Goal: Browse casually: Explore the website without a specific task or goal

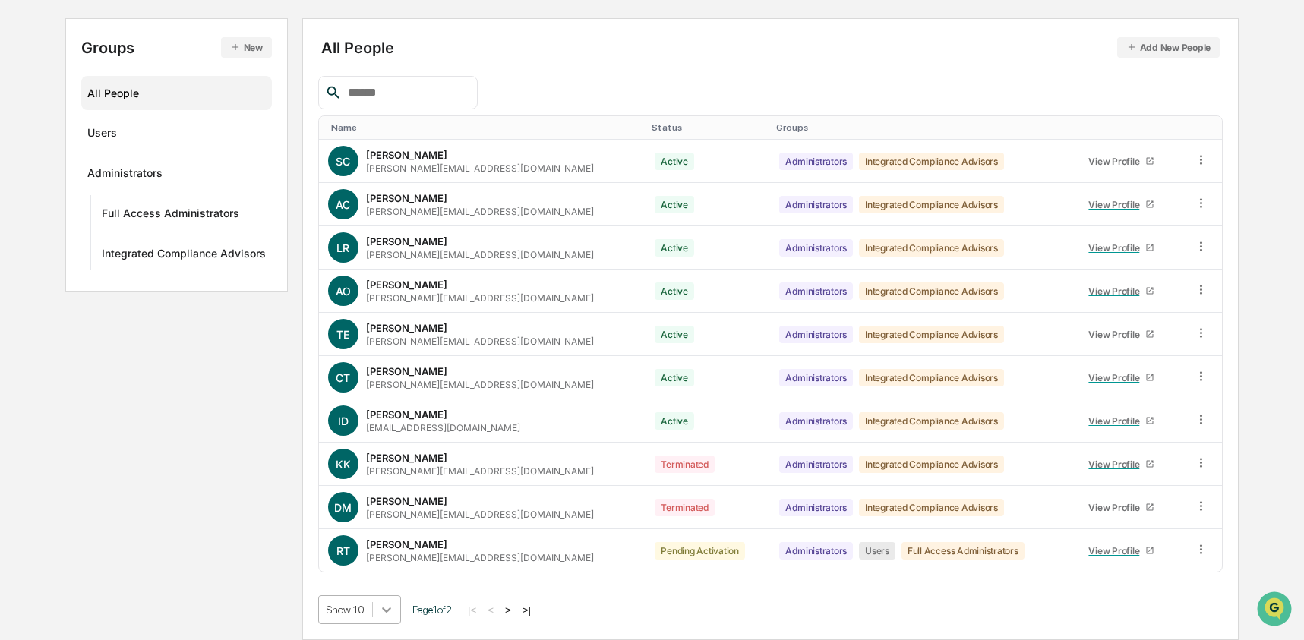
click at [396, 600] on body "Calendar Manage Tasks Reviews Approval Management Company People, Data, Setting…" at bounding box center [652, 243] width 1304 height 793
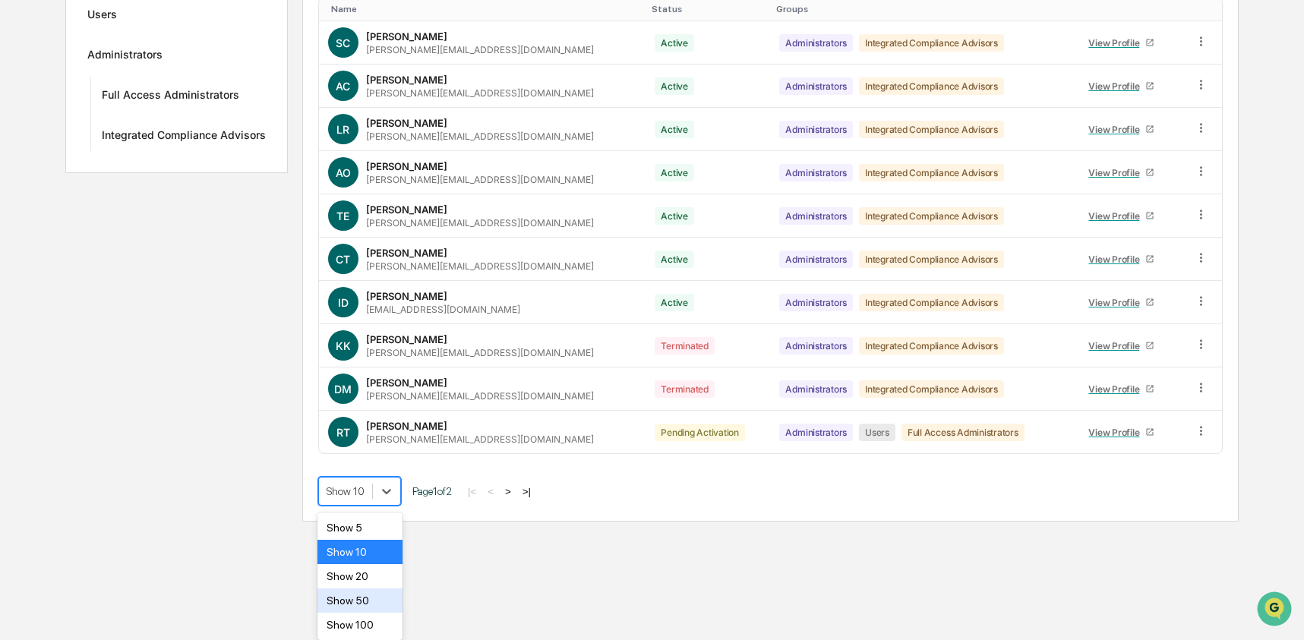
click at [384, 600] on div "Show 50" at bounding box center [360, 601] width 86 height 24
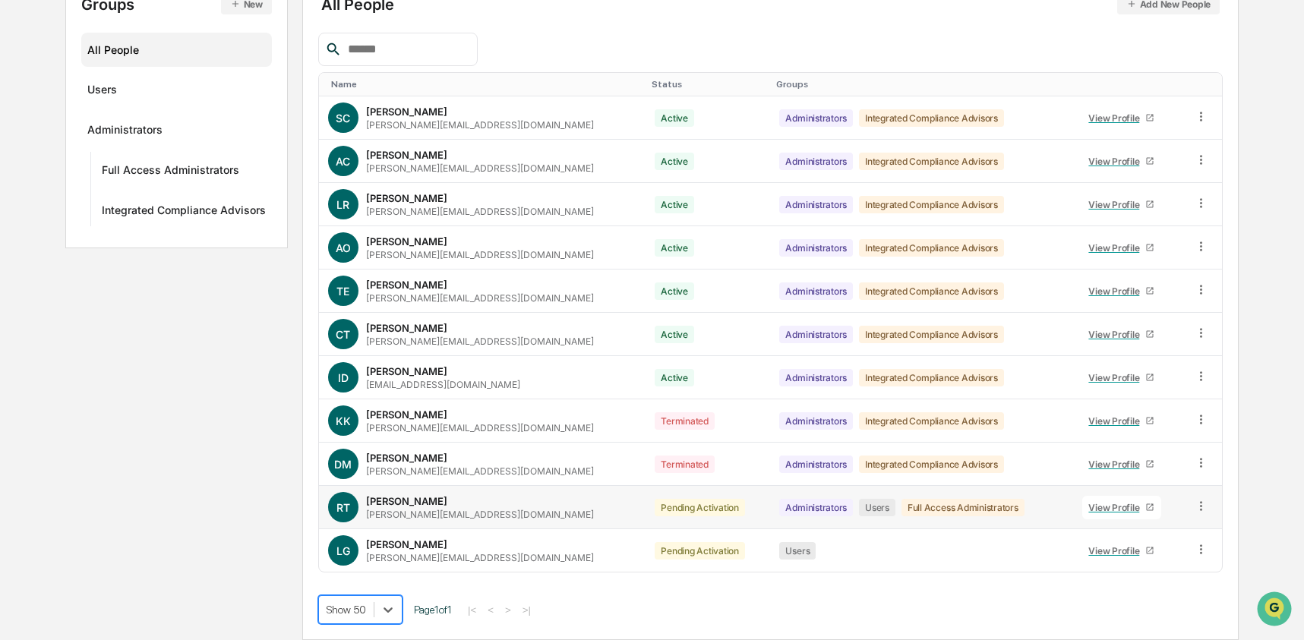
click at [1196, 508] on icon at bounding box center [1201, 506] width 14 height 14
click at [1095, 570] on div "Change Status" at bounding box center [1130, 561] width 131 height 18
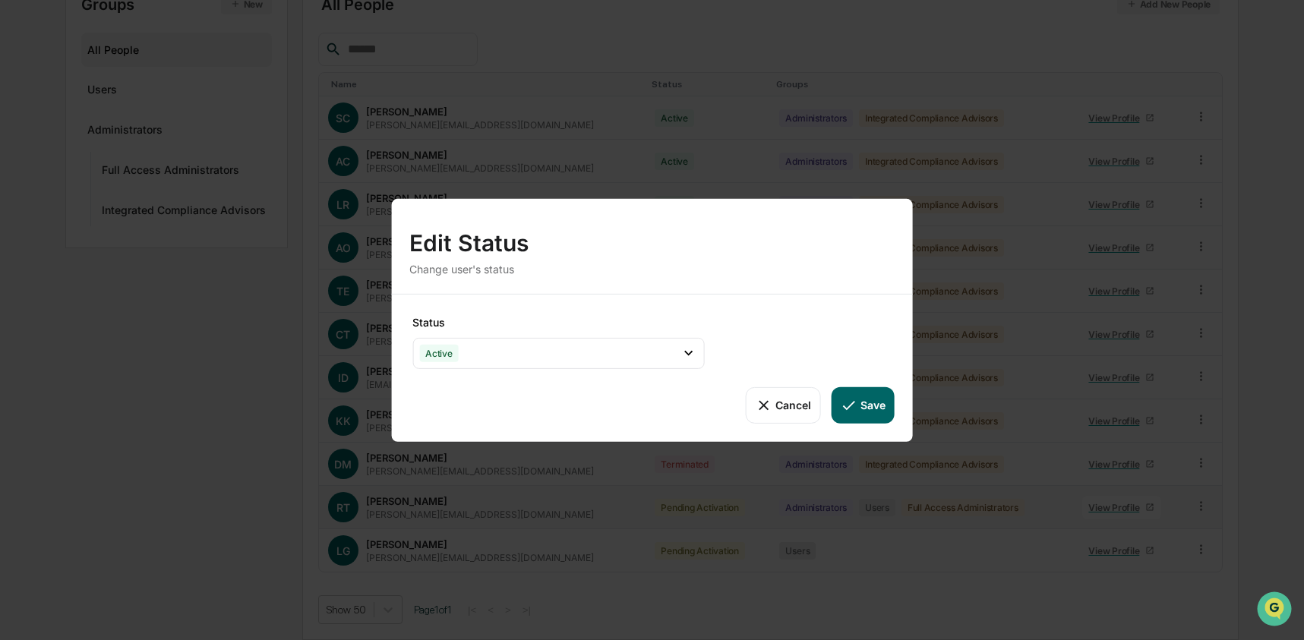
click at [867, 413] on button "Save" at bounding box center [862, 405] width 63 height 36
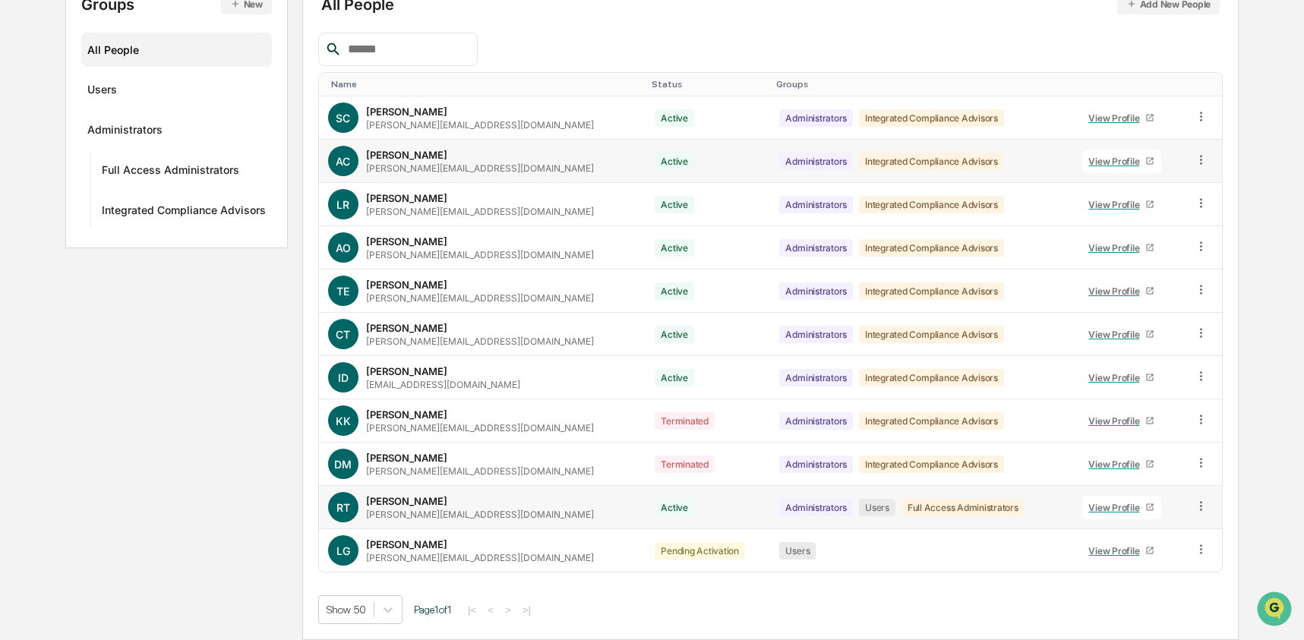
click at [1195, 155] on icon at bounding box center [1201, 160] width 14 height 14
click at [1154, 207] on div "Change Status" at bounding box center [1130, 215] width 131 height 18
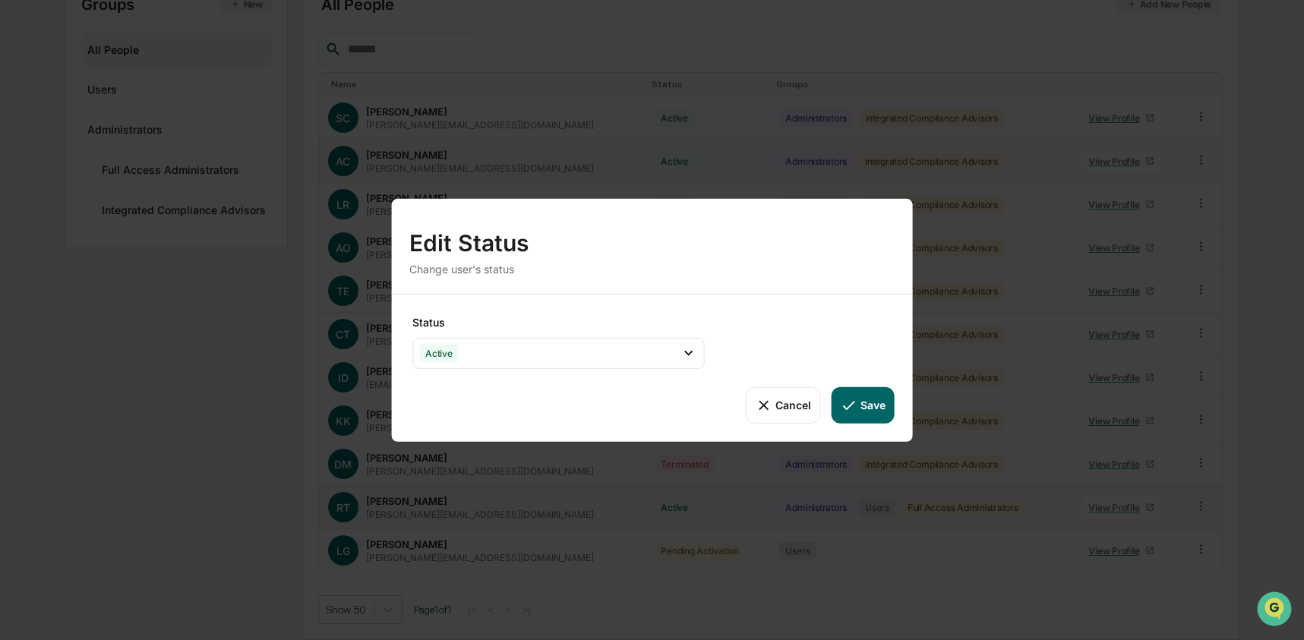
click at [791, 393] on button "Cancel" at bounding box center [782, 405] width 75 height 36
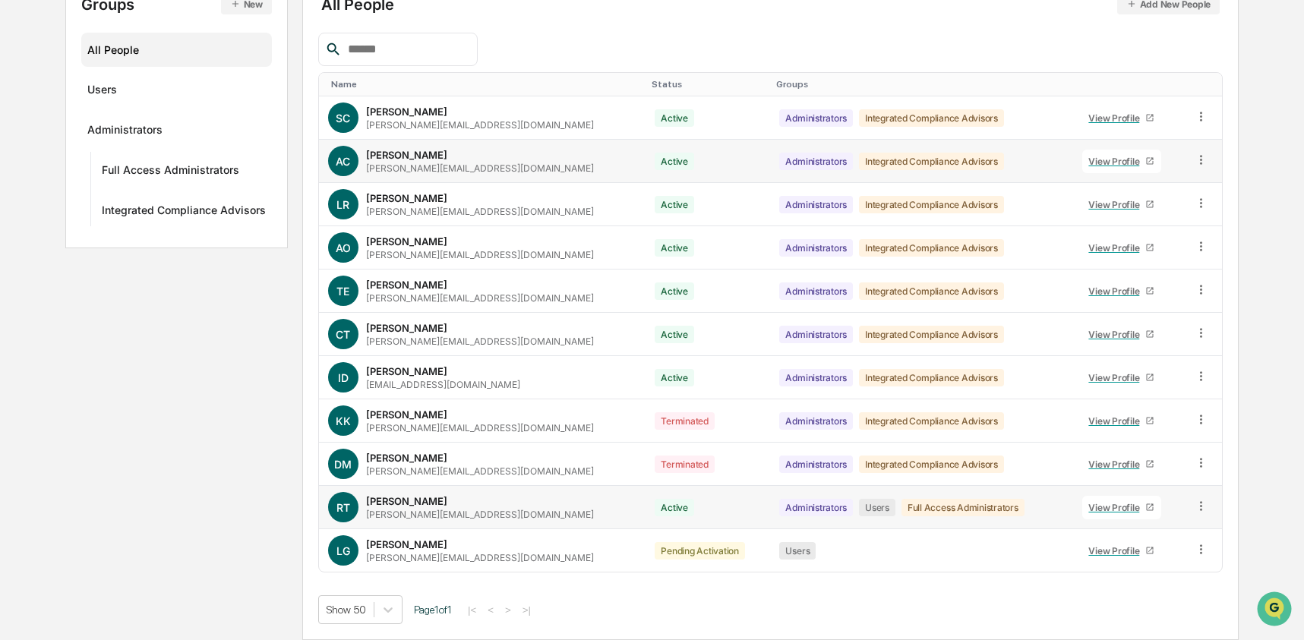
click at [1202, 162] on icon at bounding box center [1201, 160] width 14 height 14
click at [1122, 181] on div "Groups & Permissions" at bounding box center [1130, 184] width 131 height 18
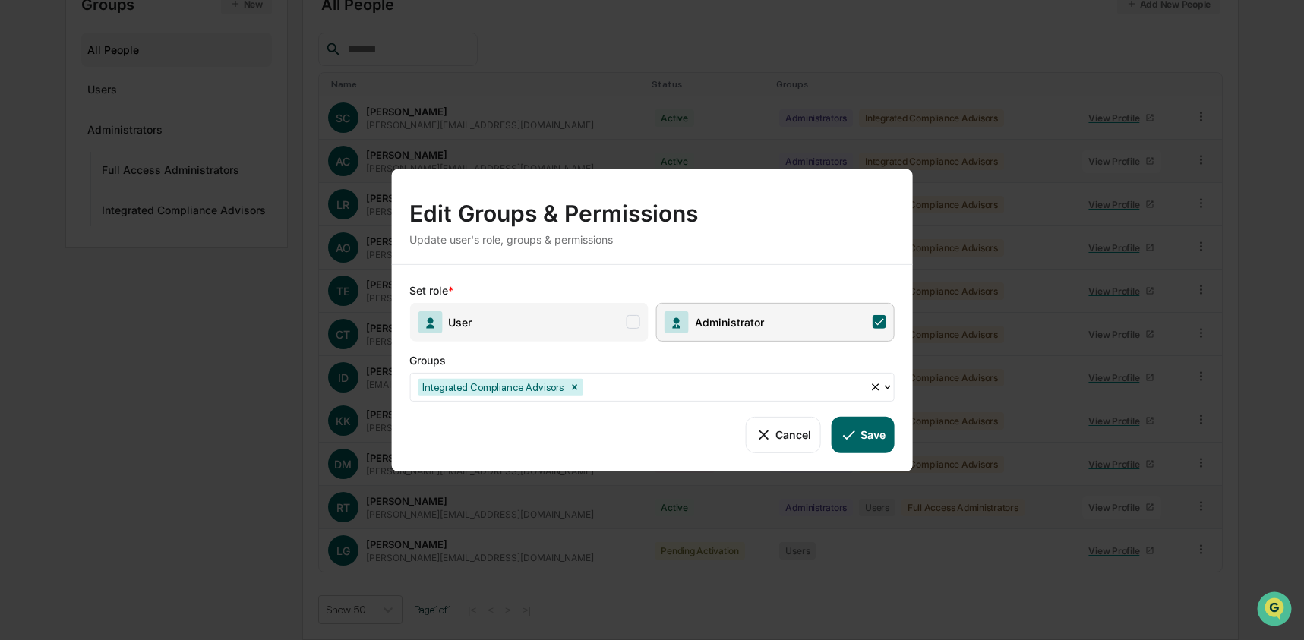
click at [514, 326] on span "User" at bounding box center [528, 321] width 238 height 39
click at [849, 434] on icon at bounding box center [849, 434] width 17 height 17
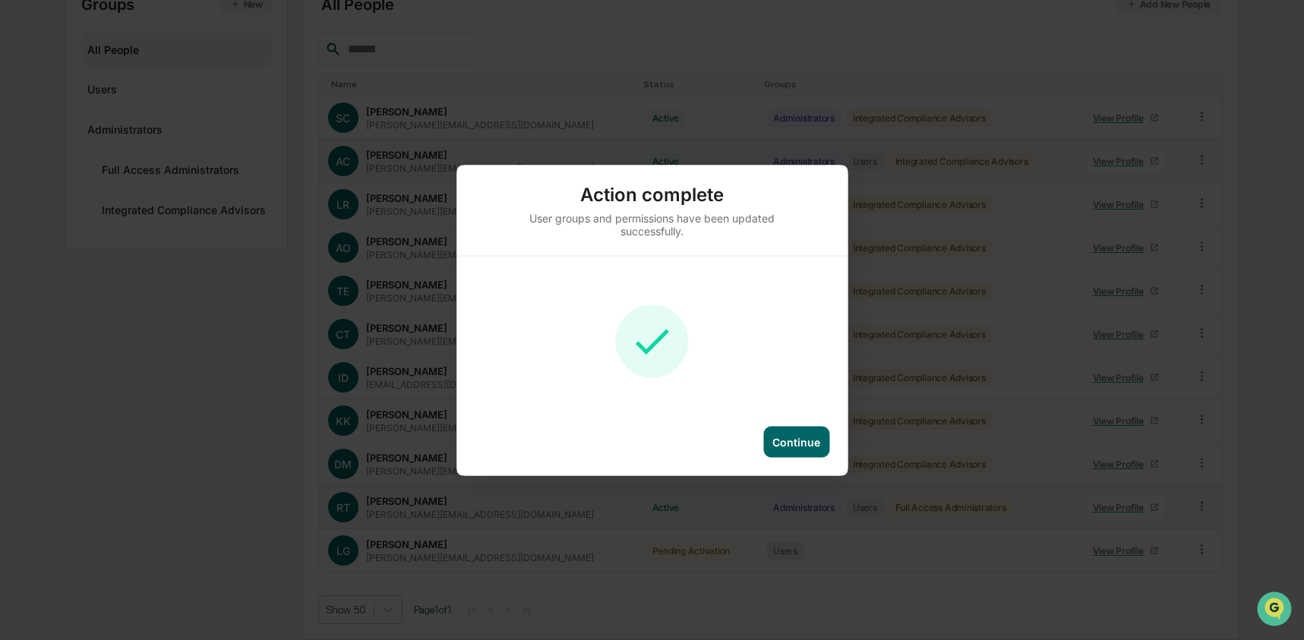
click at [807, 455] on div "Continue" at bounding box center [796, 441] width 66 height 31
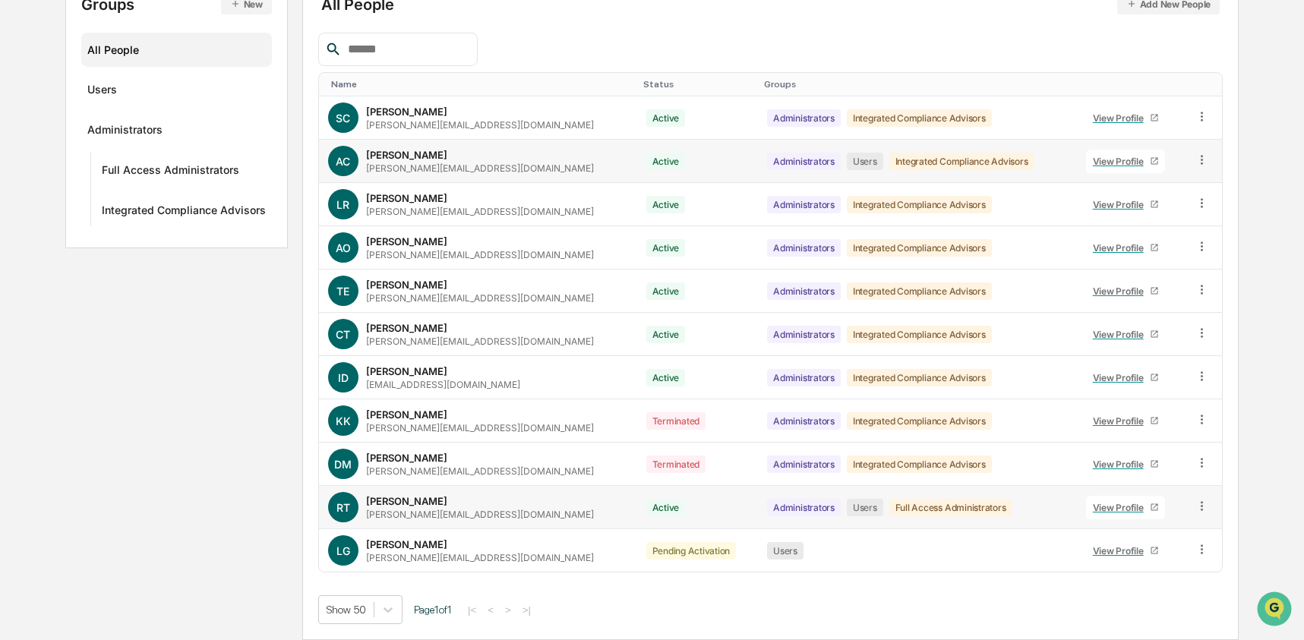
scroll to position [0, 0]
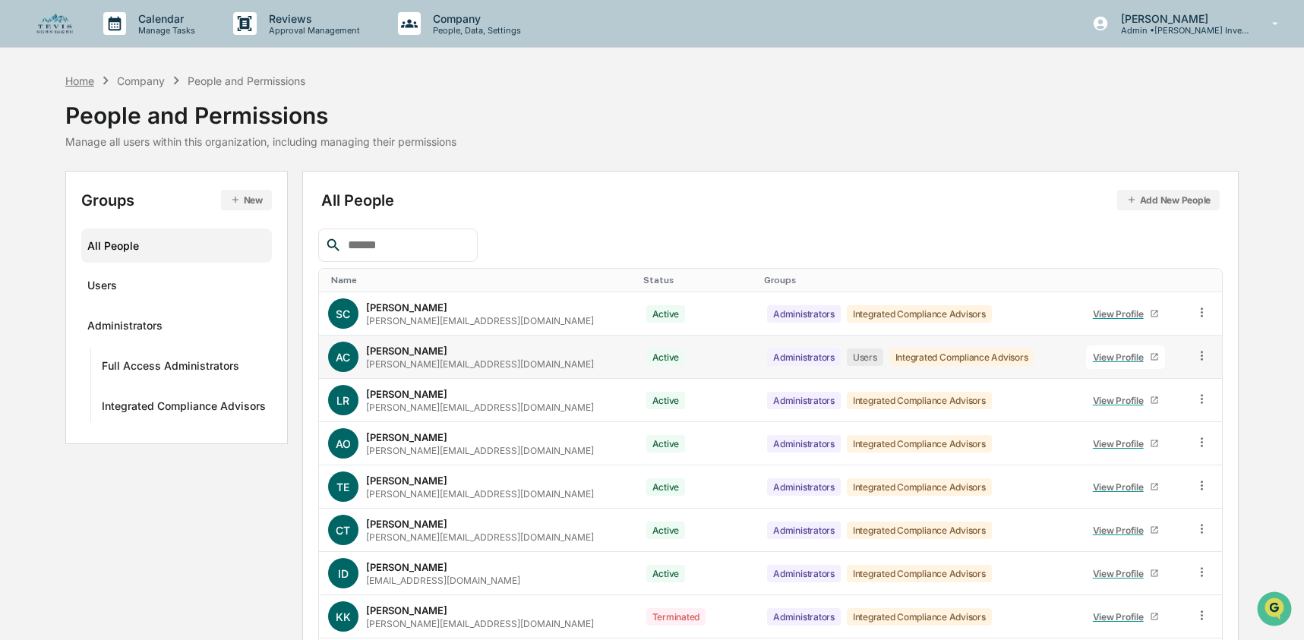
click at [85, 79] on div "Home" at bounding box center [79, 80] width 29 height 13
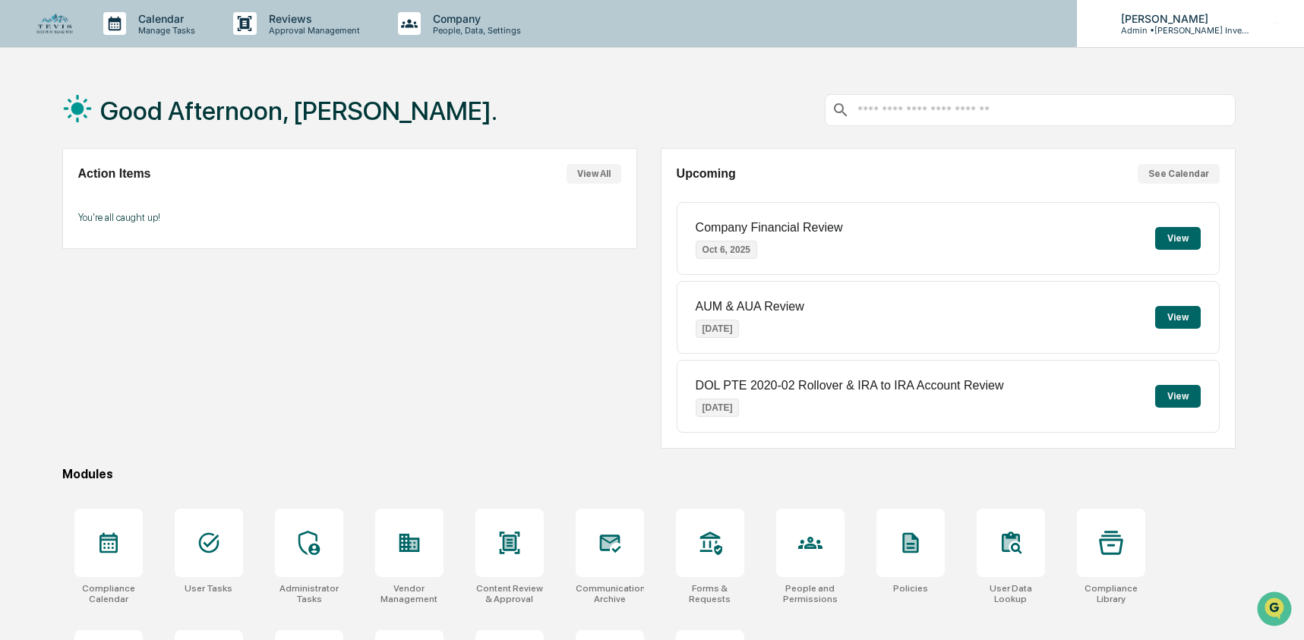
click at [1139, 29] on p "Admin • [PERSON_NAME] Investment Management" at bounding box center [1179, 30] width 141 height 11
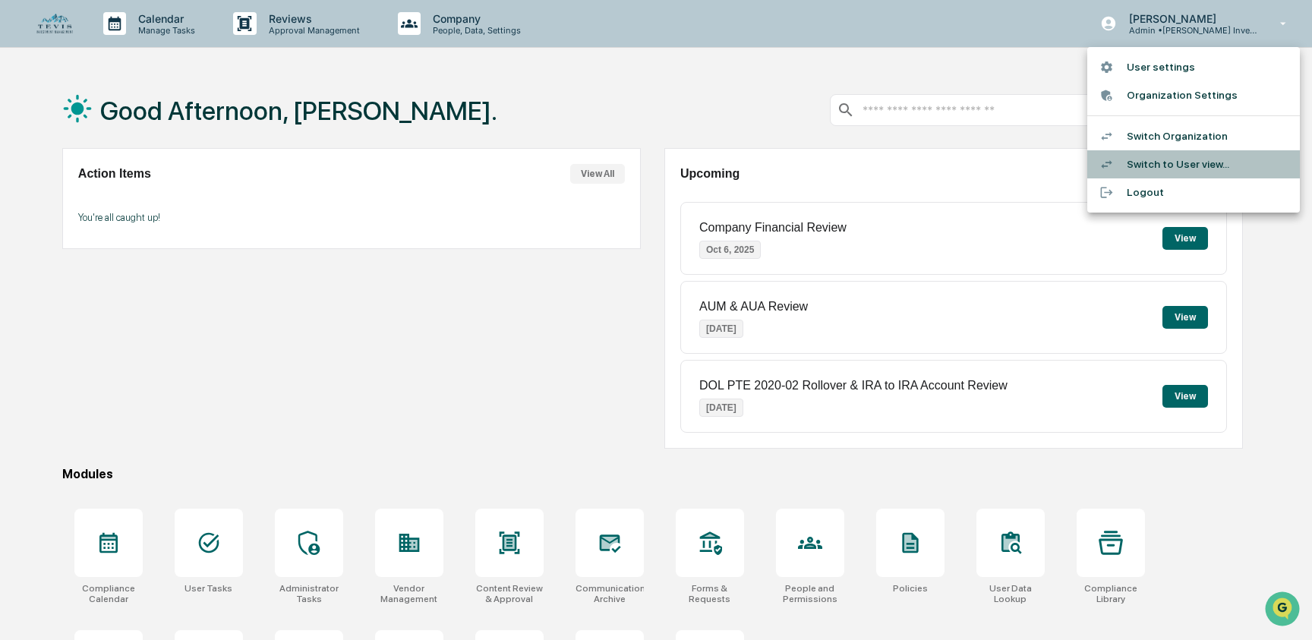
click at [1145, 156] on li "Switch to User view..." at bounding box center [1193, 164] width 213 height 28
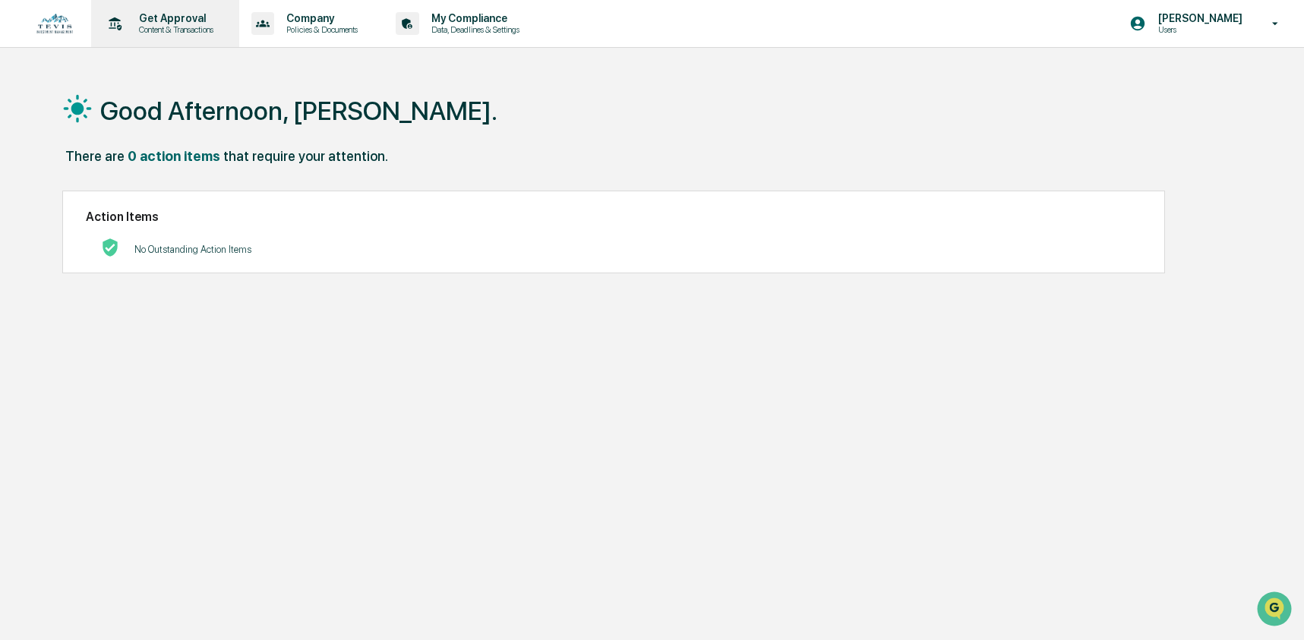
click at [185, 26] on p "Content & Transactions" at bounding box center [174, 29] width 94 height 11
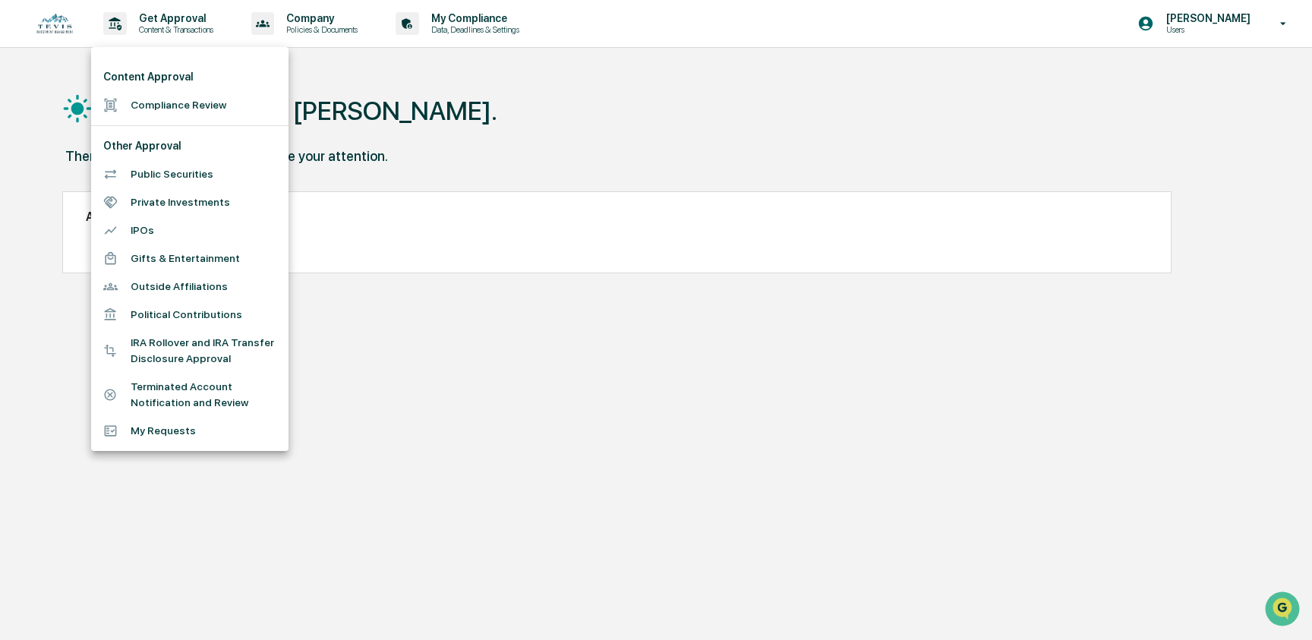
click at [172, 112] on li "Compliance Review" at bounding box center [189, 105] width 197 height 28
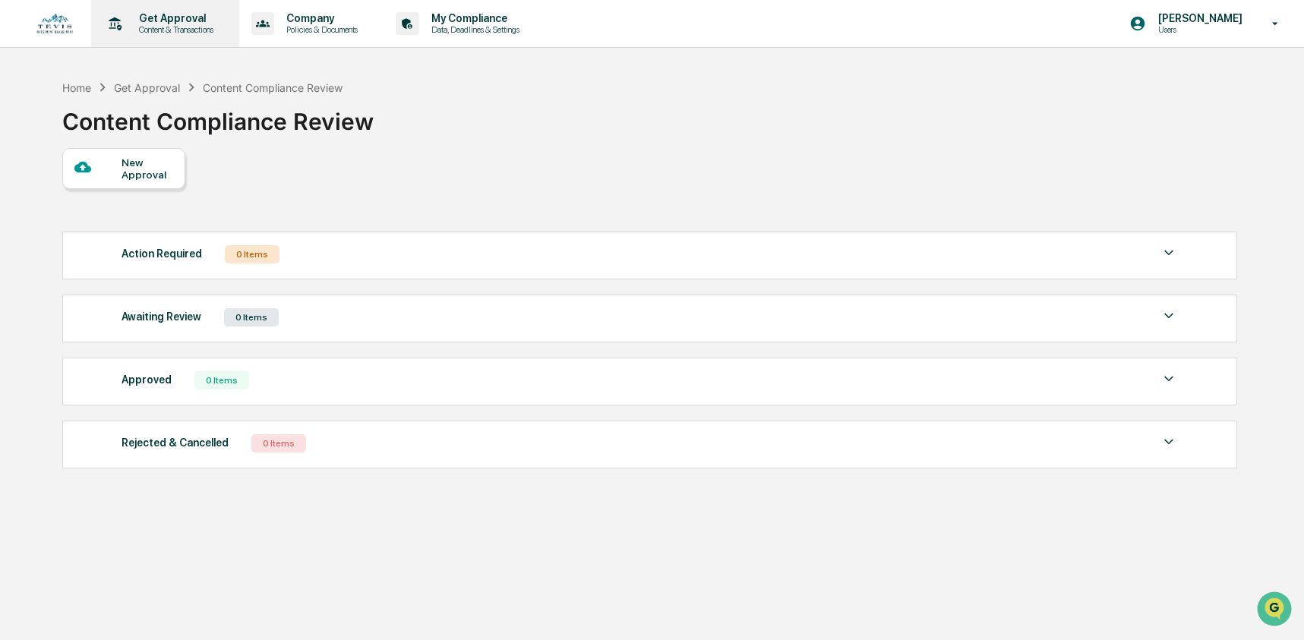
click at [191, 33] on p "Content & Transactions" at bounding box center [174, 29] width 94 height 11
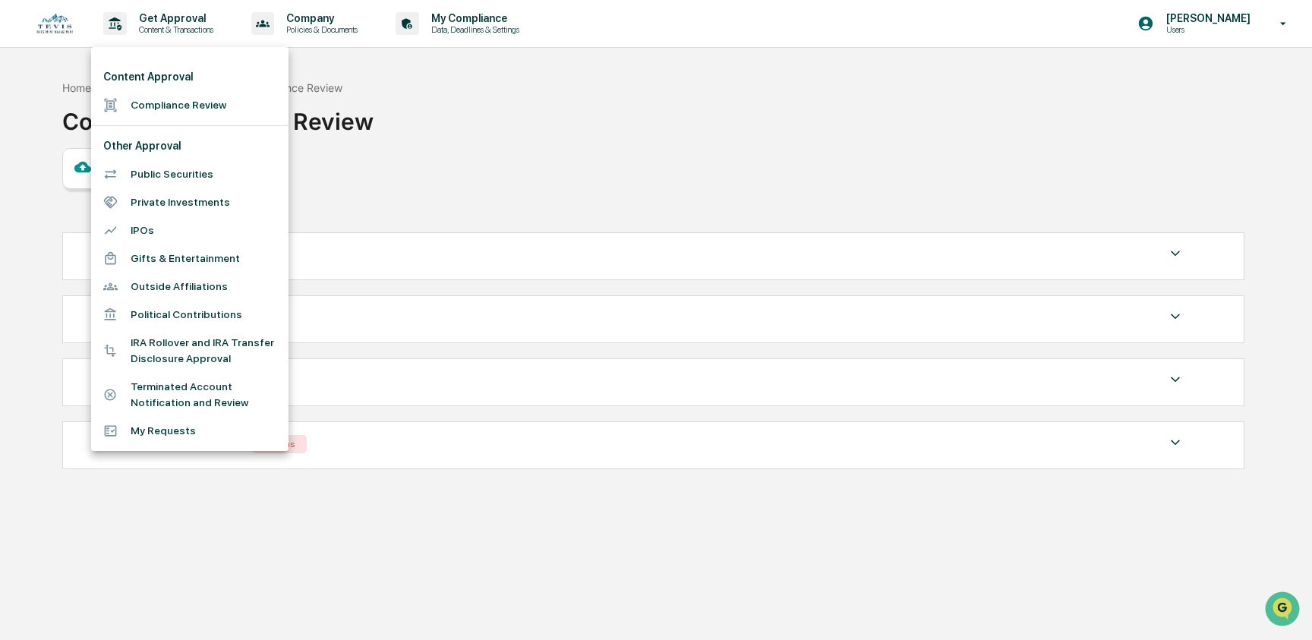
click at [190, 286] on li "Outside Affiliations" at bounding box center [189, 287] width 197 height 28
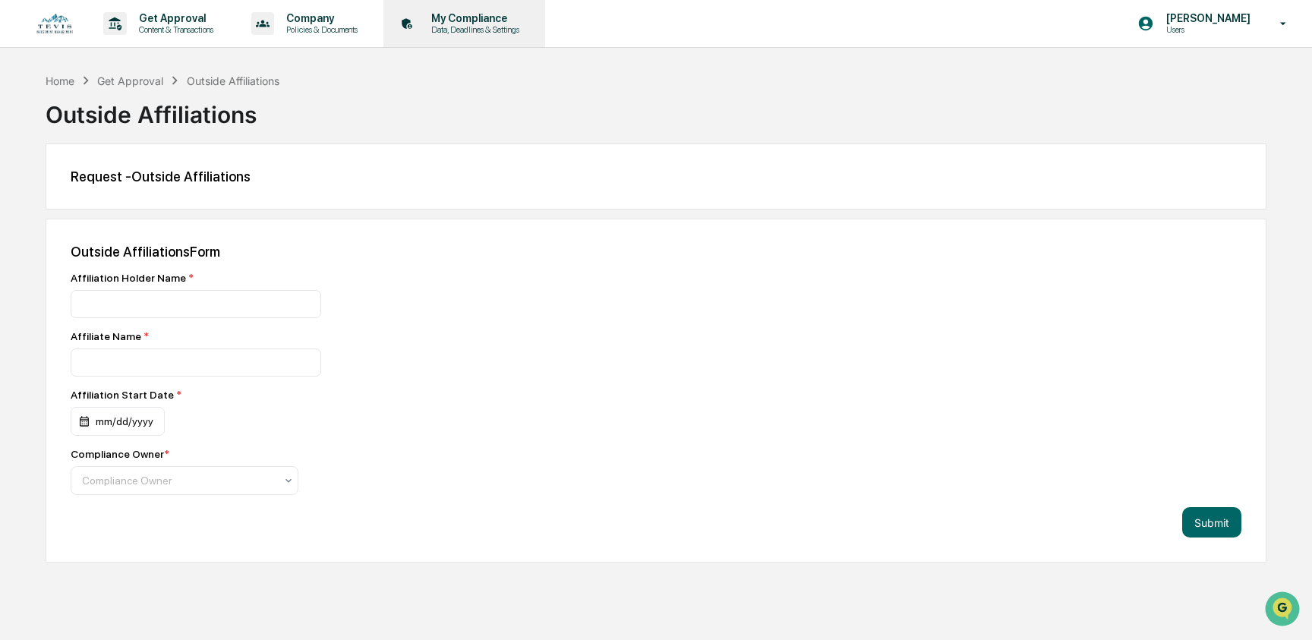
click at [471, 28] on p "Data, Deadlines & Settings" at bounding box center [473, 29] width 108 height 11
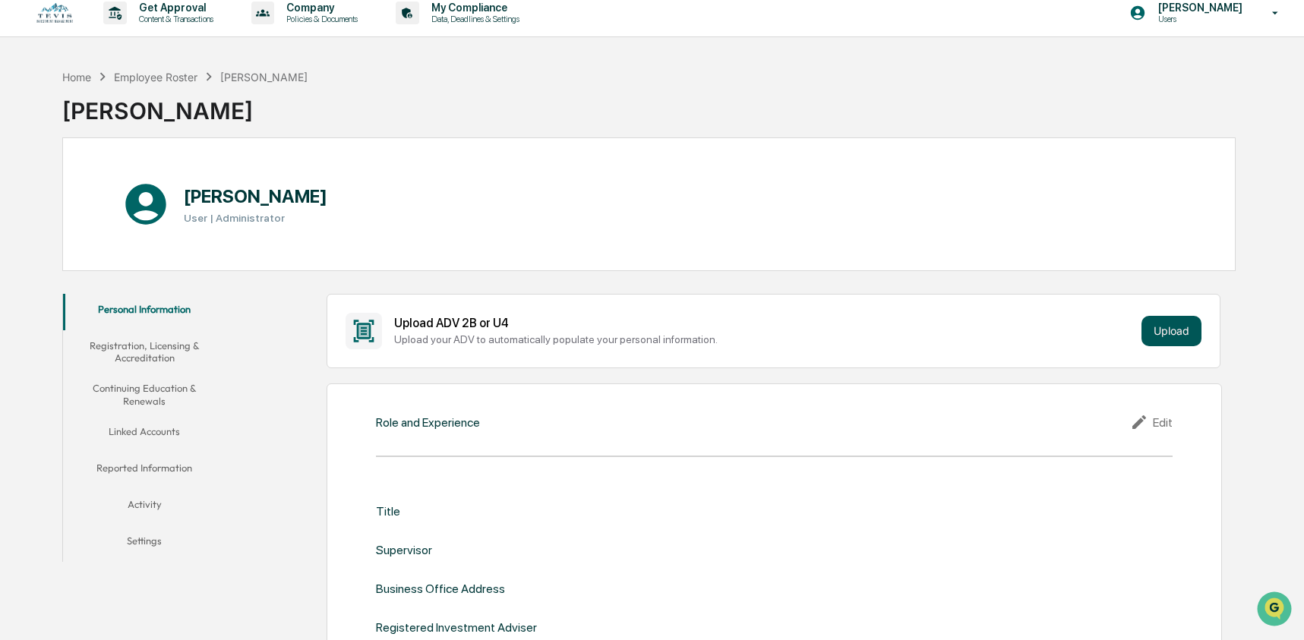
scroll to position [12, 0]
click at [136, 428] on button "Linked Accounts" at bounding box center [144, 433] width 163 height 36
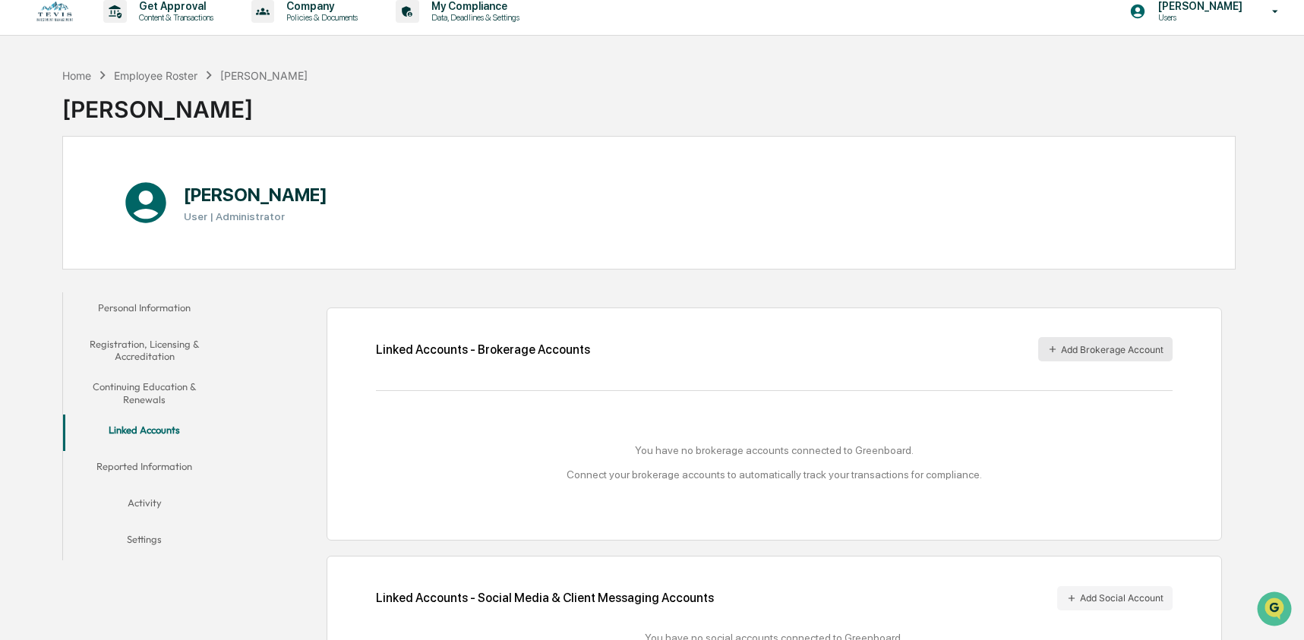
click at [1078, 349] on button "Add Brokerage Account" at bounding box center [1105, 349] width 134 height 24
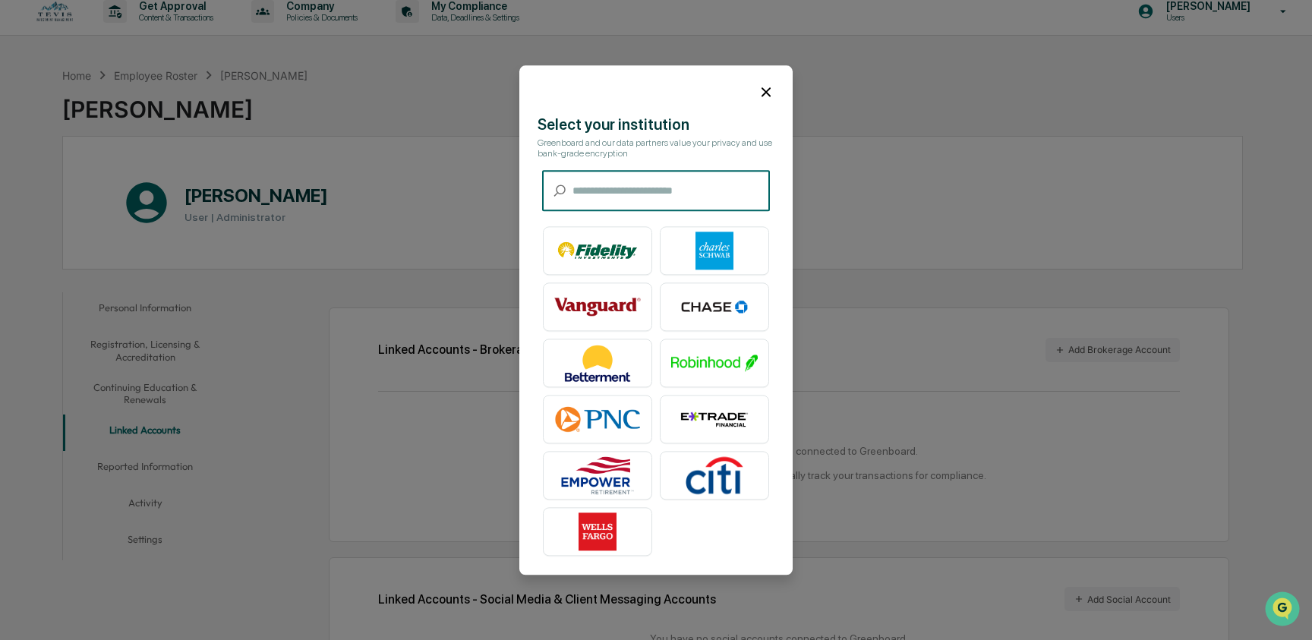
click at [645, 195] on input "text" at bounding box center [671, 191] width 197 height 40
click at [697, 250] on img at bounding box center [714, 251] width 87 height 38
click at [758, 84] on icon at bounding box center [766, 92] width 17 height 17
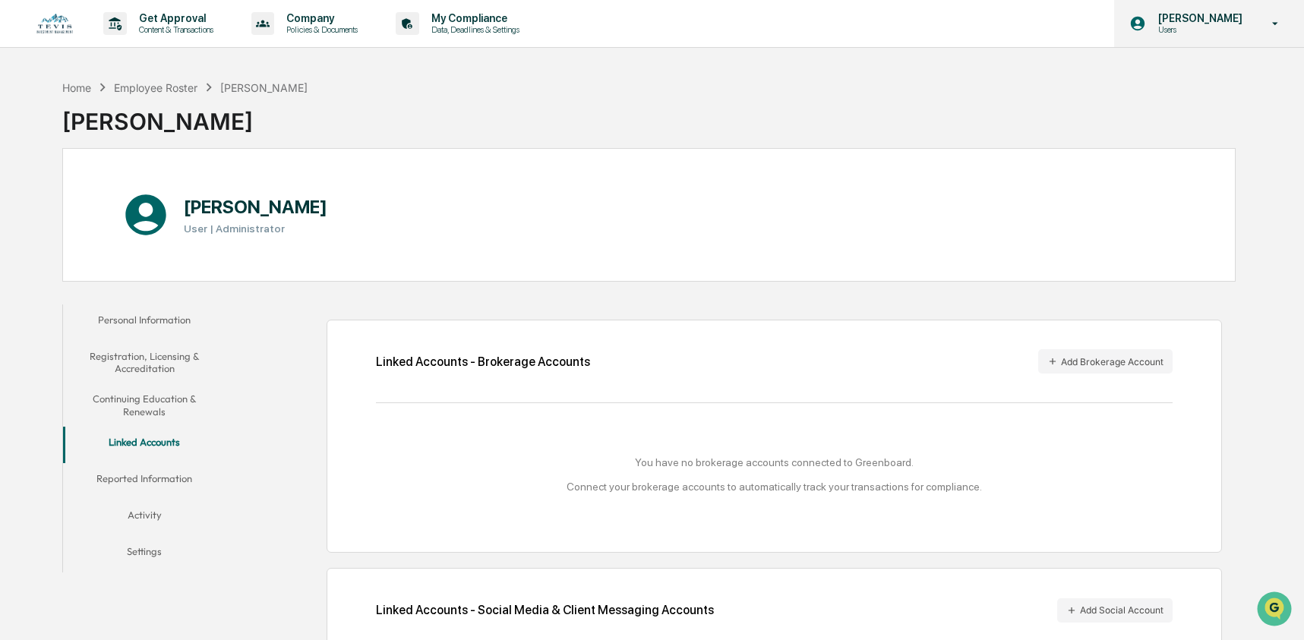
click at [1147, 27] on p "Users" at bounding box center [1198, 29] width 104 height 11
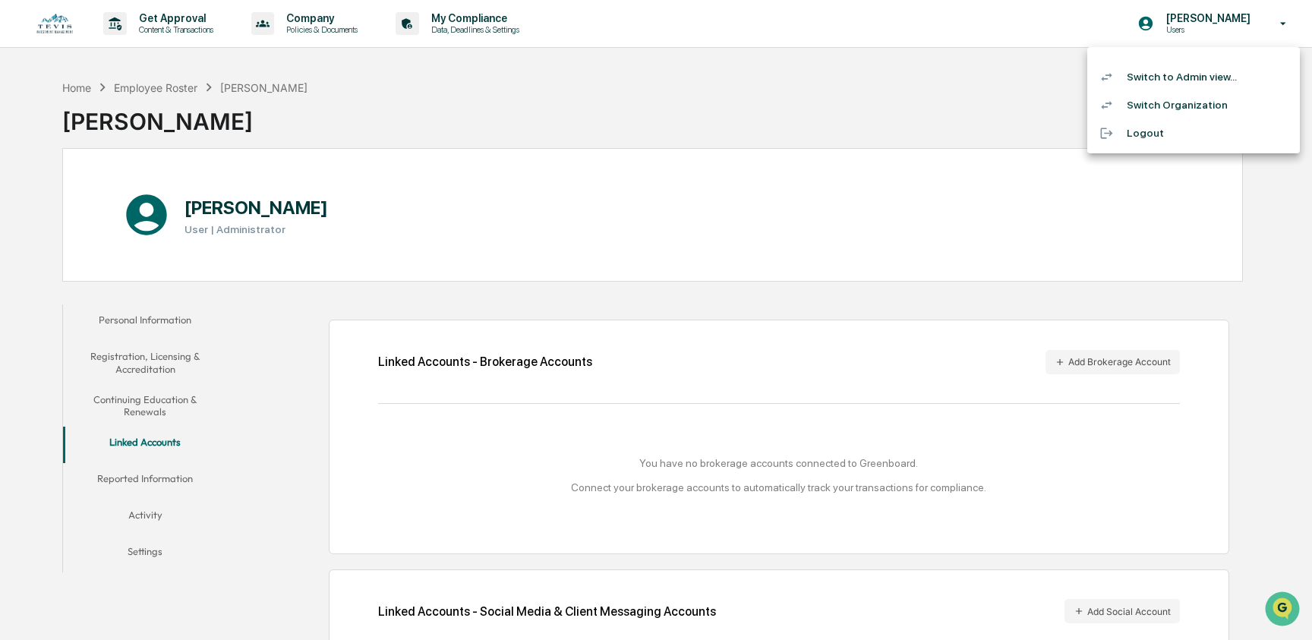
click at [1133, 82] on li "Switch to Admin view..." at bounding box center [1193, 77] width 213 height 28
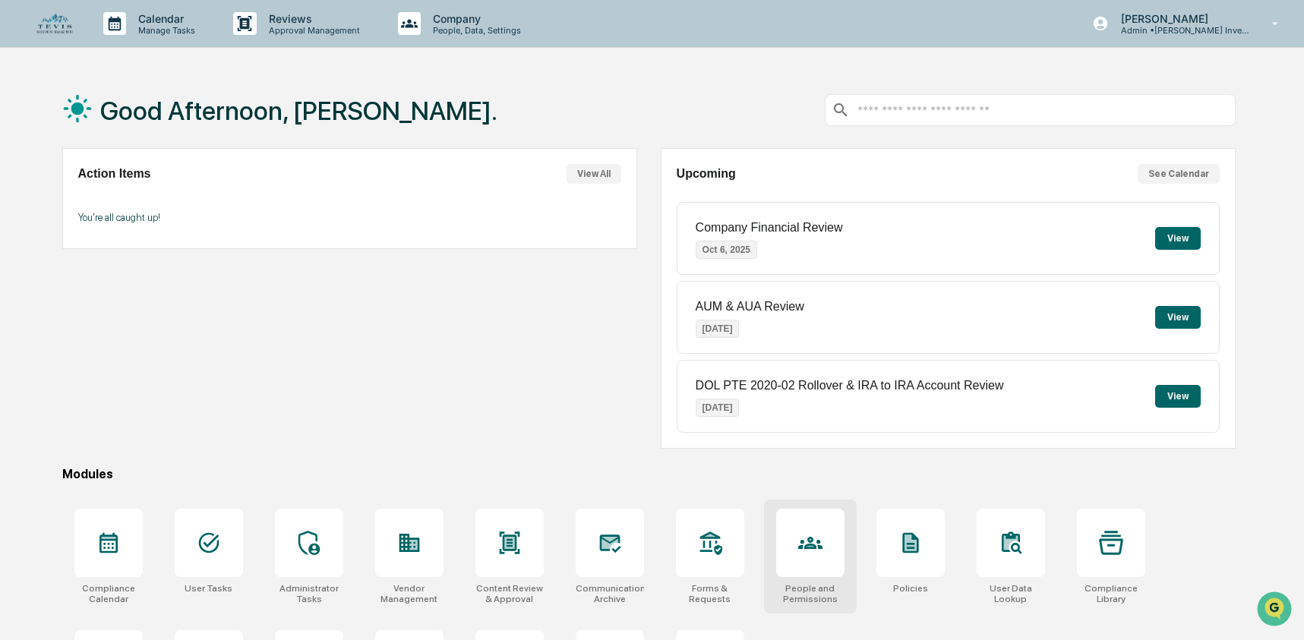
click at [806, 541] on icon at bounding box center [810, 543] width 24 height 24
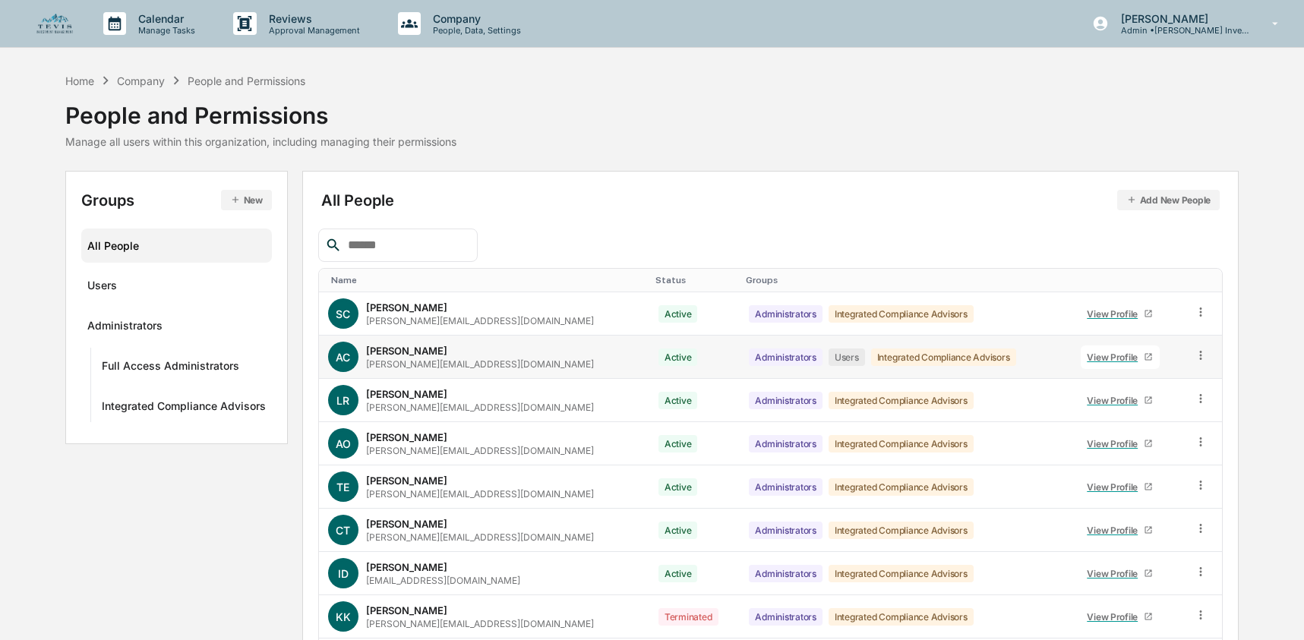
scroll to position [153, 0]
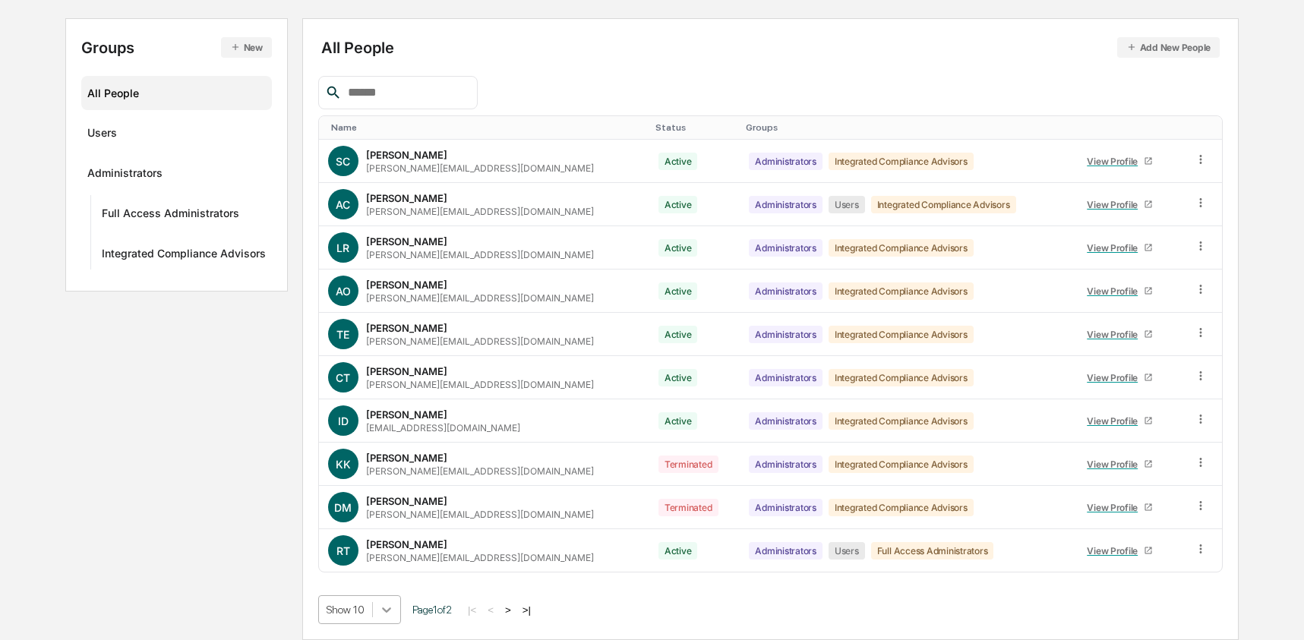
click at [408, 598] on div "Show 10 Page 1 of 2 |< < > >|" at bounding box center [770, 609] width 904 height 29
click at [380, 614] on body "Calendar Manage Tasks Reviews Approval Management Company People, Data, Setting…" at bounding box center [652, 243] width 1304 height 793
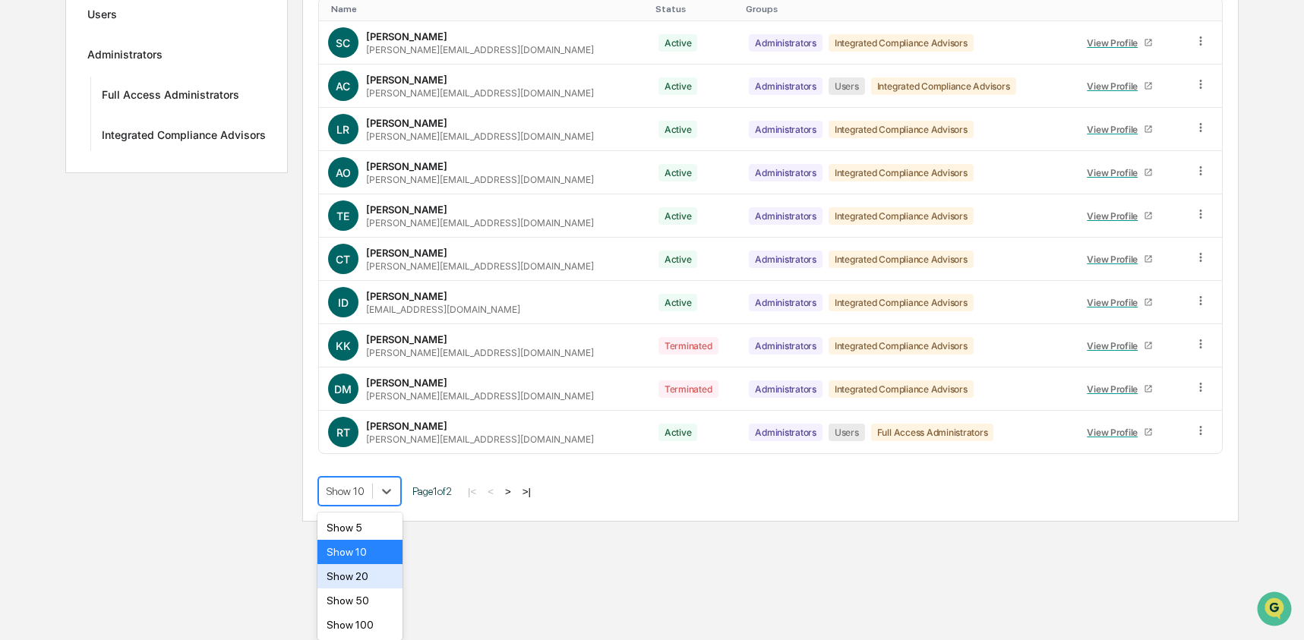
click at [377, 578] on div "Show 20" at bounding box center [360, 576] width 86 height 24
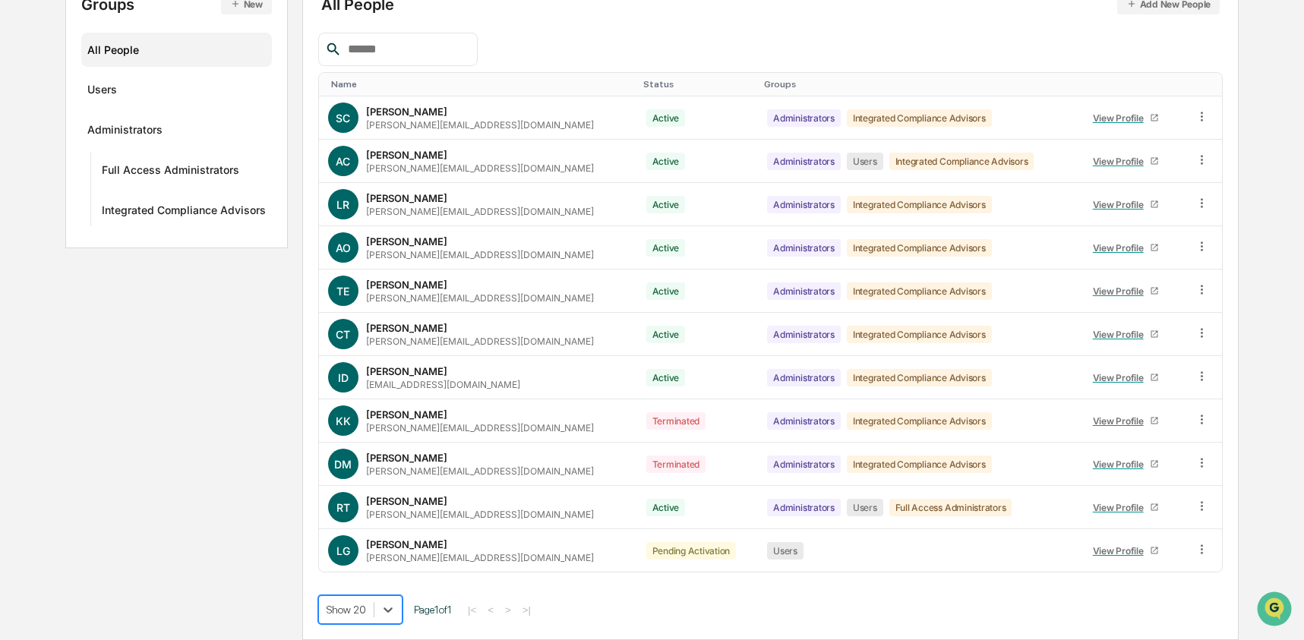
scroll to position [197, 0]
drag, startPoint x: 382, startPoint y: 547, endPoint x: 428, endPoint y: 546, distance: 45.6
click at [428, 546] on div "Lesley Guinn lesley@tevisinvest.com" at bounding box center [480, 550] width 228 height 25
click at [450, 547] on div "Lesley Guinn lesley@tevisinvest.com" at bounding box center [480, 550] width 228 height 25
click at [1202, 550] on icon at bounding box center [1201, 549] width 14 height 14
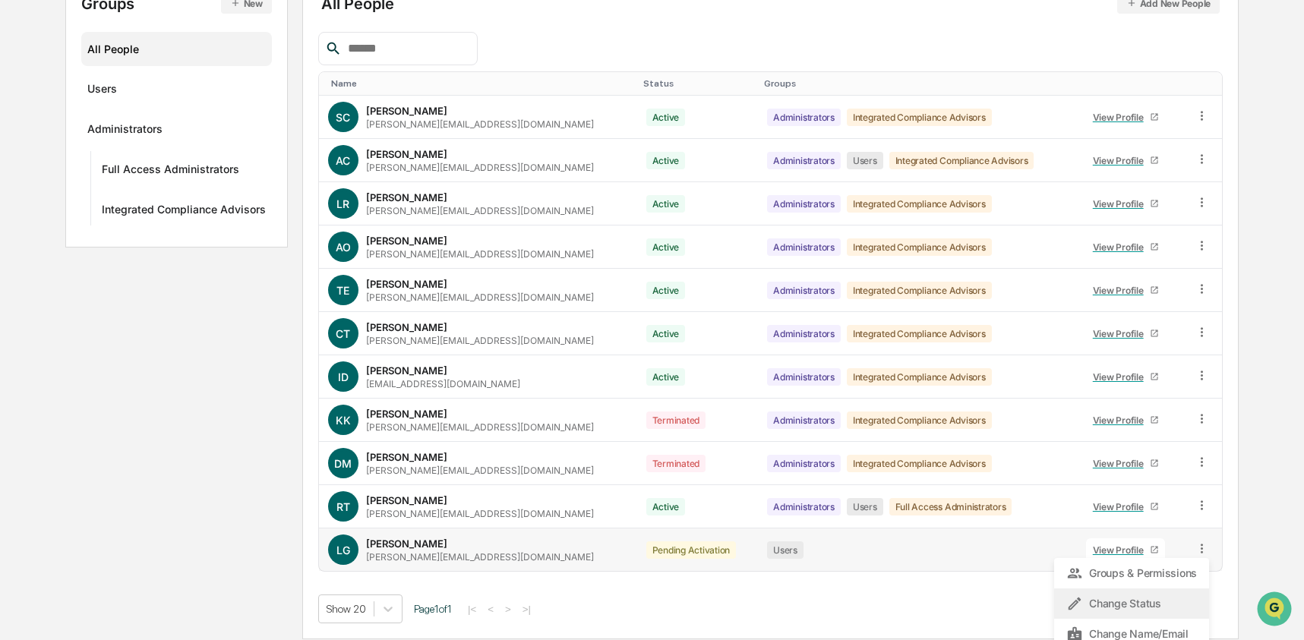
click at [1179, 595] on div "Change Status" at bounding box center [1131, 604] width 131 height 18
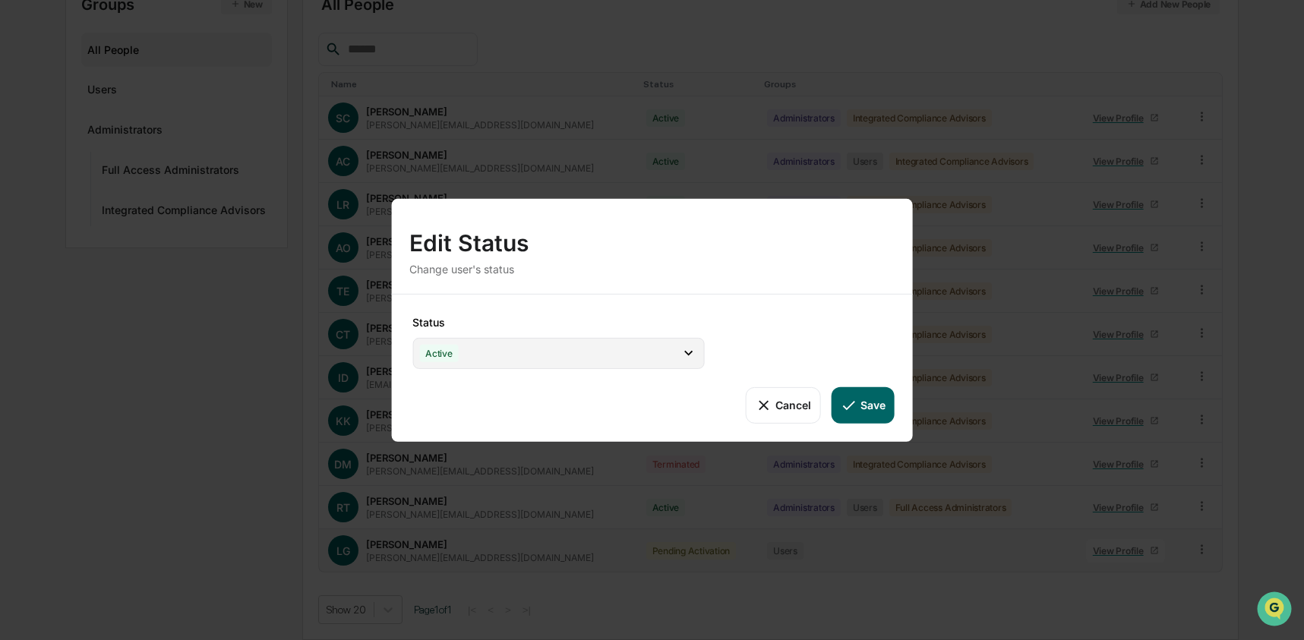
click at [533, 357] on div "Active" at bounding box center [558, 352] width 292 height 31
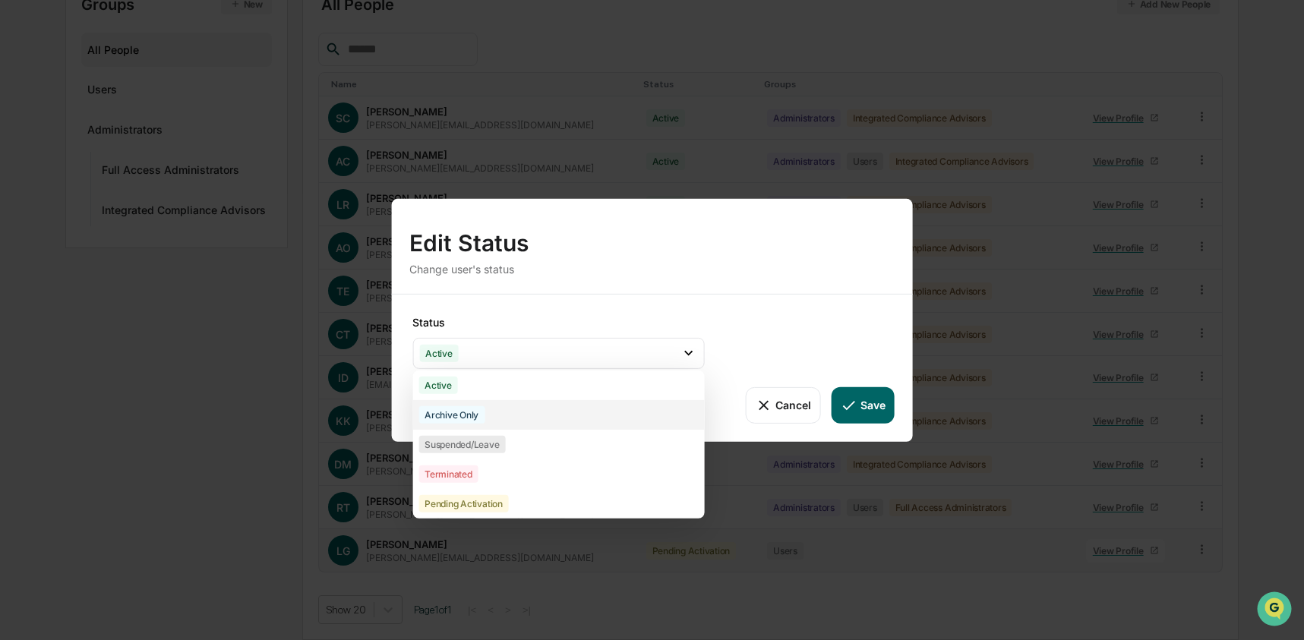
click at [503, 418] on div "Archive Only" at bounding box center [558, 414] width 292 height 30
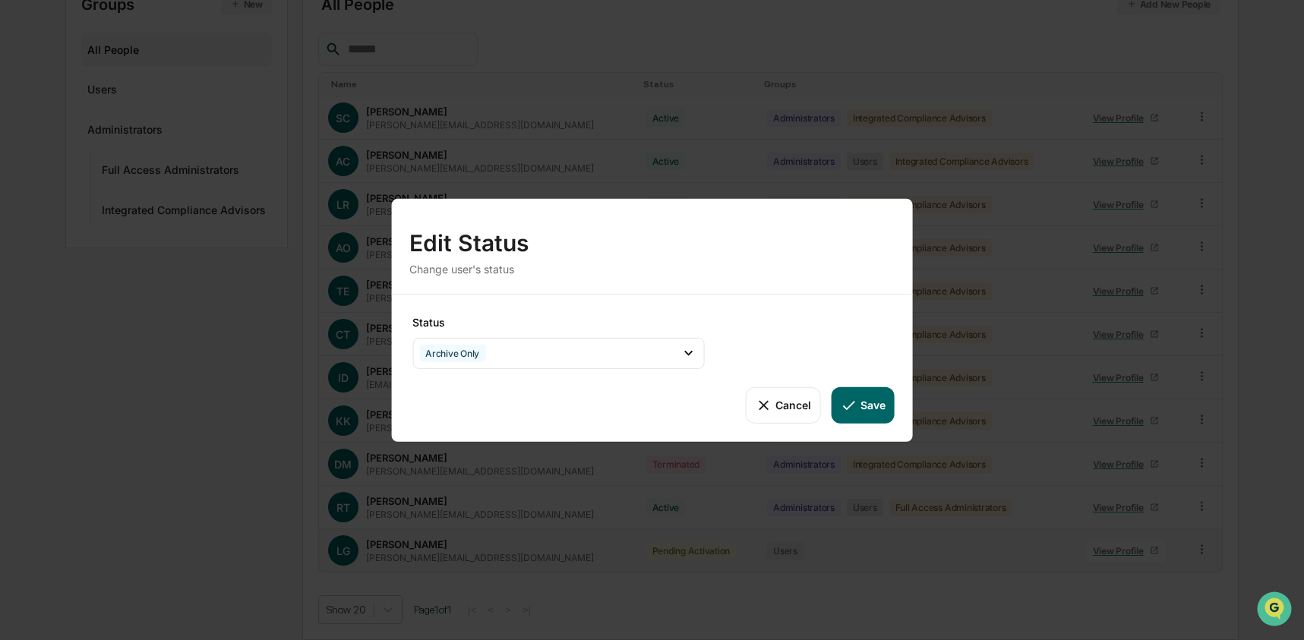
click at [866, 407] on button "Save" at bounding box center [862, 405] width 63 height 36
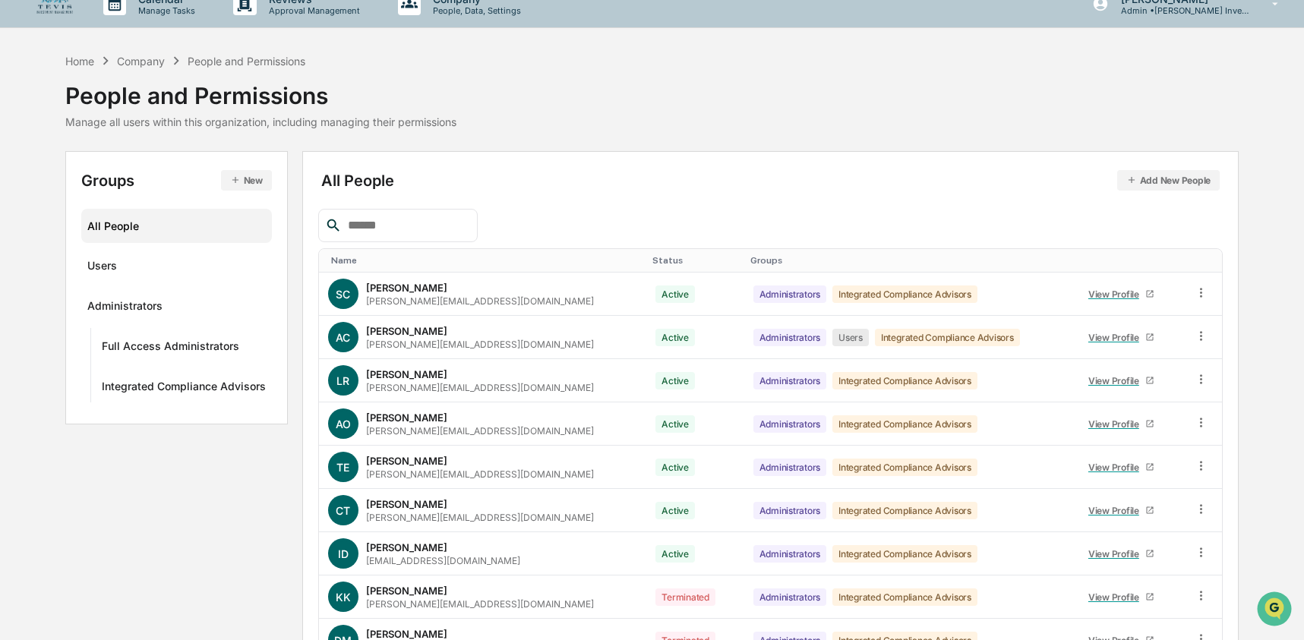
scroll to position [0, 0]
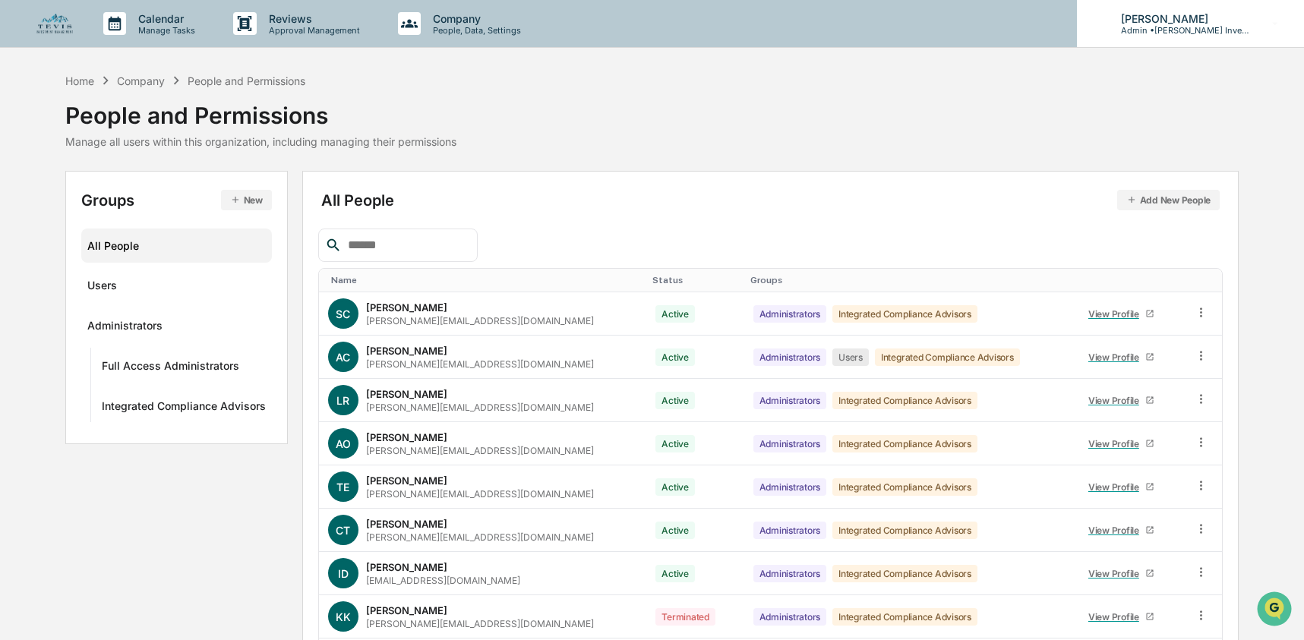
click at [1150, 34] on p "Admin • Tevis Investment Management" at bounding box center [1179, 30] width 141 height 11
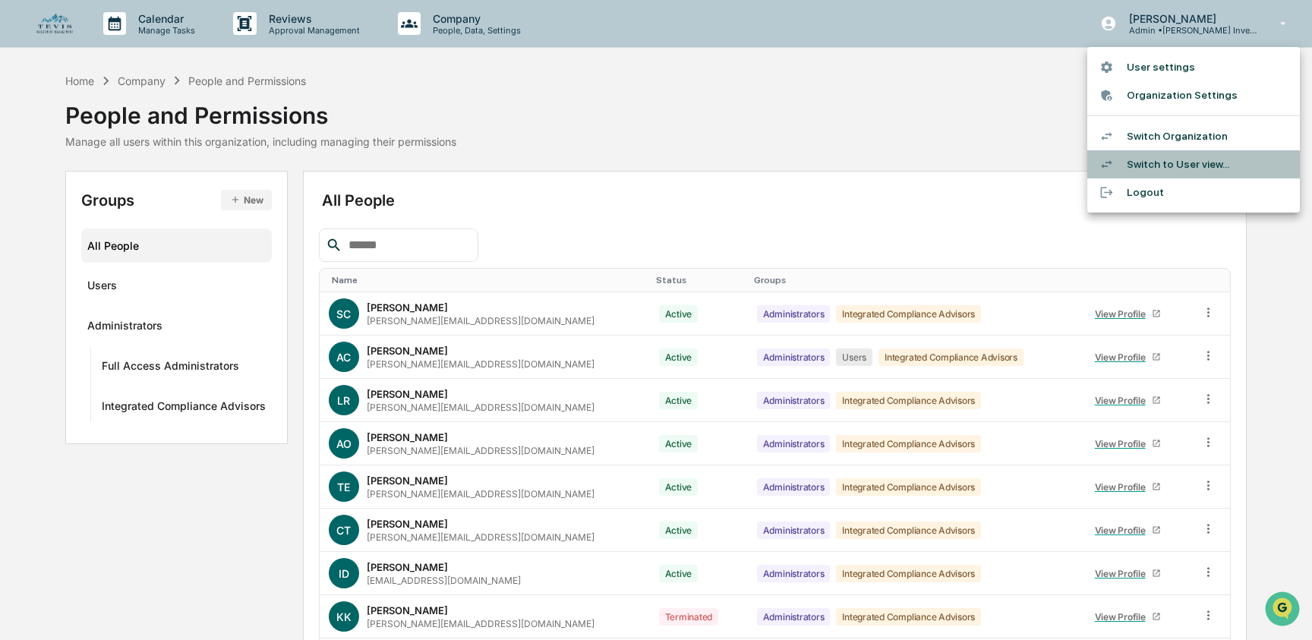
click at [1132, 166] on li "Switch to User view..." at bounding box center [1193, 164] width 213 height 28
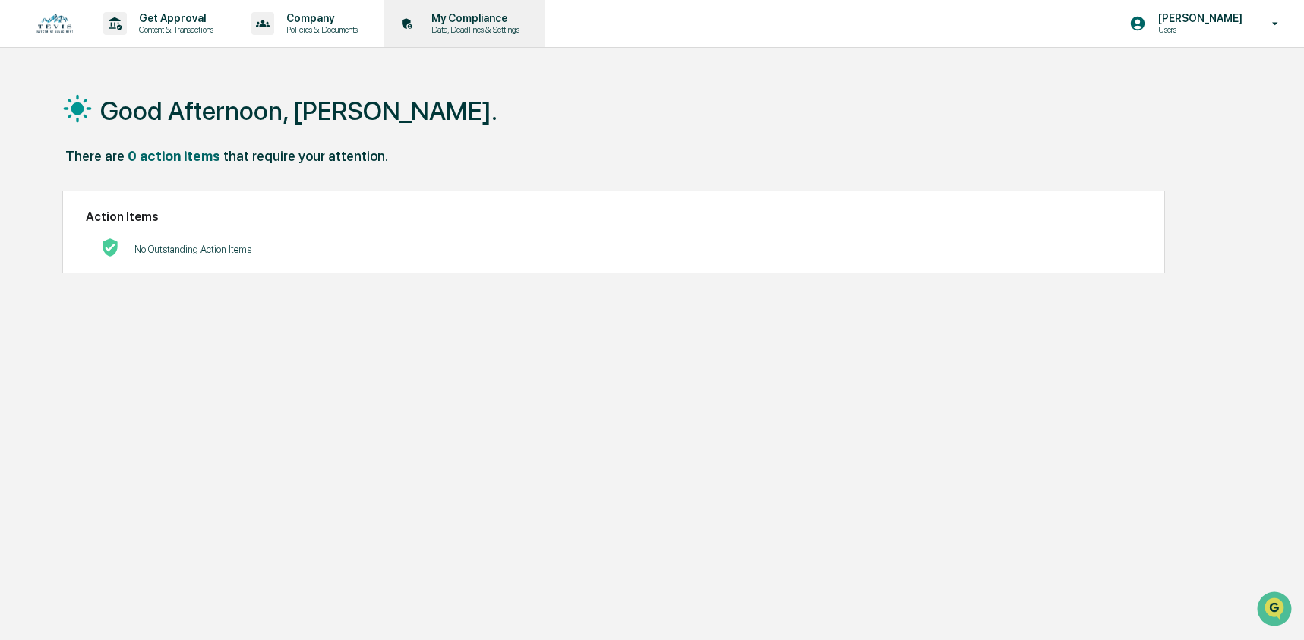
click at [527, 31] on p "Data, Deadlines & Settings" at bounding box center [473, 29] width 108 height 11
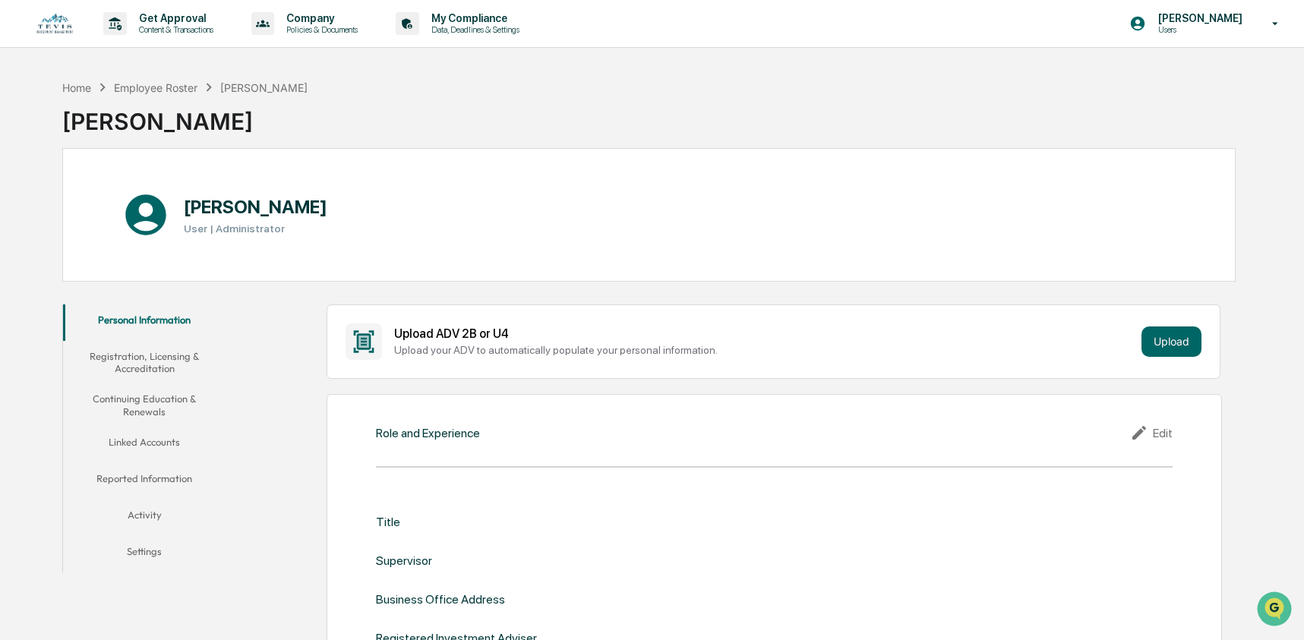
click at [150, 443] on button "Linked Accounts" at bounding box center [144, 445] width 163 height 36
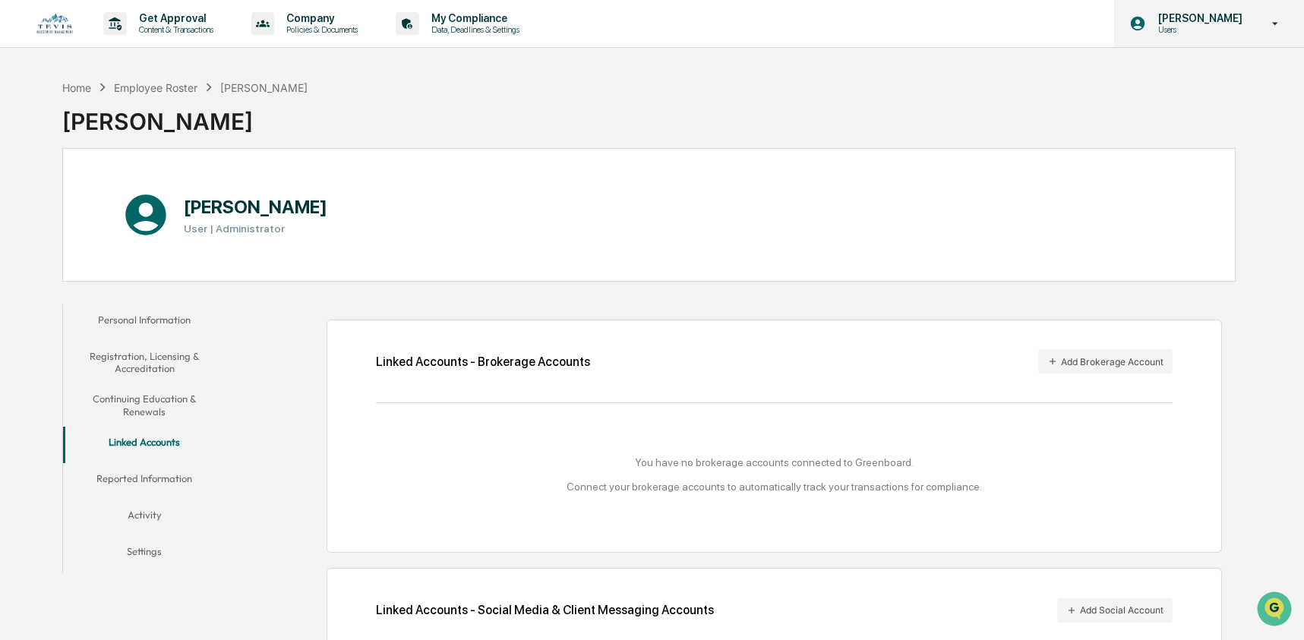
click at [1150, 23] on p "[PERSON_NAME]" at bounding box center [1198, 18] width 104 height 12
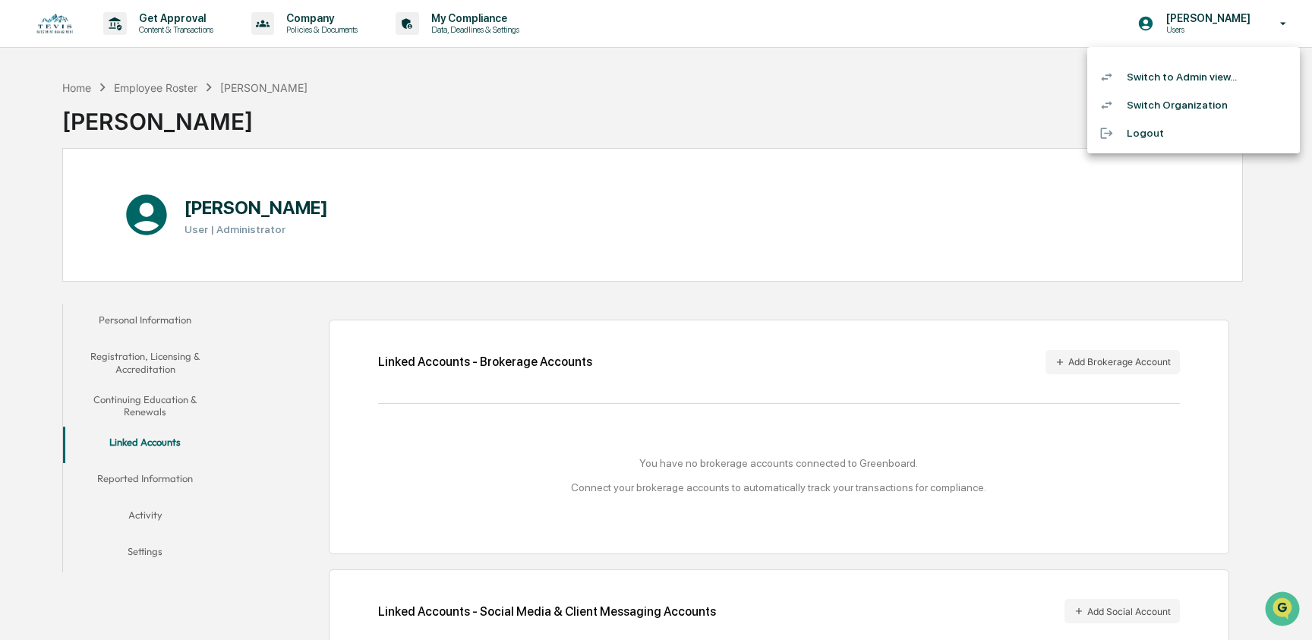
click at [1131, 71] on li "Switch to Admin view..." at bounding box center [1193, 77] width 213 height 28
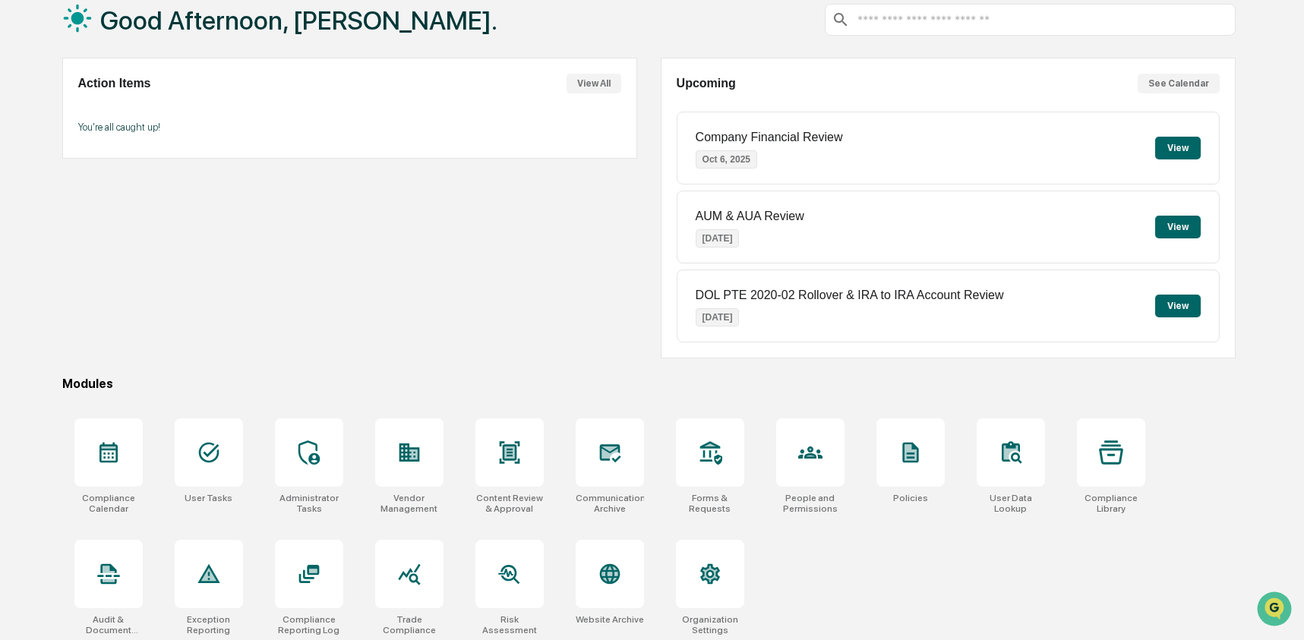
scroll to position [98, 0]
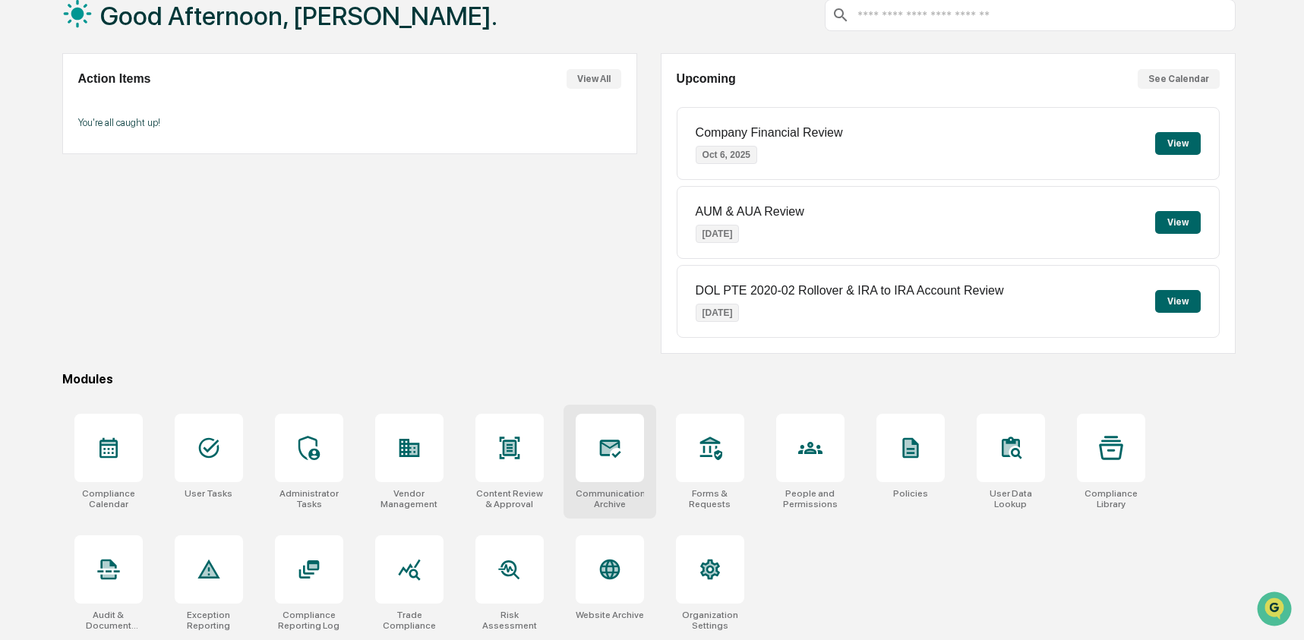
click at [633, 459] on div at bounding box center [610, 448] width 68 height 68
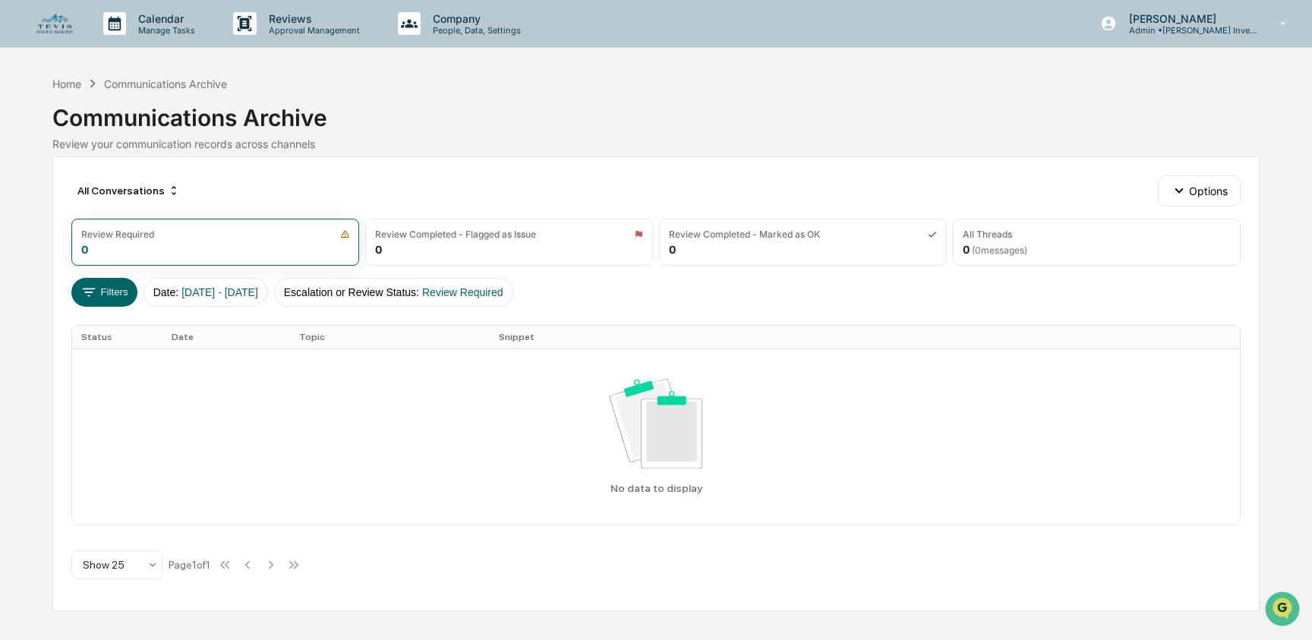
click at [355, 72] on div "Home Communications Archive Communications Archive Review your communication re…" at bounding box center [655, 114] width 1207 height 84
click at [77, 85] on div "Home" at bounding box center [66, 83] width 29 height 13
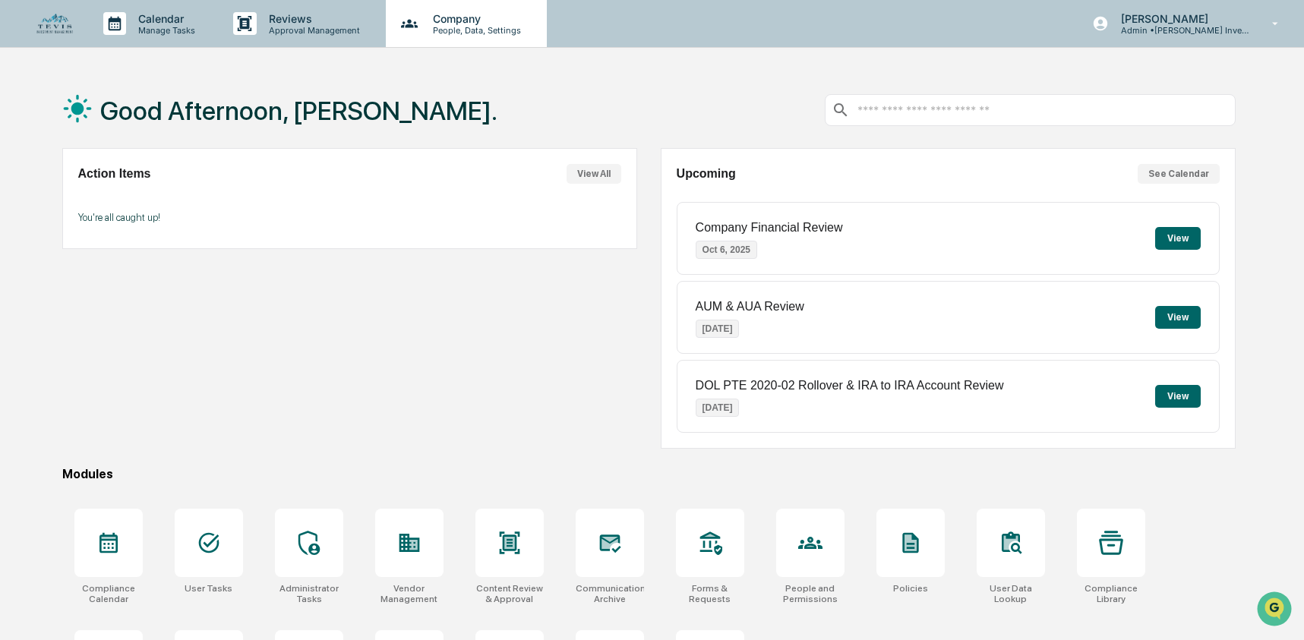
click at [457, 25] on p "People, Data, Settings" at bounding box center [475, 30] width 108 height 11
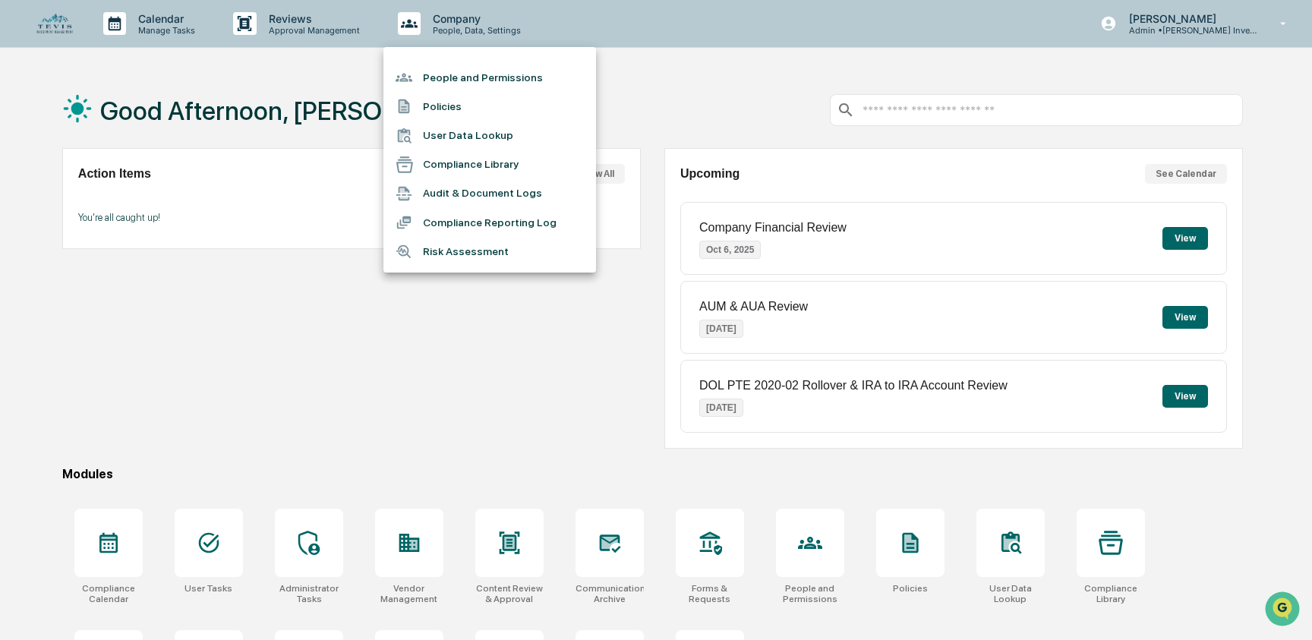
click at [458, 124] on li "User Data Lookup" at bounding box center [489, 135] width 213 height 29
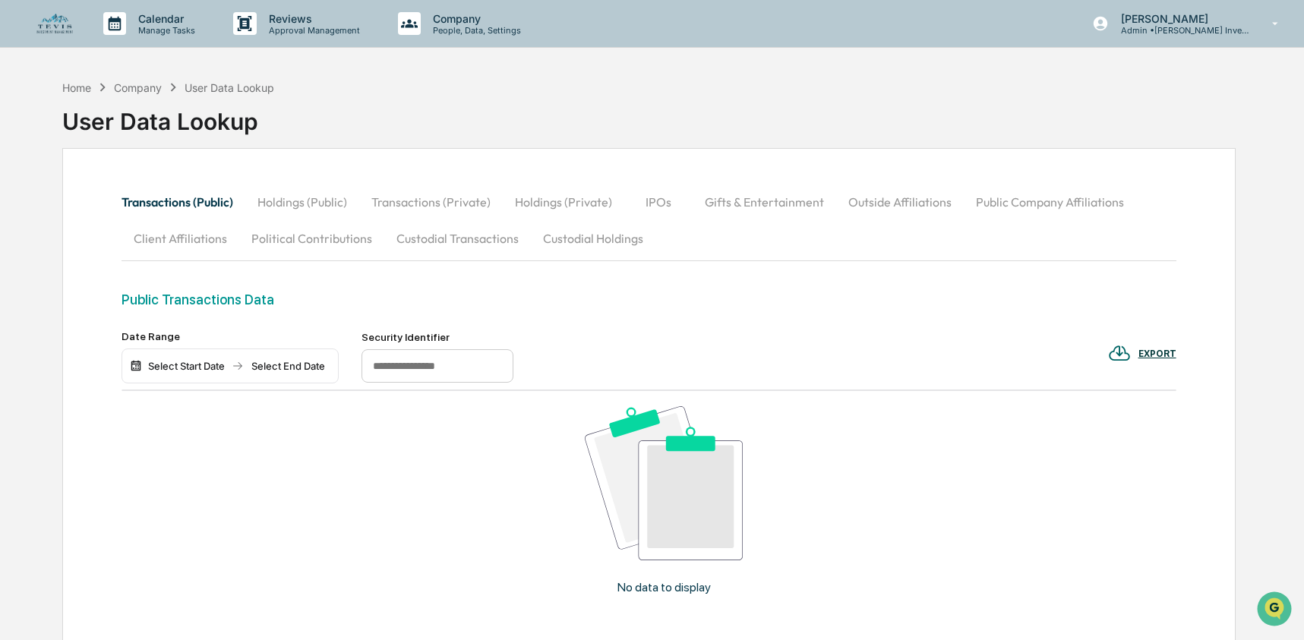
click at [462, 239] on button "Custodial Transactions" at bounding box center [457, 238] width 147 height 36
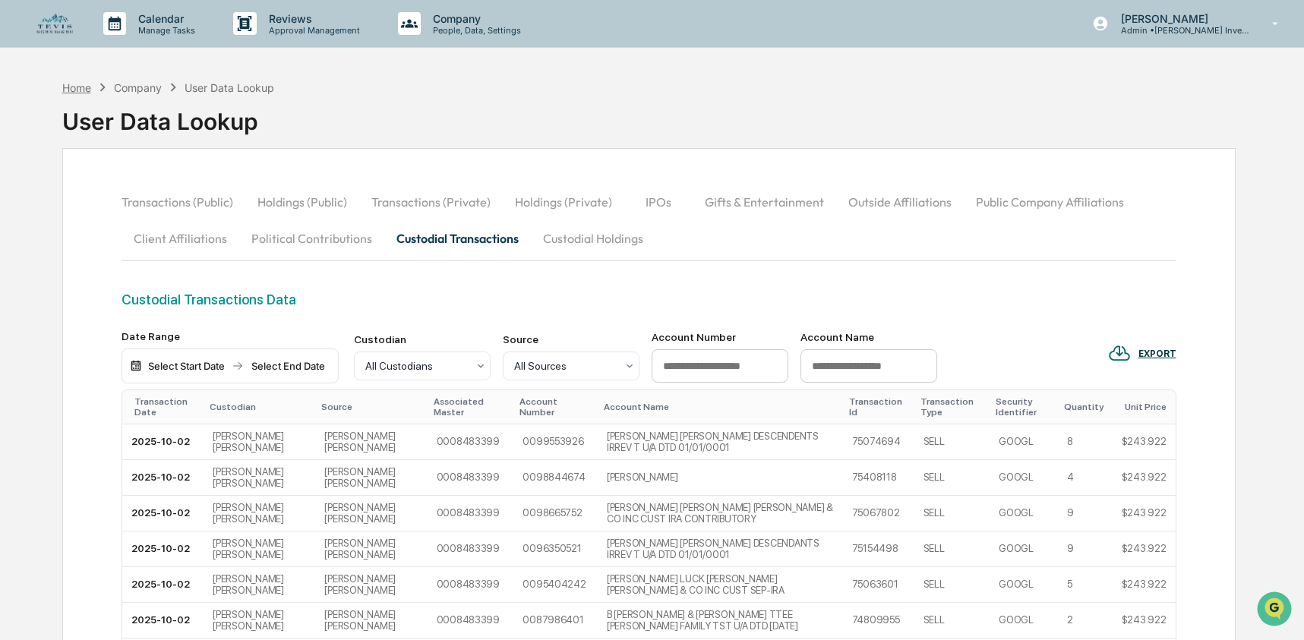
click at [71, 83] on div "Home" at bounding box center [76, 87] width 29 height 13
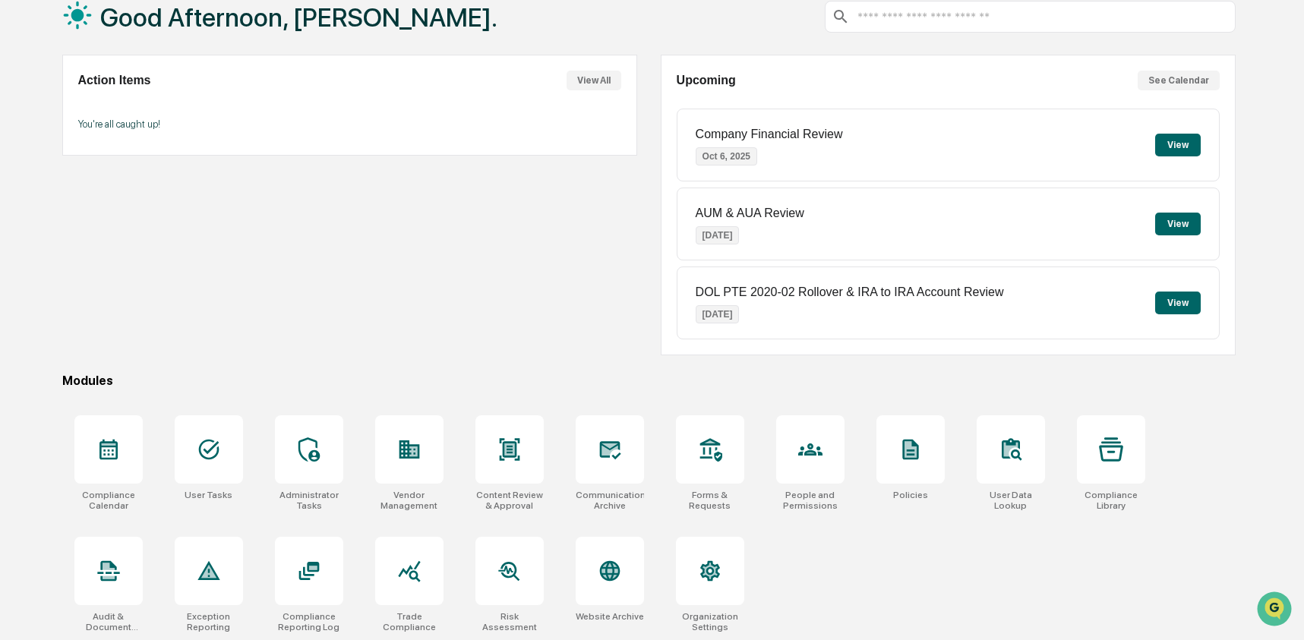
scroll to position [98, 0]
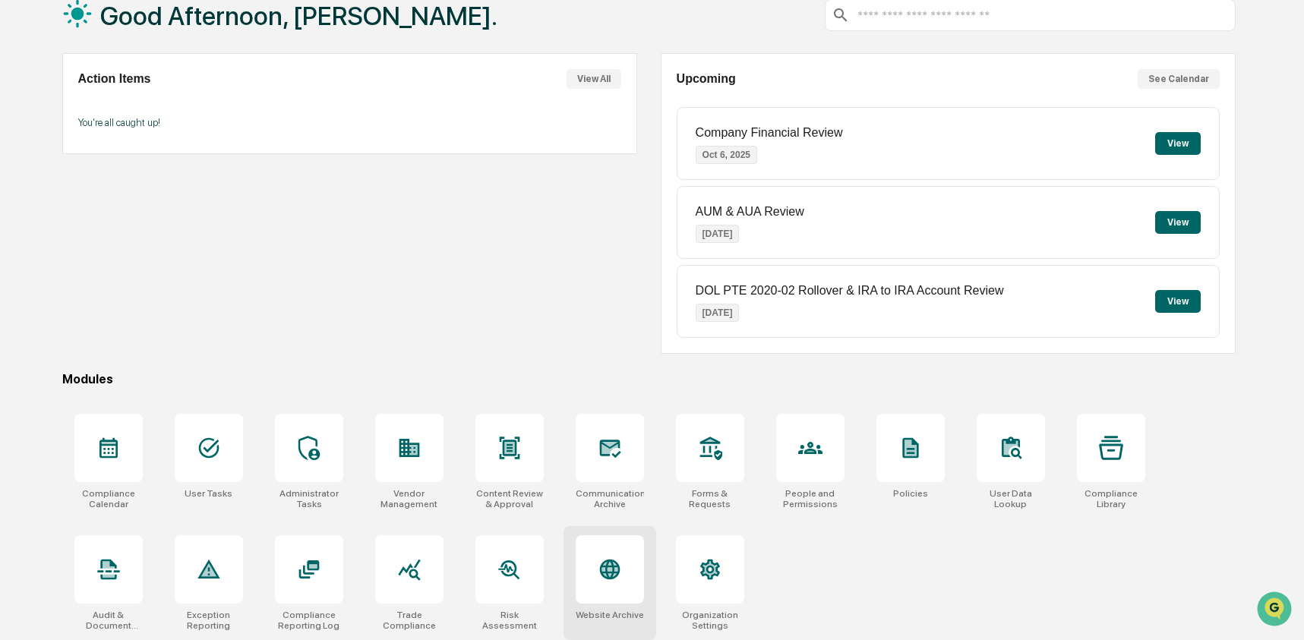
click at [623, 594] on div at bounding box center [610, 569] width 68 height 68
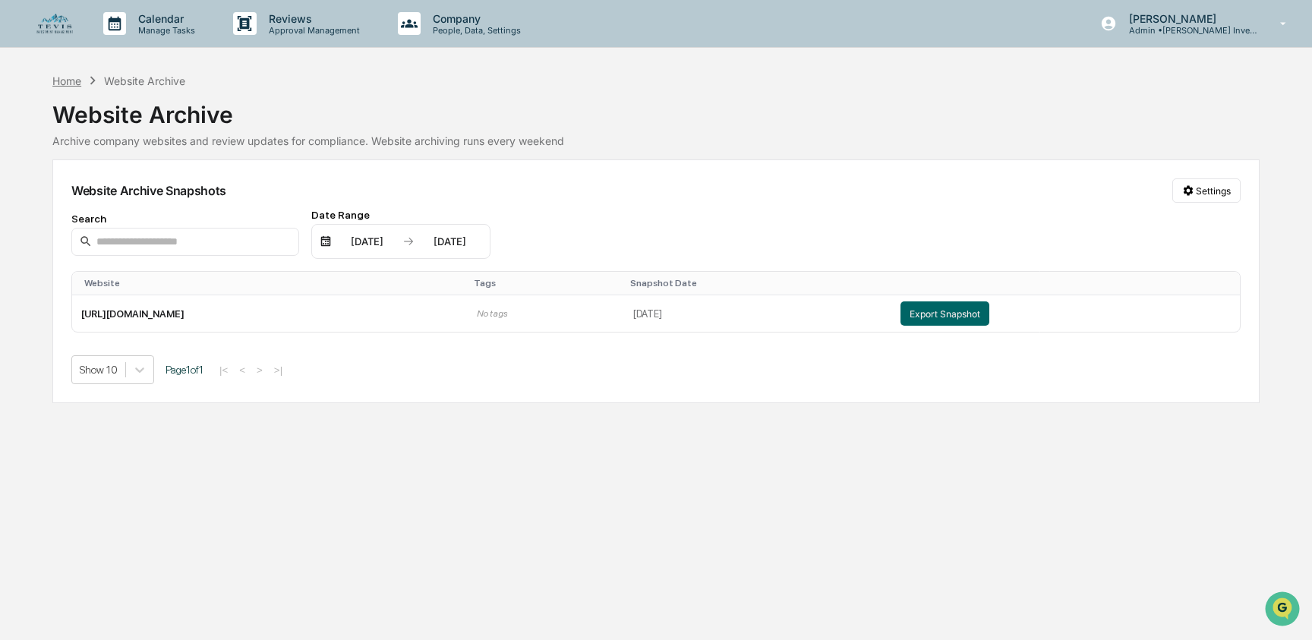
click at [80, 82] on div "Home" at bounding box center [66, 80] width 29 height 13
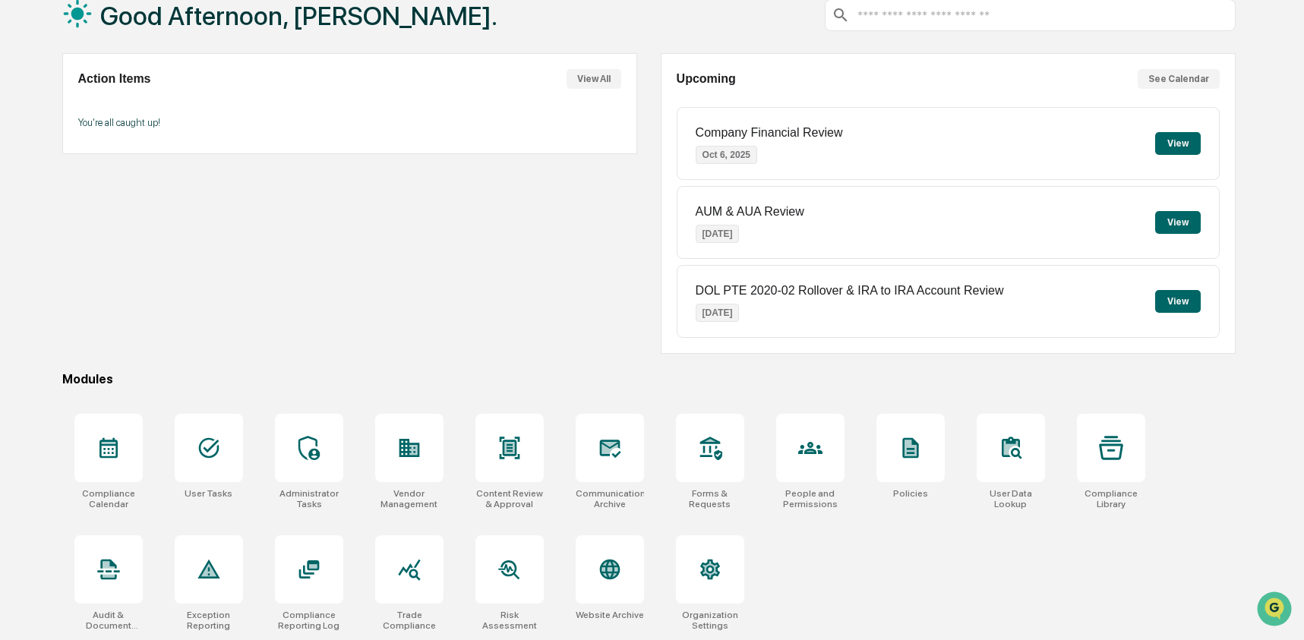
scroll to position [98, 0]
click at [421, 555] on div at bounding box center [409, 569] width 68 height 68
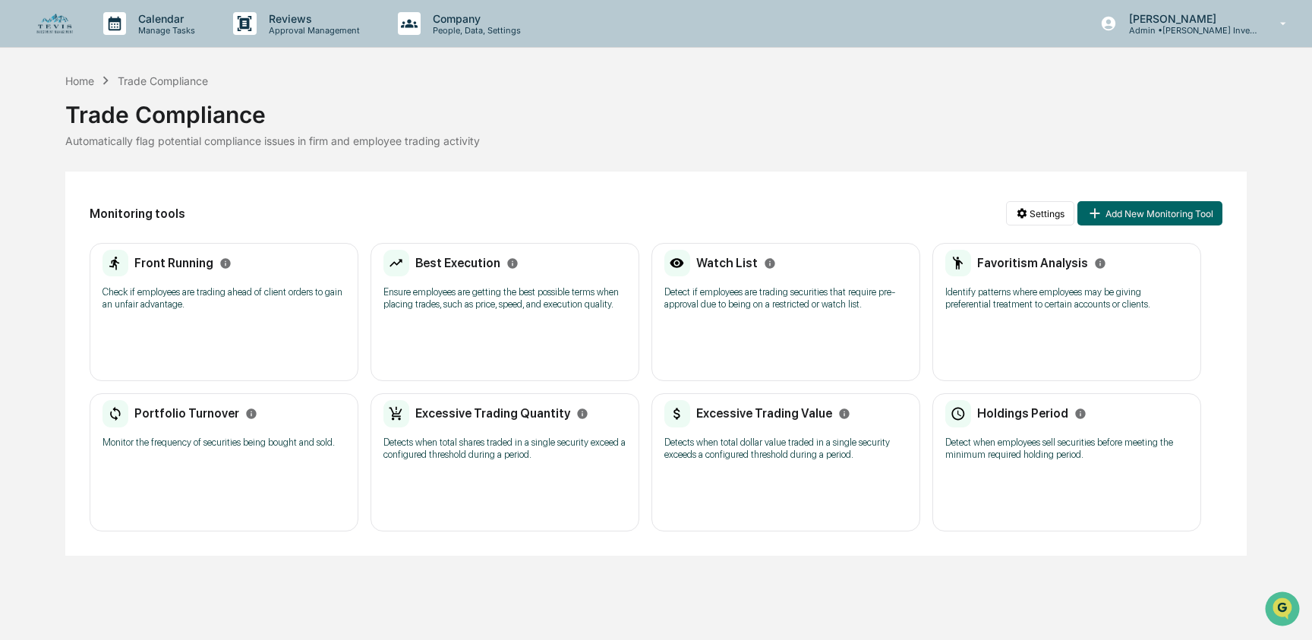
click at [756, 279] on div "Watch List Detect if employees are trading securities that require pre-approval…" at bounding box center [785, 285] width 243 height 71
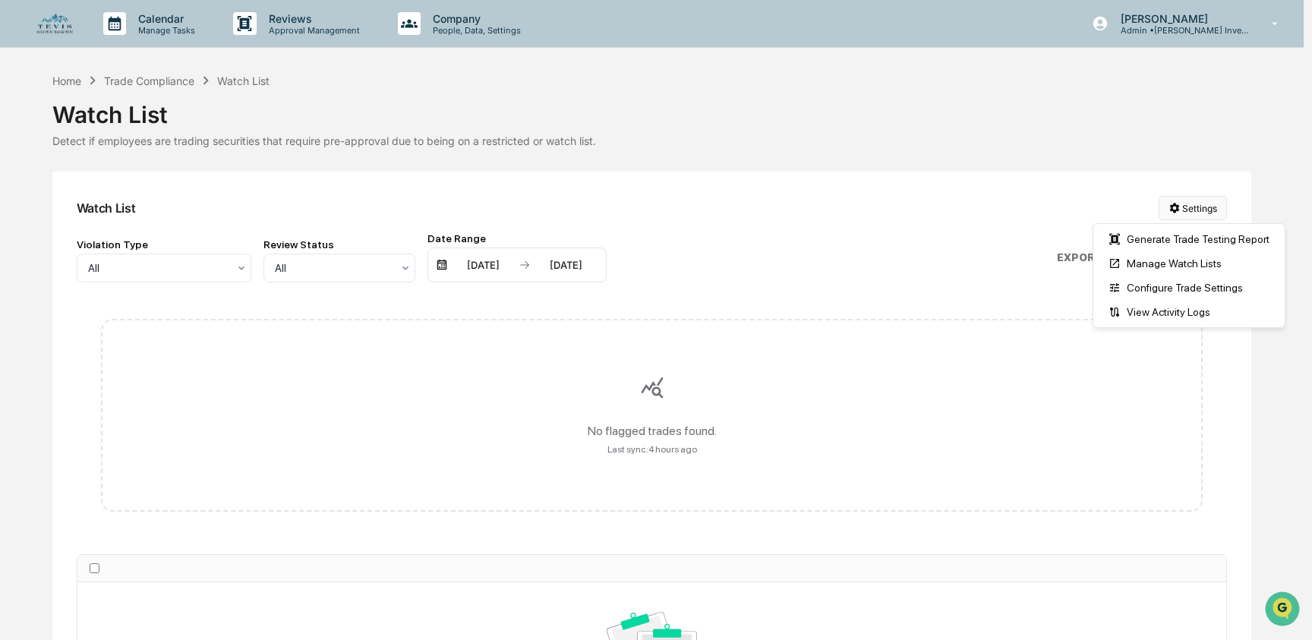
click at [1175, 211] on html "Calendar Manage Tasks Reviews Approval Management Company People, Data, Setting…" at bounding box center [656, 320] width 1312 height 640
click at [1171, 260] on div "Manage Watch Lists" at bounding box center [1189, 263] width 185 height 24
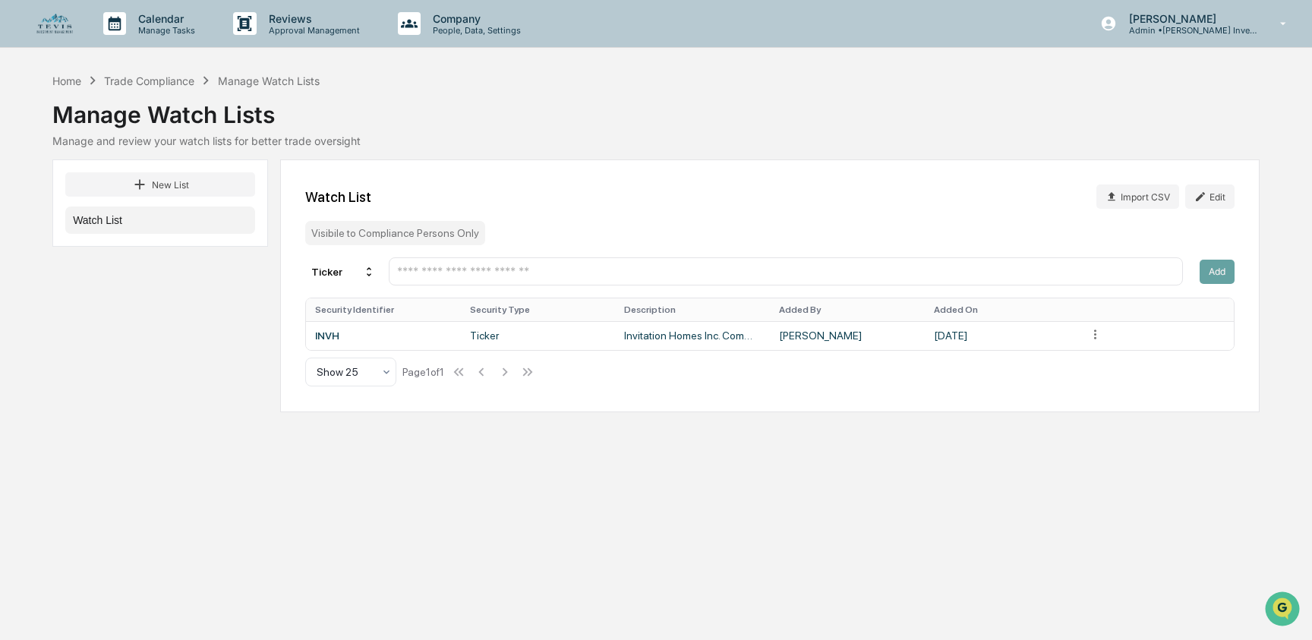
click at [503, 273] on input "text" at bounding box center [786, 271] width 781 height 14
click at [165, 84] on div "Trade Compliance" at bounding box center [149, 80] width 90 height 13
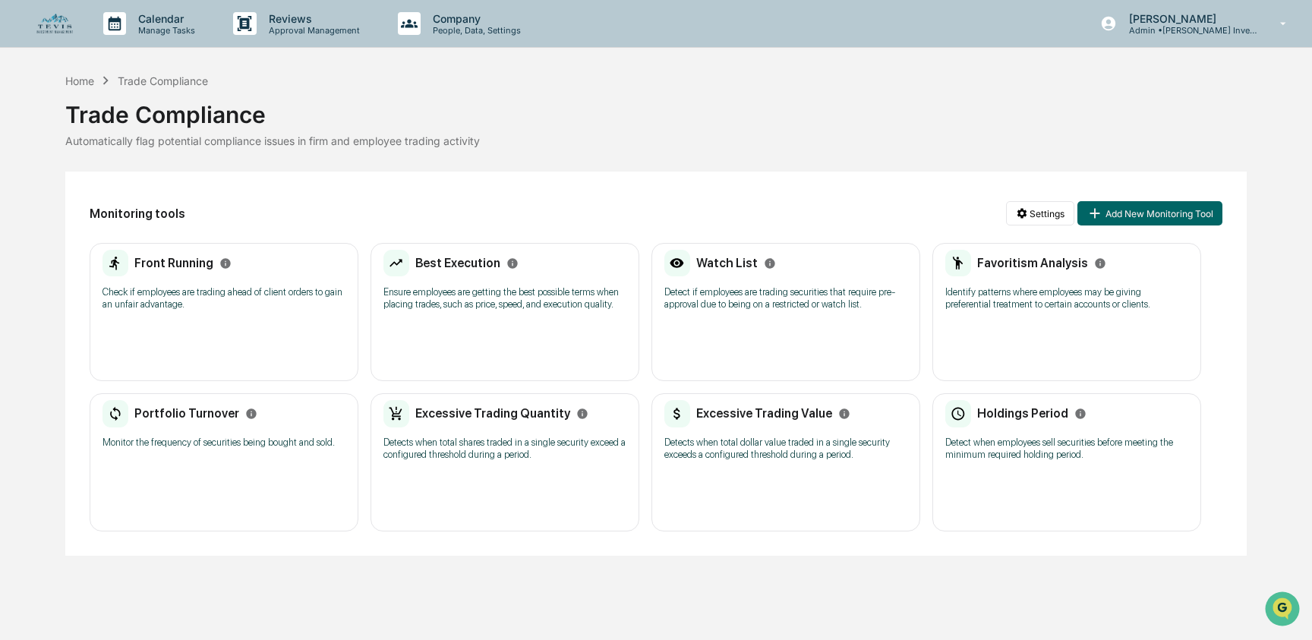
click at [464, 311] on p "Ensure employees are getting the best possible terms when placing trades, such …" at bounding box center [504, 298] width 243 height 24
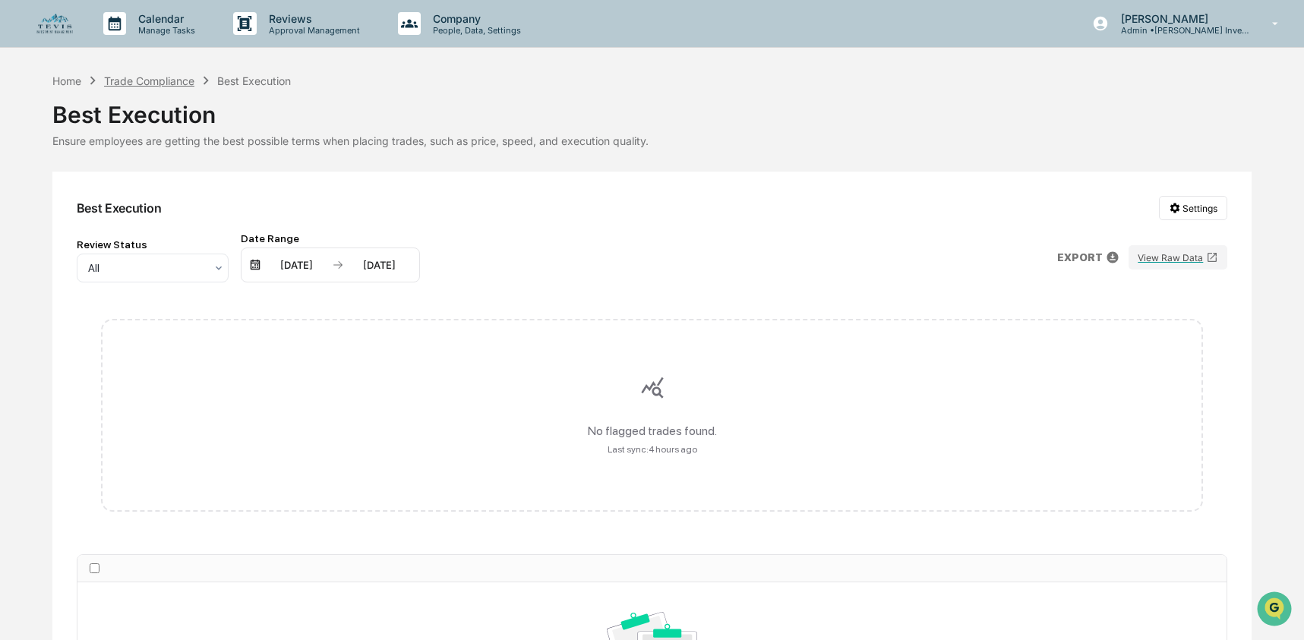
click at [179, 86] on div "Trade Compliance" at bounding box center [149, 80] width 90 height 13
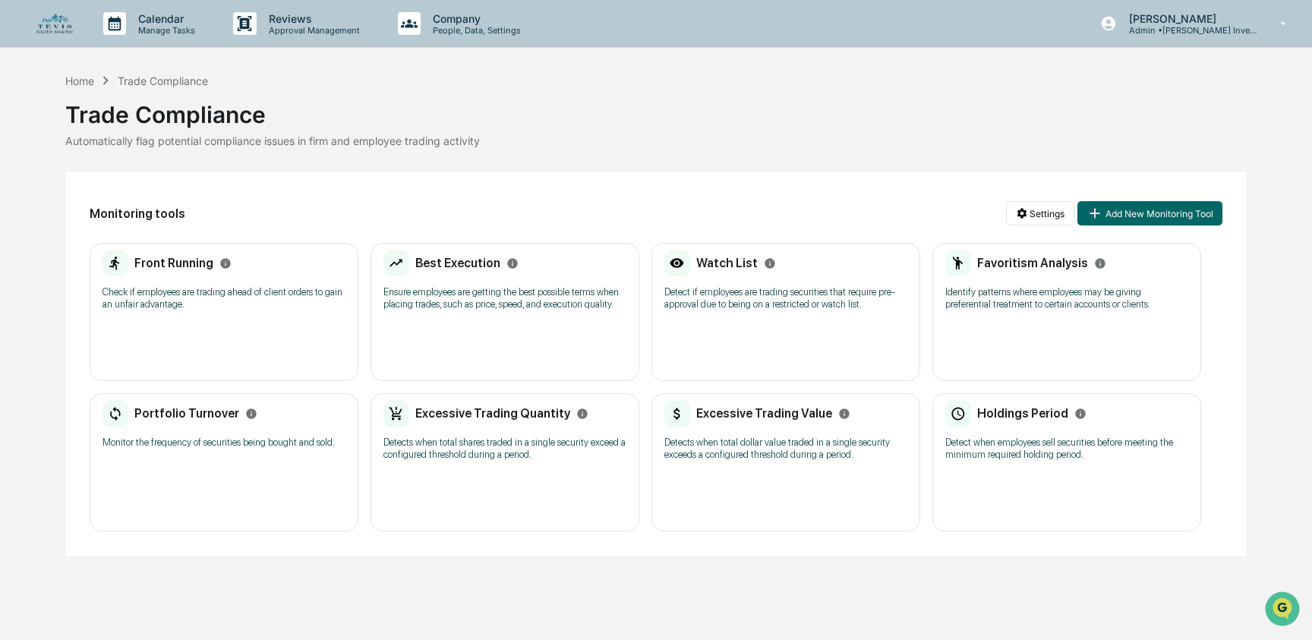
click at [1006, 322] on div "Favoritism Analysis Identify patterns where employees may be giving preferentia…" at bounding box center [1066, 312] width 269 height 138
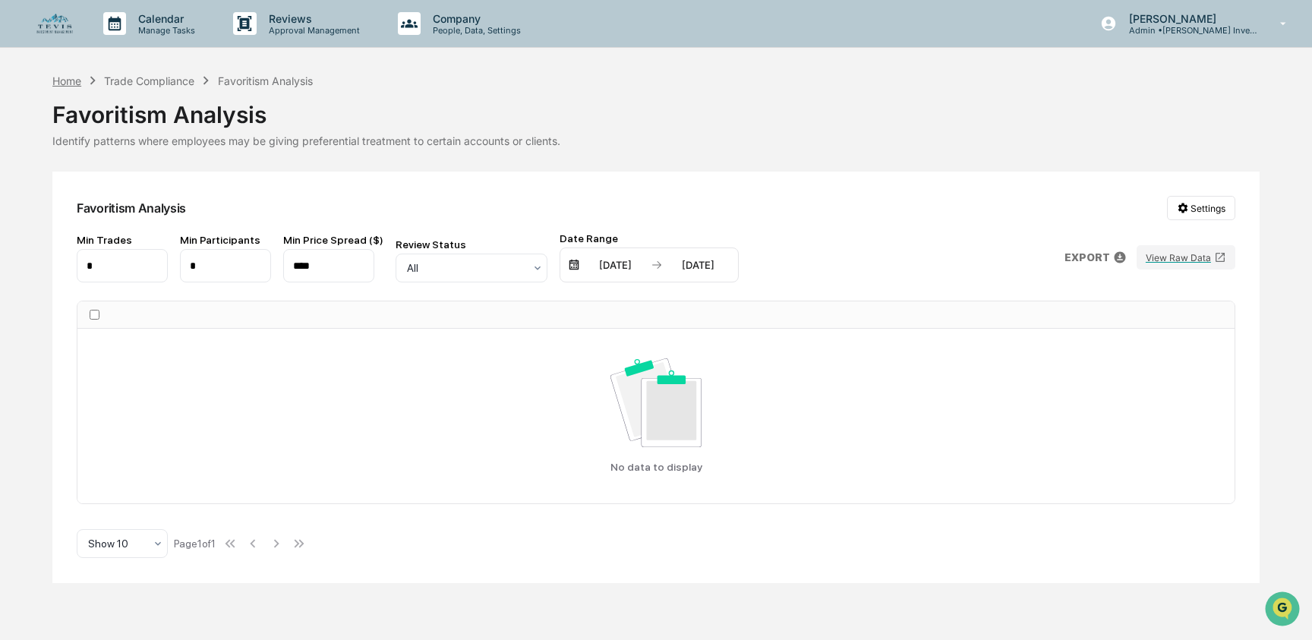
click at [74, 82] on div "Home" at bounding box center [66, 80] width 29 height 13
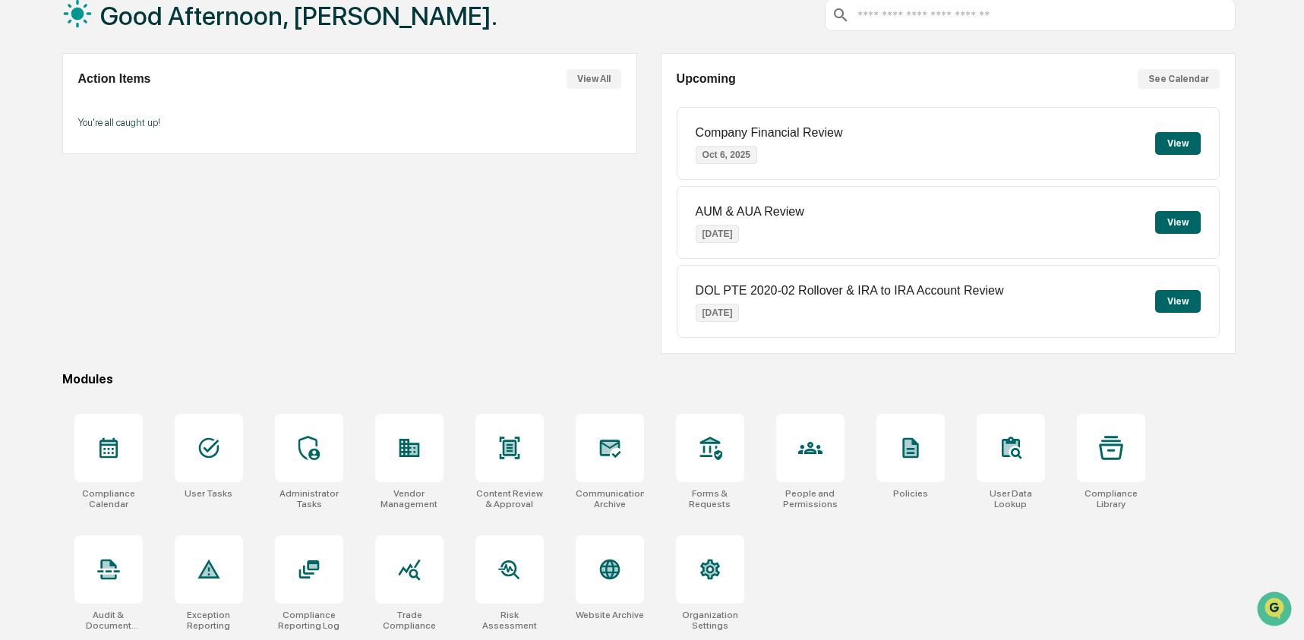
scroll to position [98, 0]
click at [315, 584] on div at bounding box center [309, 569] width 68 height 68
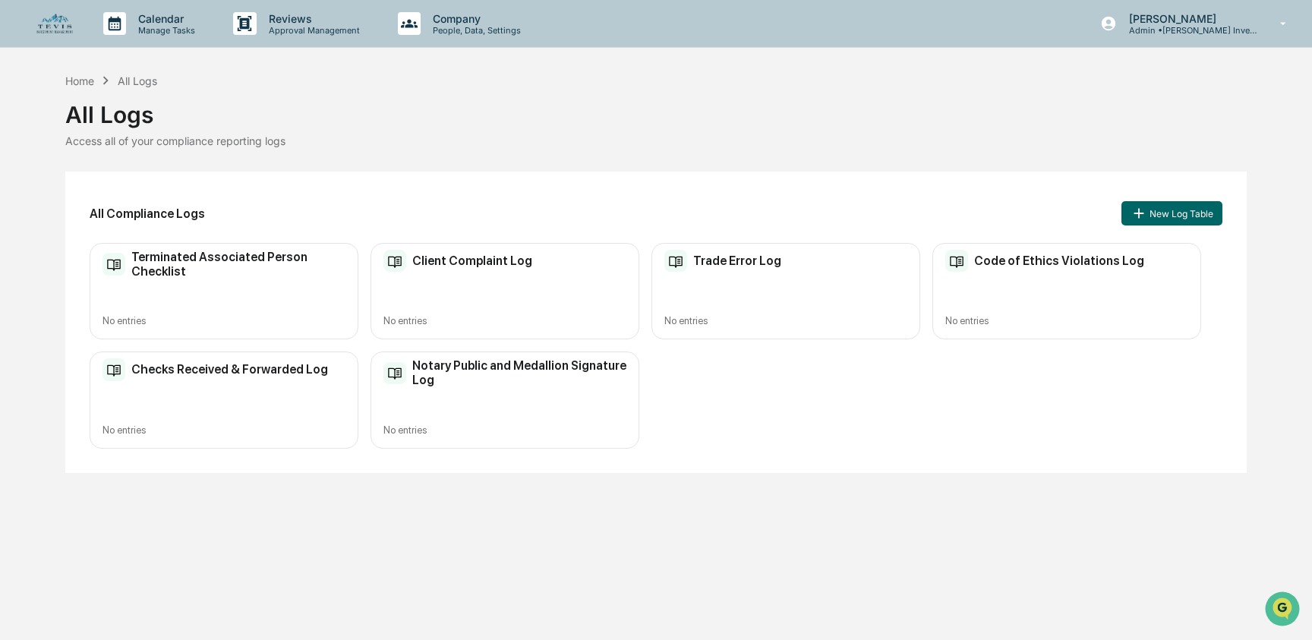
click at [221, 393] on div "Checks Received & Forwarded Log No entries" at bounding box center [224, 400] width 269 height 96
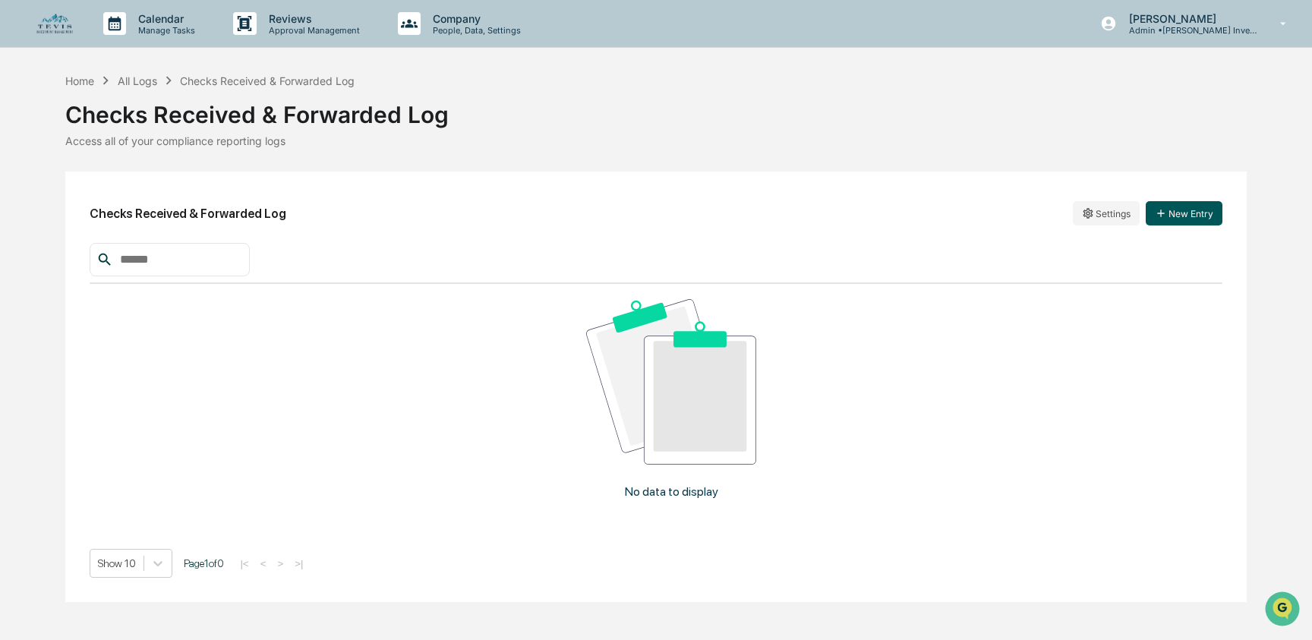
click at [1194, 219] on button "New Entry" at bounding box center [1184, 213] width 77 height 24
click at [592, 149] on div "Home All Logs Checks Received & Forwarded Log Checks Received & Forwarded Log A…" at bounding box center [655, 337] width 1181 height 530
click at [768, 132] on div "Checks Received & Forwarded Log Access all of your compliance reporting logs" at bounding box center [655, 118] width 1181 height 58
click at [82, 81] on div "Home" at bounding box center [79, 80] width 29 height 13
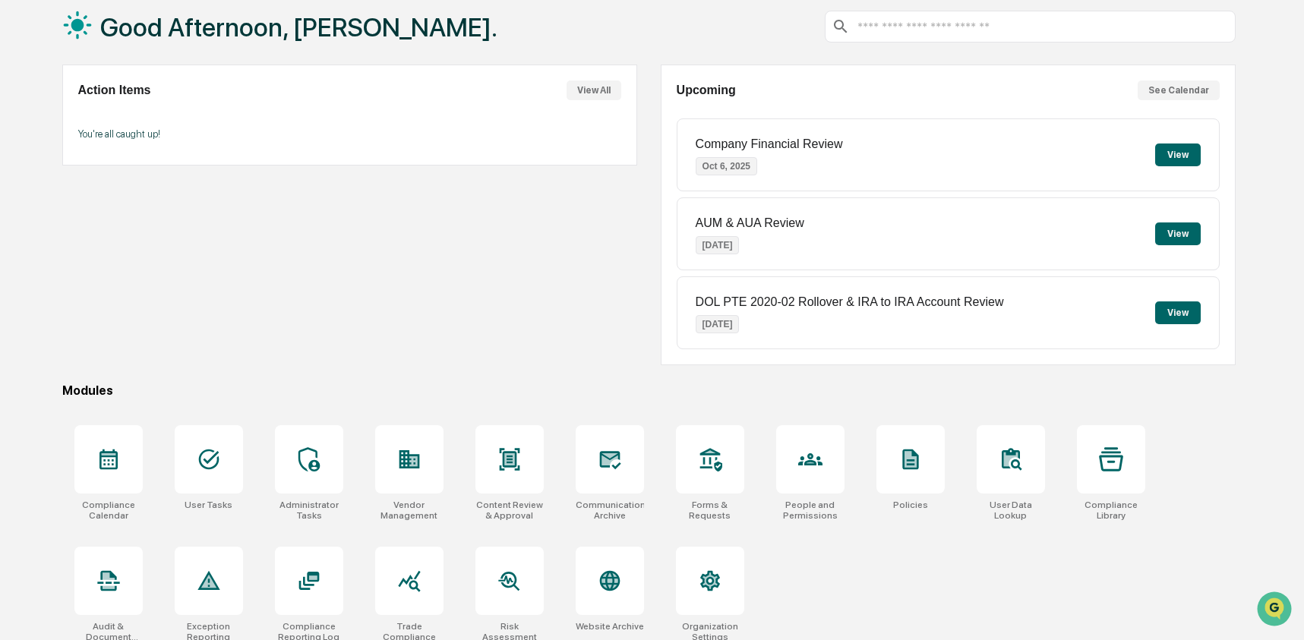
scroll to position [98, 0]
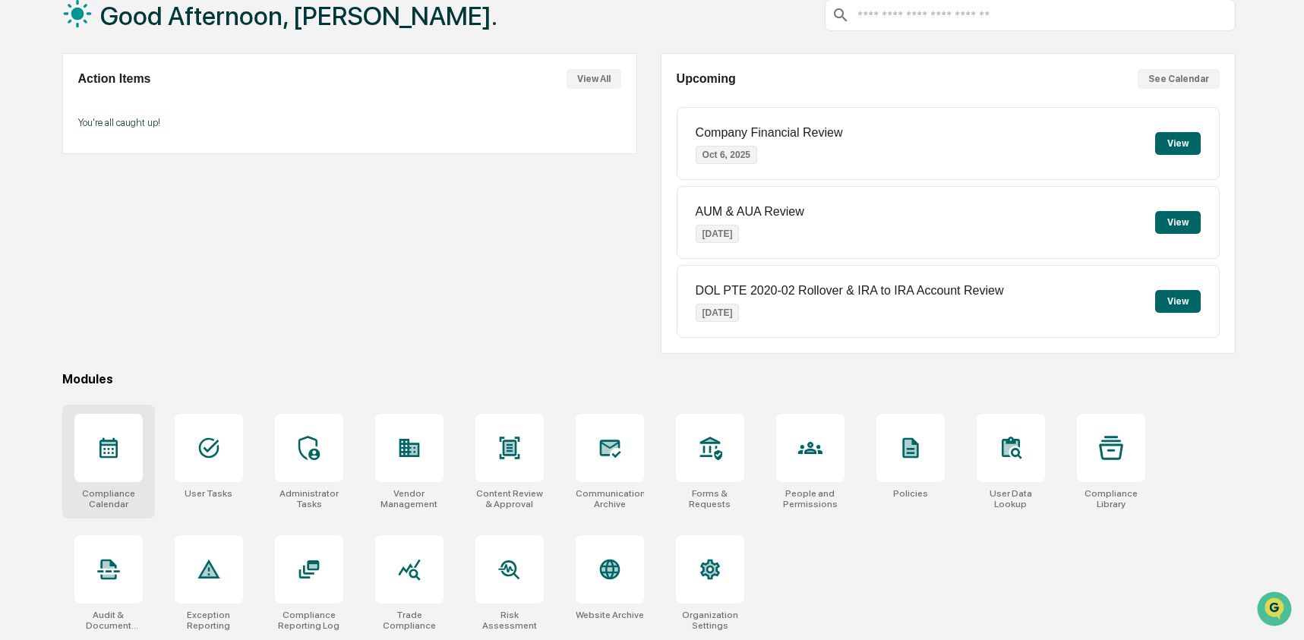
click at [131, 450] on div at bounding box center [108, 448] width 68 height 68
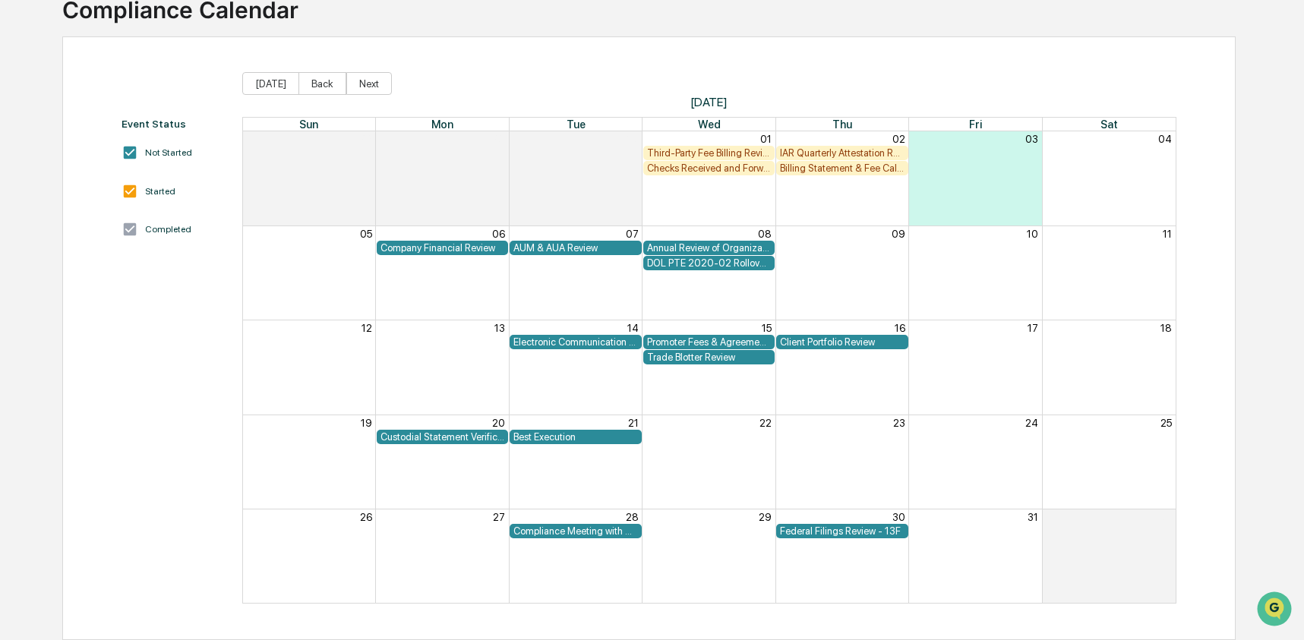
click at [575, 246] on div "AUM & AUA Review" at bounding box center [575, 247] width 124 height 11
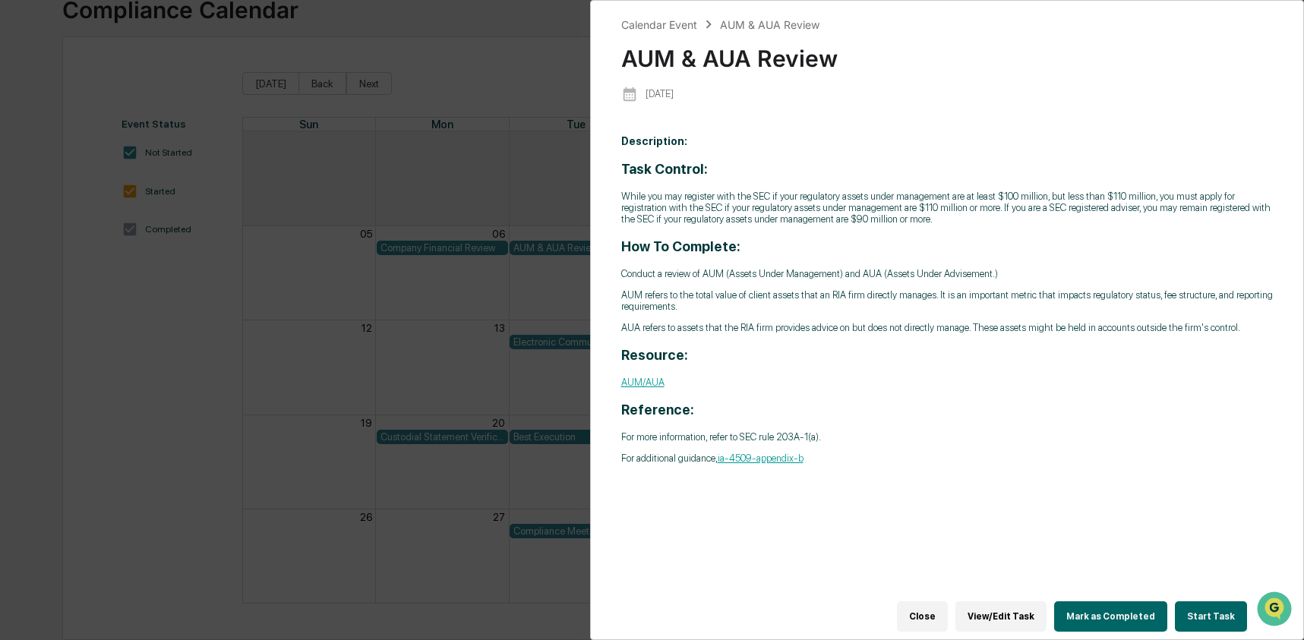
click at [1210, 607] on button "Start Task" at bounding box center [1211, 616] width 72 height 30
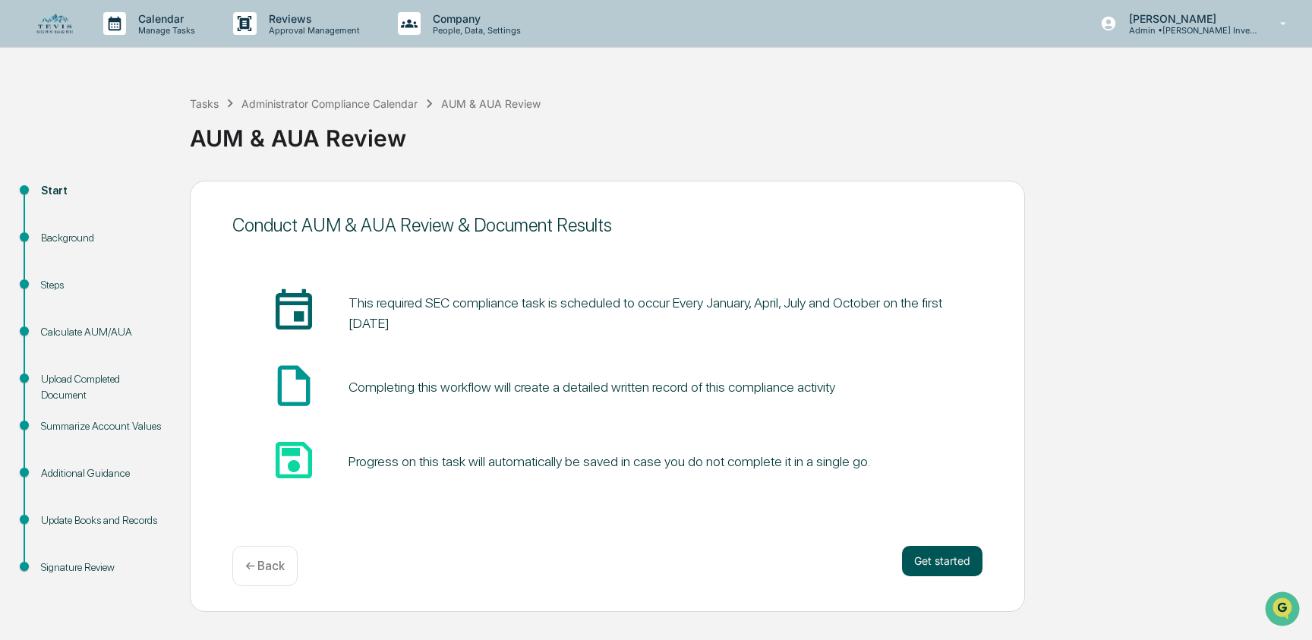
click at [927, 562] on button "Get started" at bounding box center [942, 561] width 80 height 30
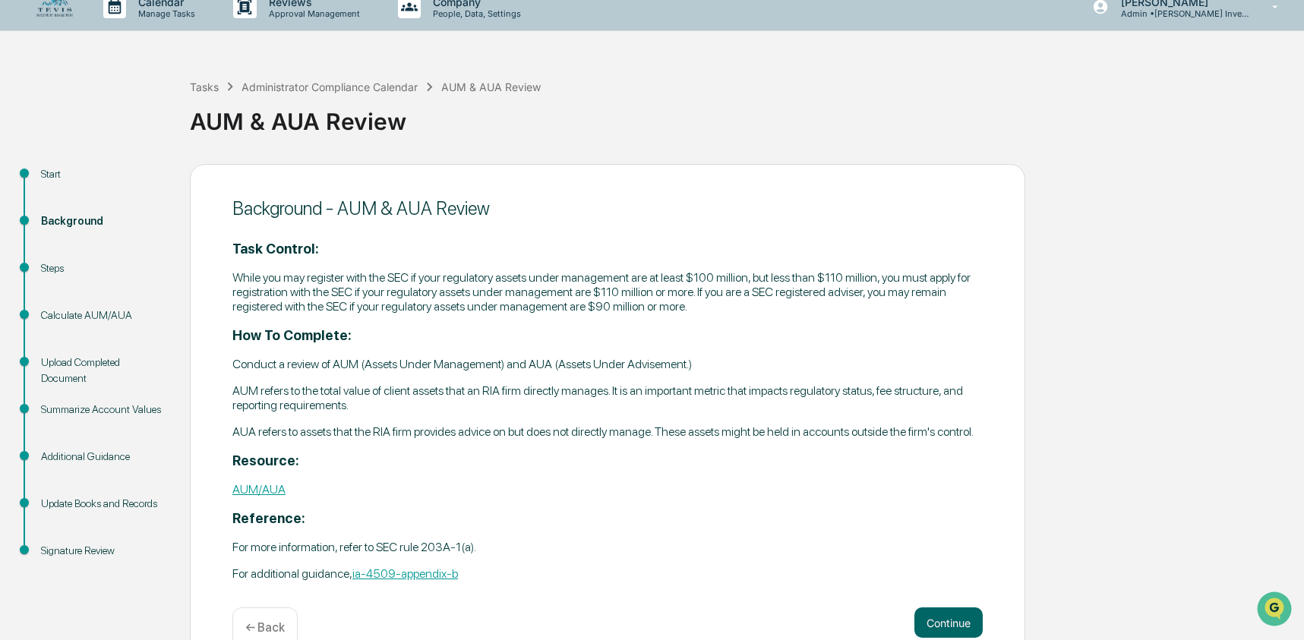
scroll to position [55, 0]
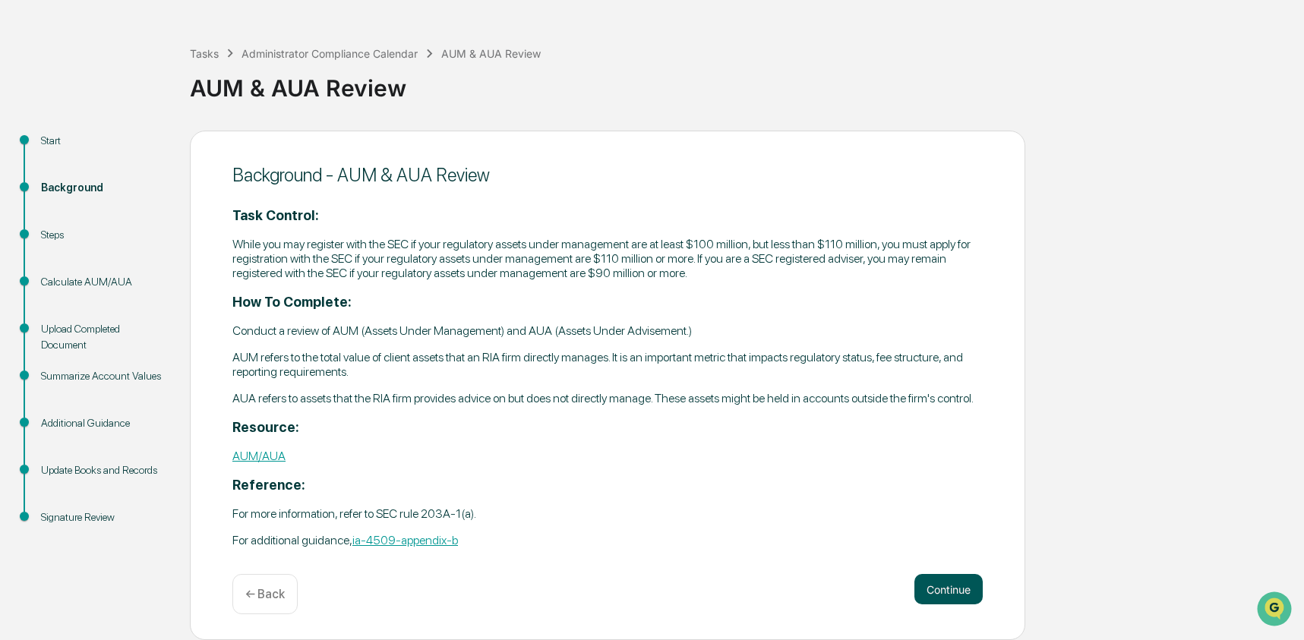
click at [957, 596] on button "Continue" at bounding box center [948, 589] width 68 height 30
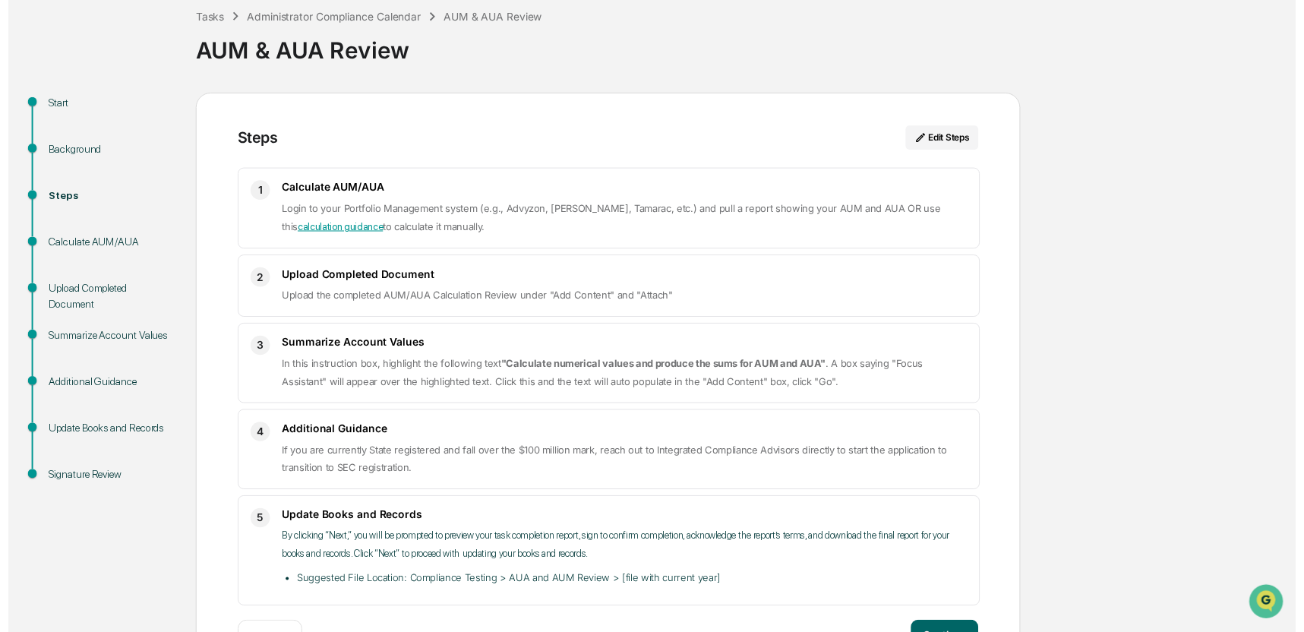
scroll to position [139, 0]
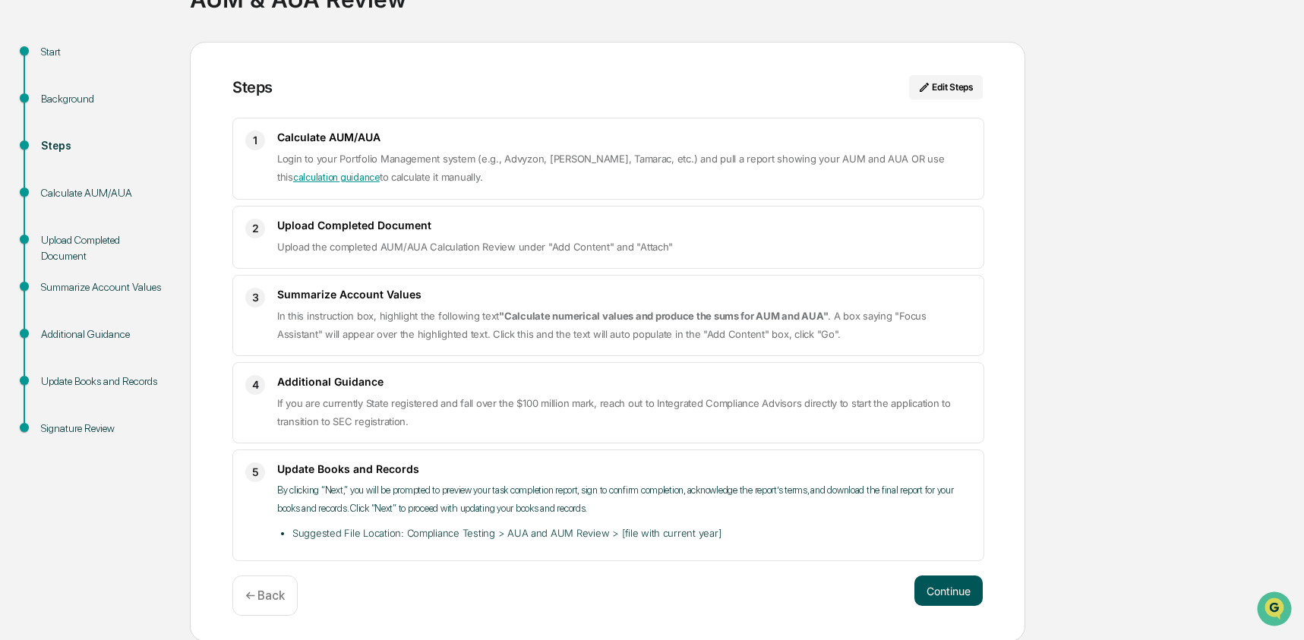
click at [955, 594] on button "Continue" at bounding box center [948, 591] width 68 height 30
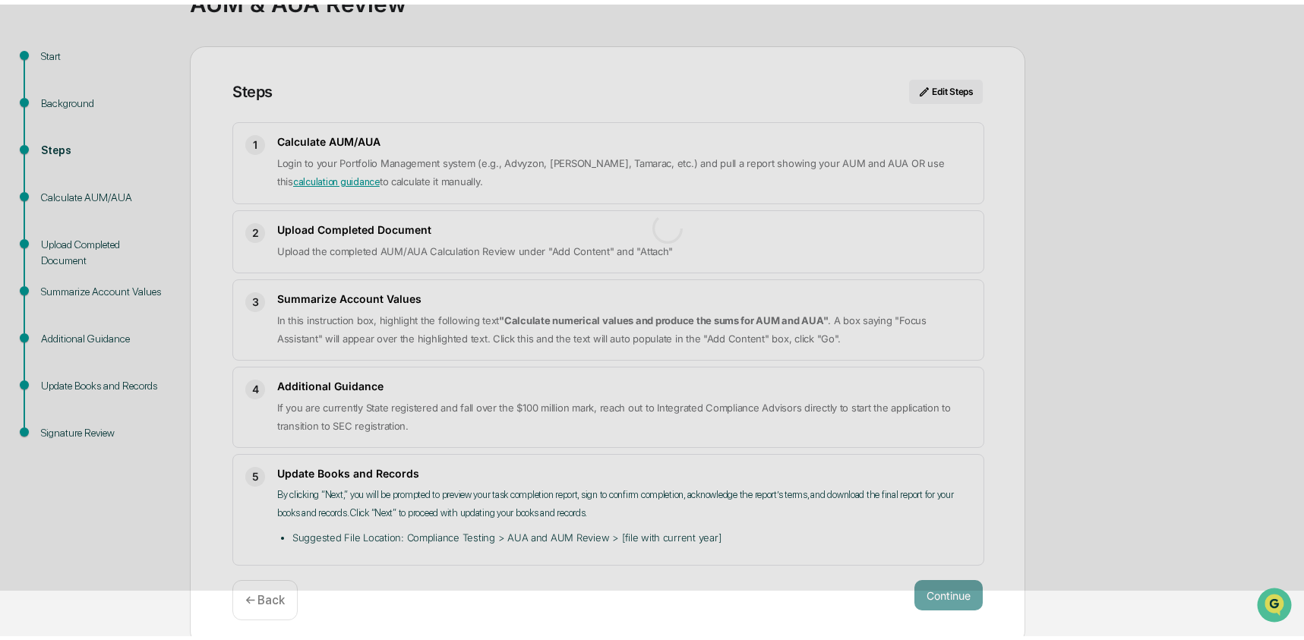
scroll to position [11, 0]
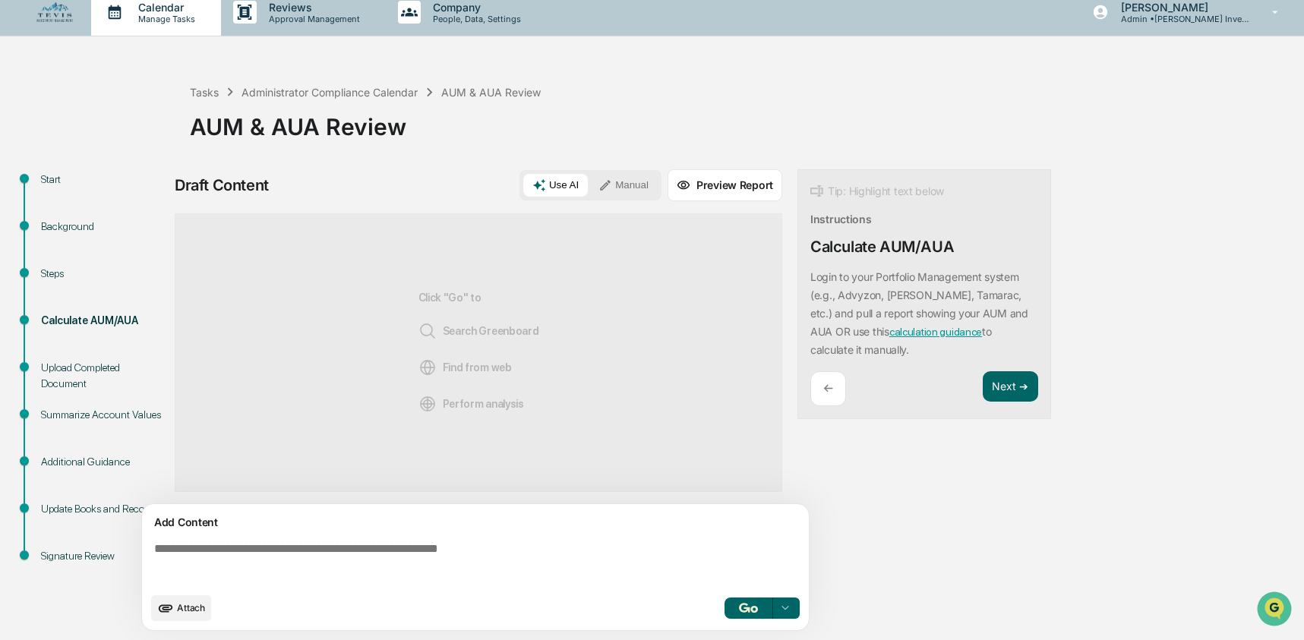
click at [144, 14] on p "Manage Tasks" at bounding box center [164, 19] width 77 height 11
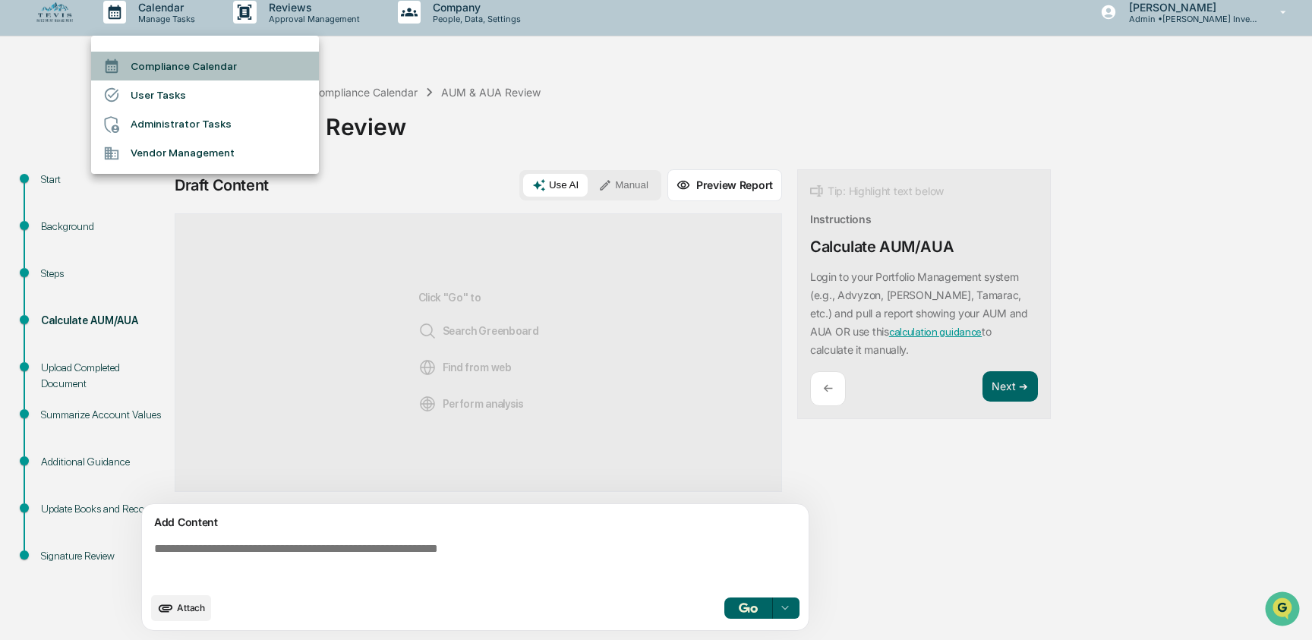
click at [158, 66] on li "Compliance Calendar" at bounding box center [205, 66] width 228 height 29
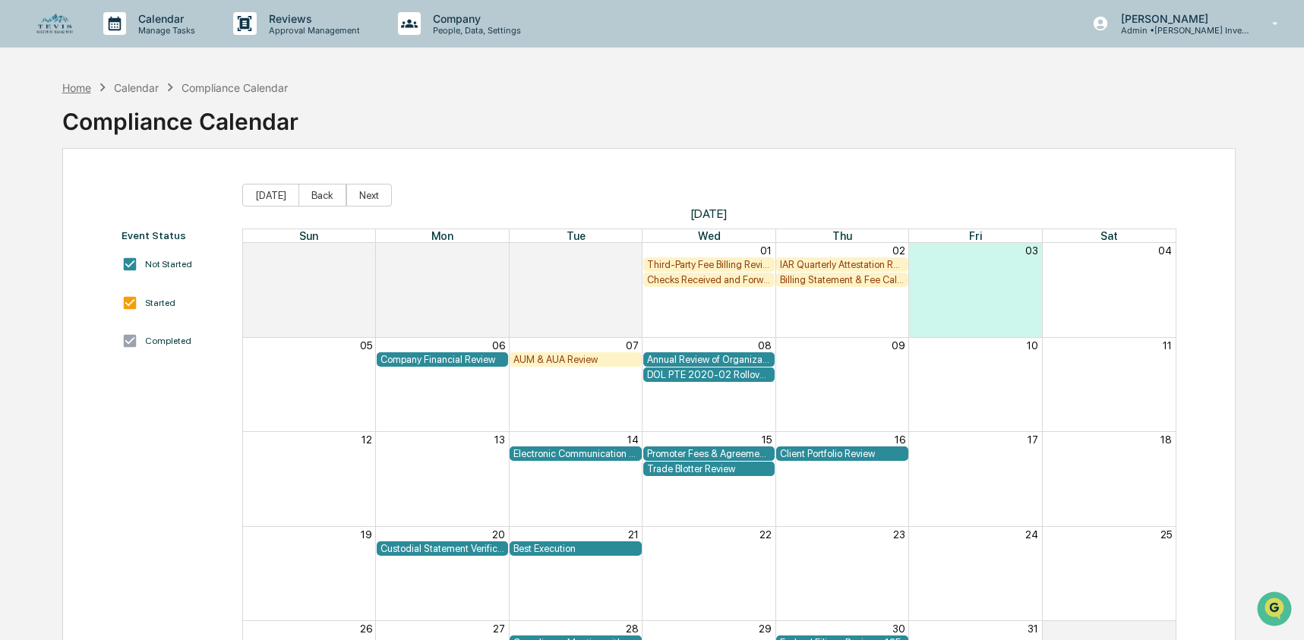
click at [87, 91] on div "Home" at bounding box center [76, 87] width 29 height 13
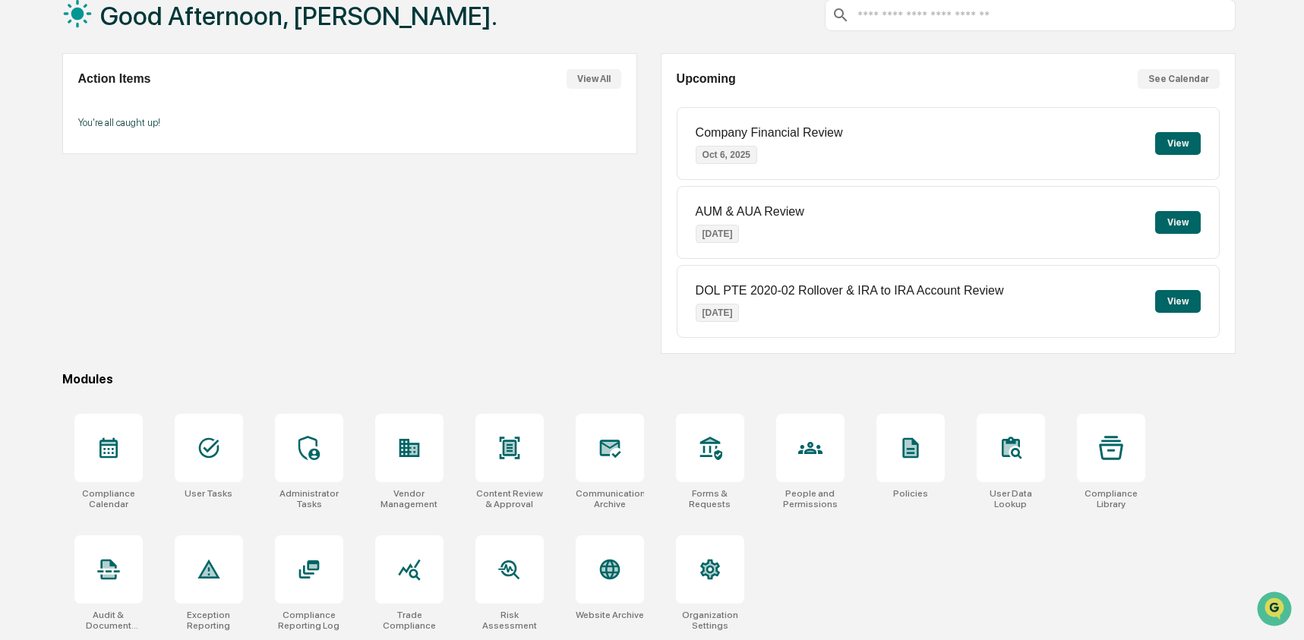
scroll to position [98, 0]
click at [398, 473] on div at bounding box center [409, 448] width 68 height 68
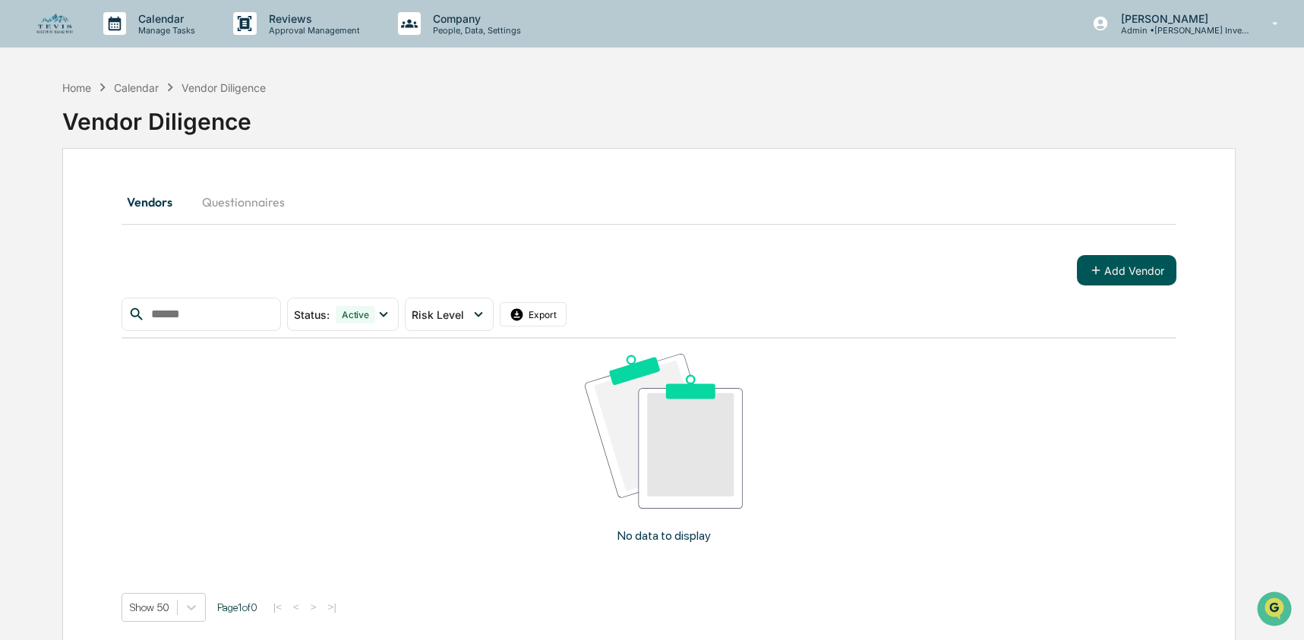
click at [1131, 270] on button "Add Vendor" at bounding box center [1126, 270] width 99 height 30
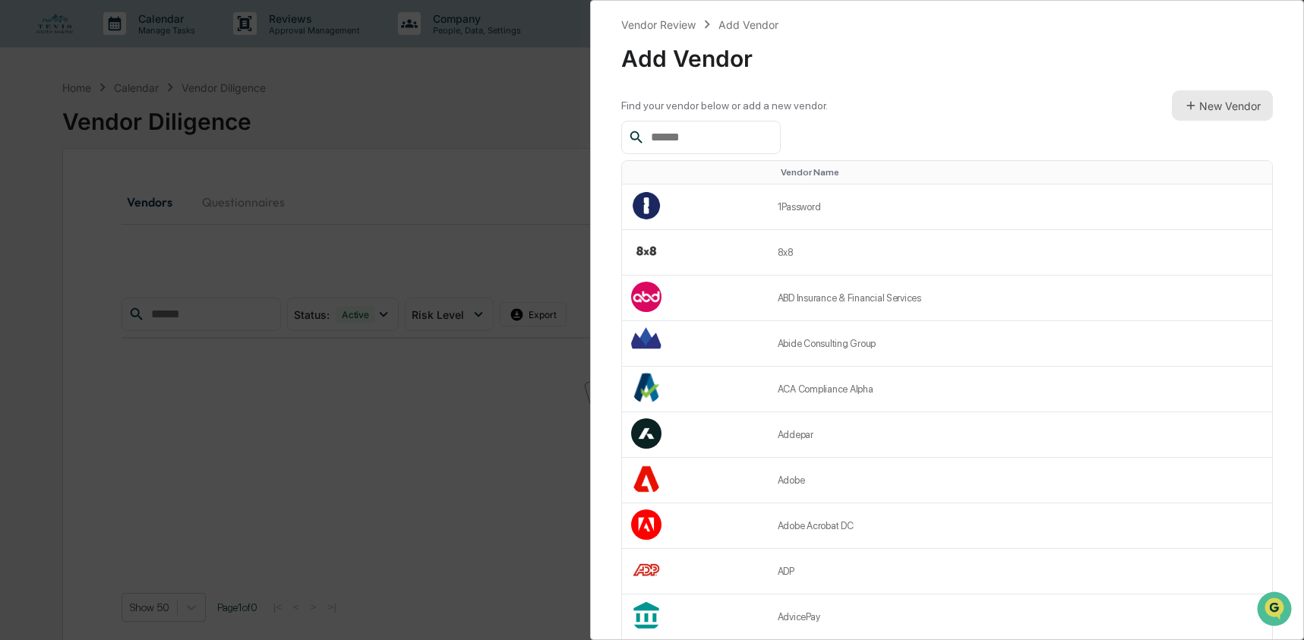
click at [1220, 103] on button "New Vendor" at bounding box center [1222, 105] width 101 height 30
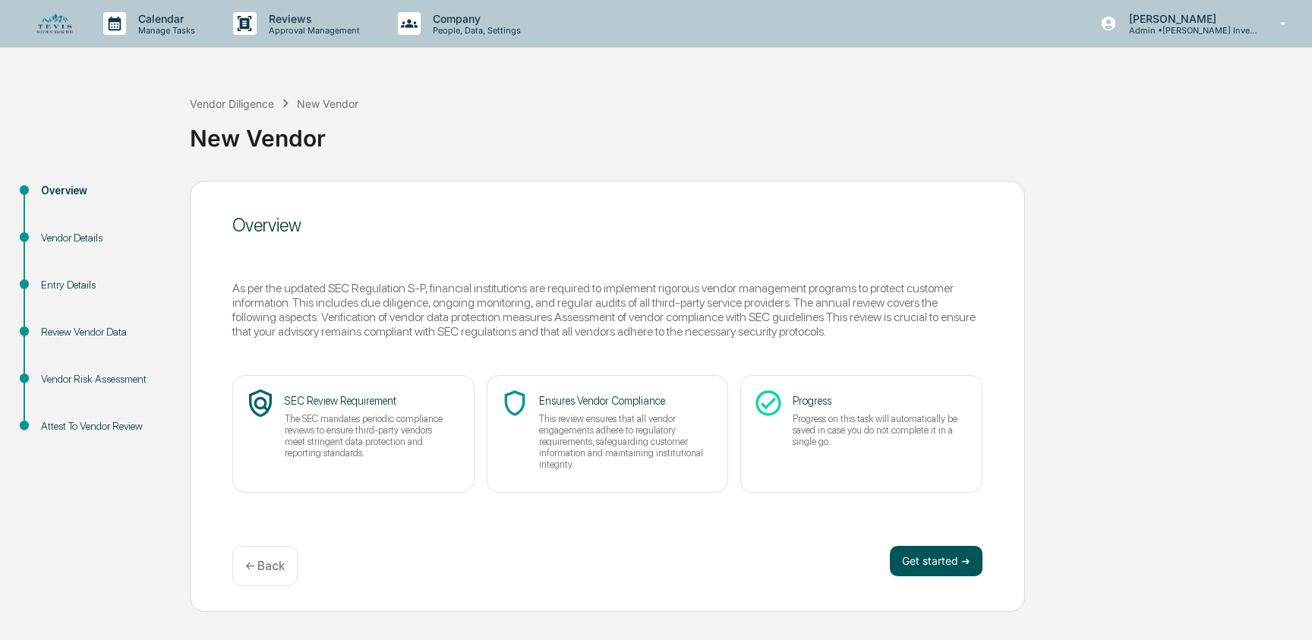
click at [949, 557] on button "Get started ➔" at bounding box center [936, 561] width 93 height 30
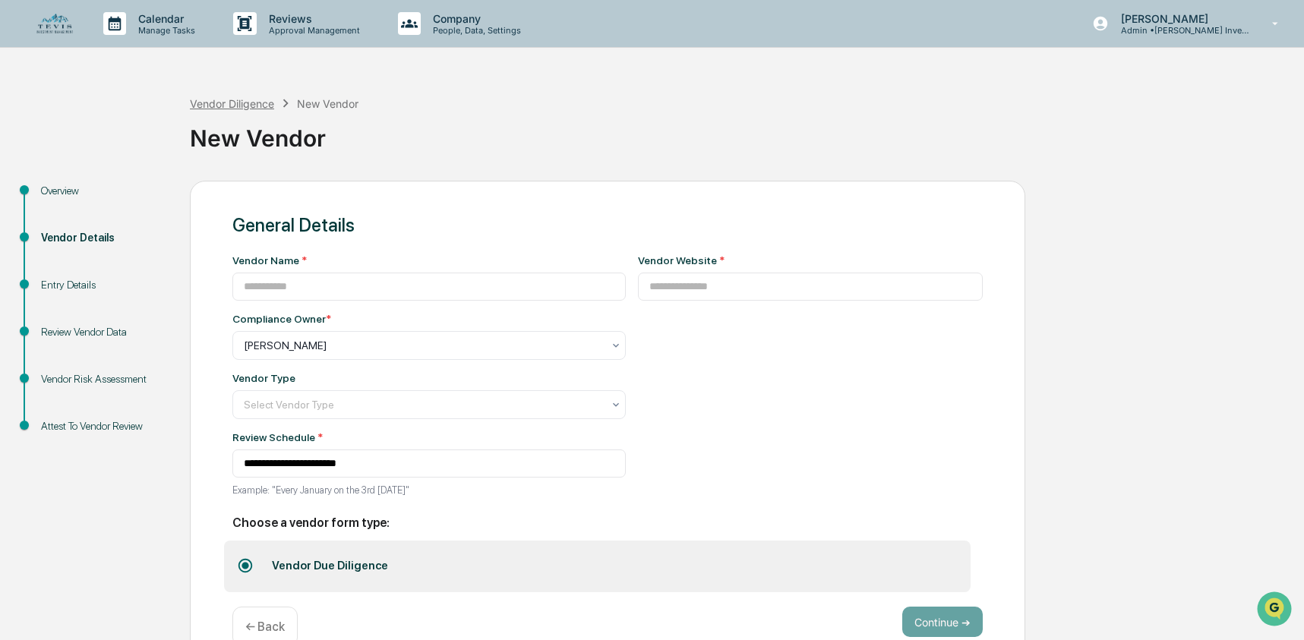
click at [233, 100] on div "Vendor Diligence" at bounding box center [232, 103] width 84 height 13
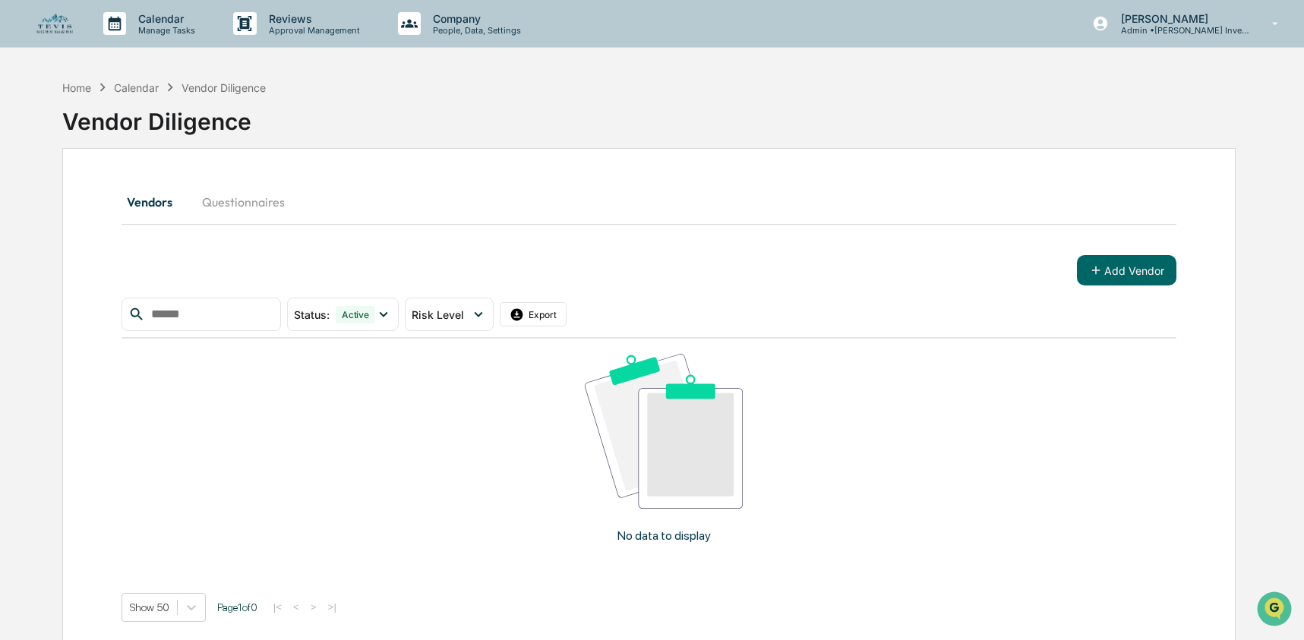
click at [400, 125] on div "Vendor Diligence" at bounding box center [648, 115] width 1173 height 39
click at [71, 83] on div "Home" at bounding box center [76, 87] width 29 height 13
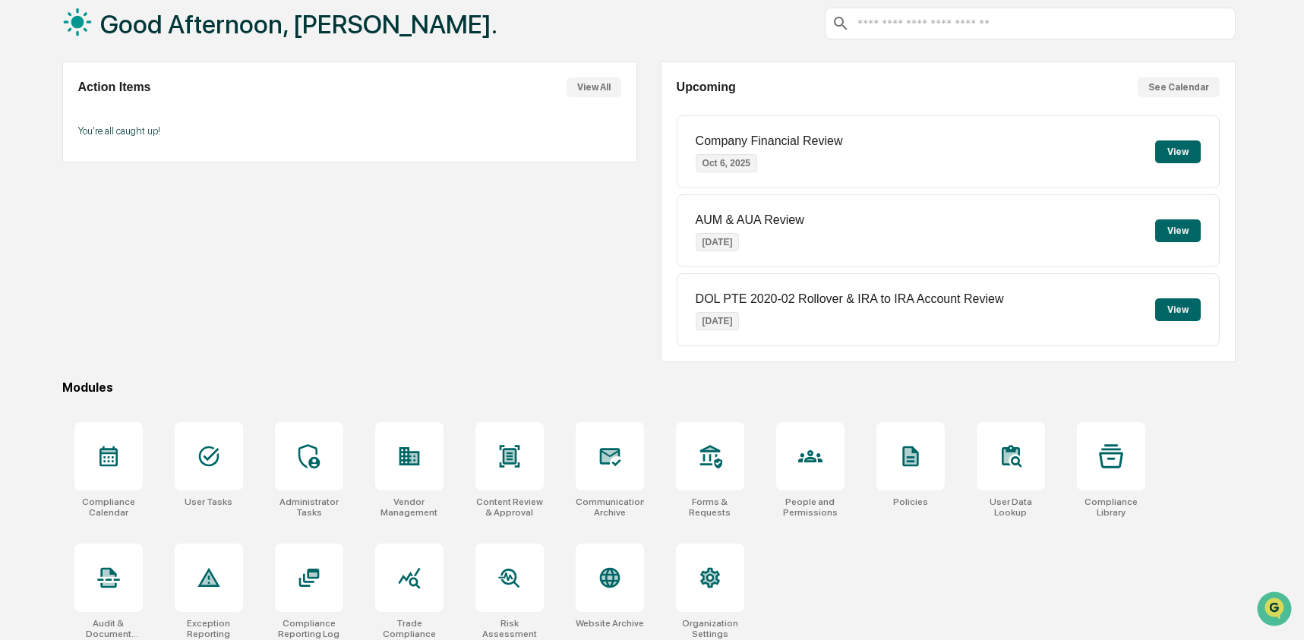
scroll to position [98, 0]
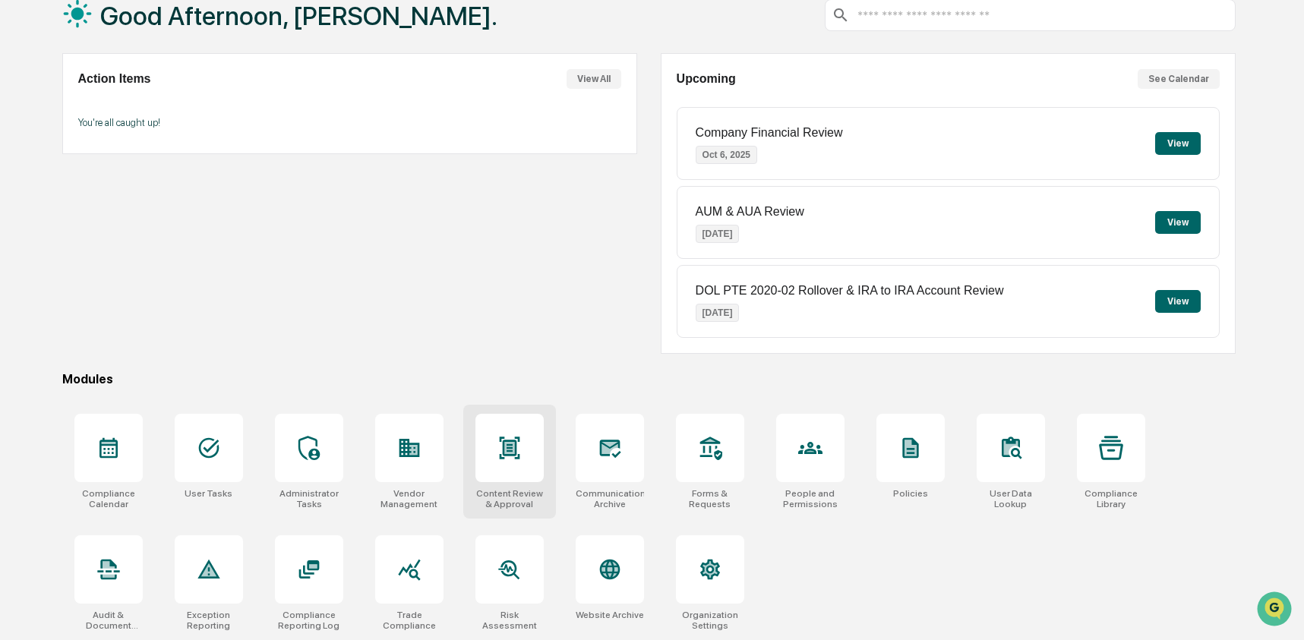
click at [527, 462] on div at bounding box center [509, 448] width 68 height 68
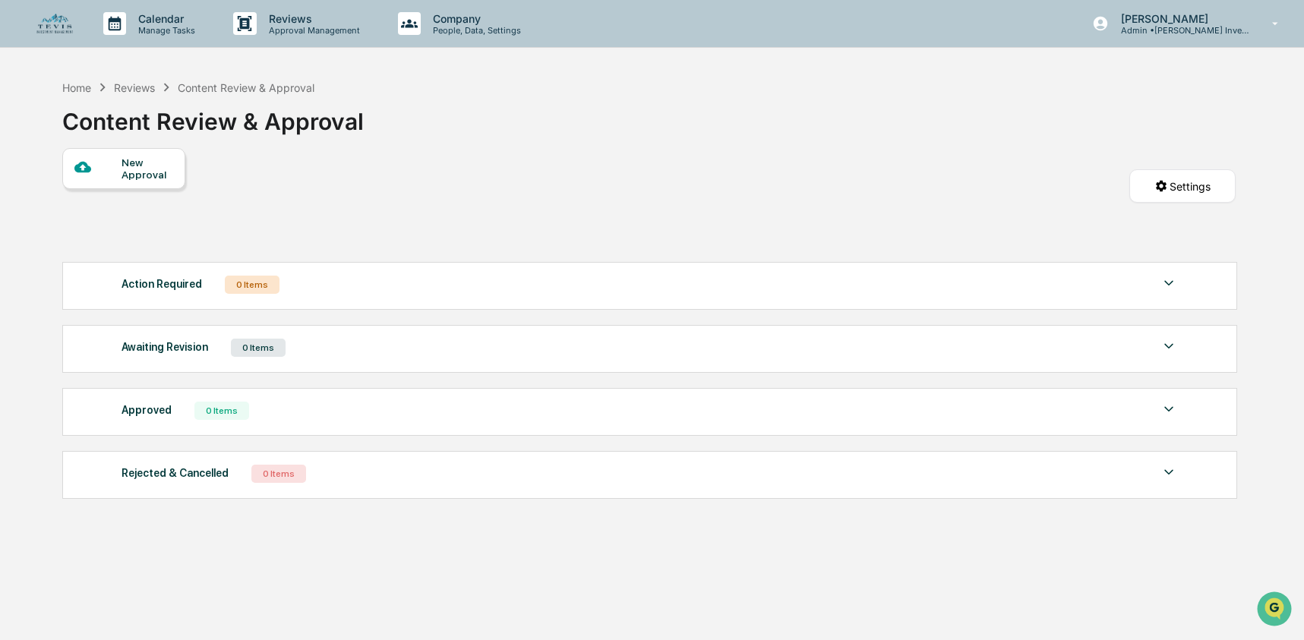
click at [112, 167] on div at bounding box center [98, 168] width 48 height 19
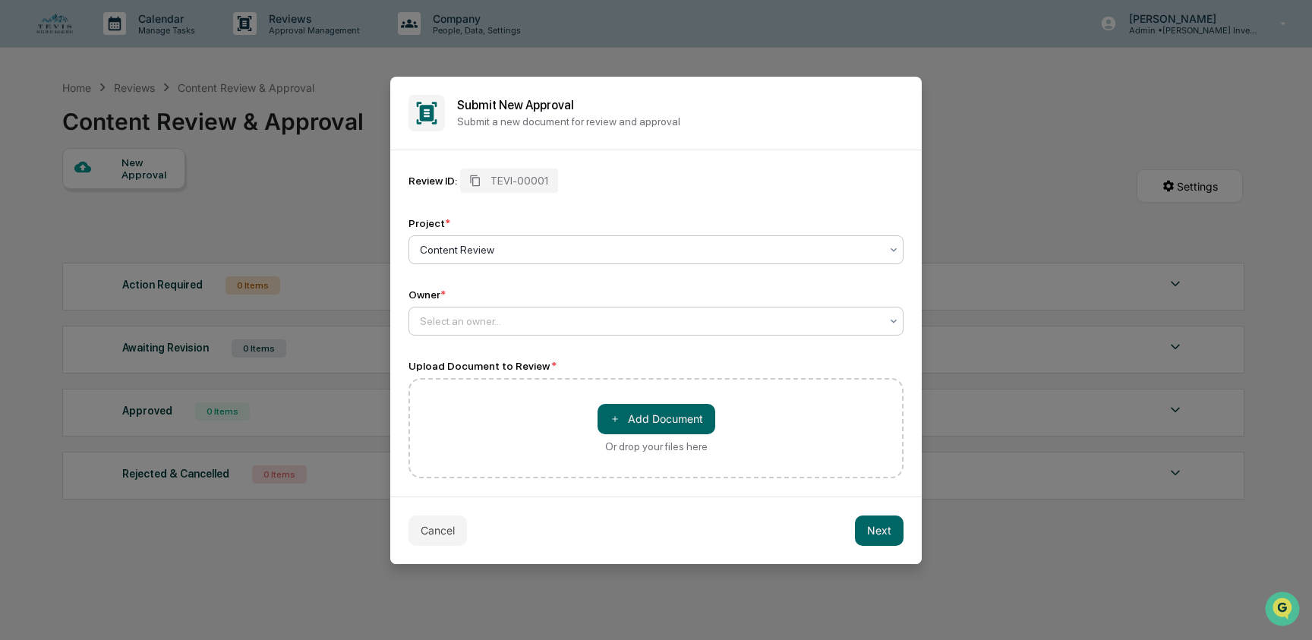
click at [615, 328] on div at bounding box center [650, 321] width 460 height 15
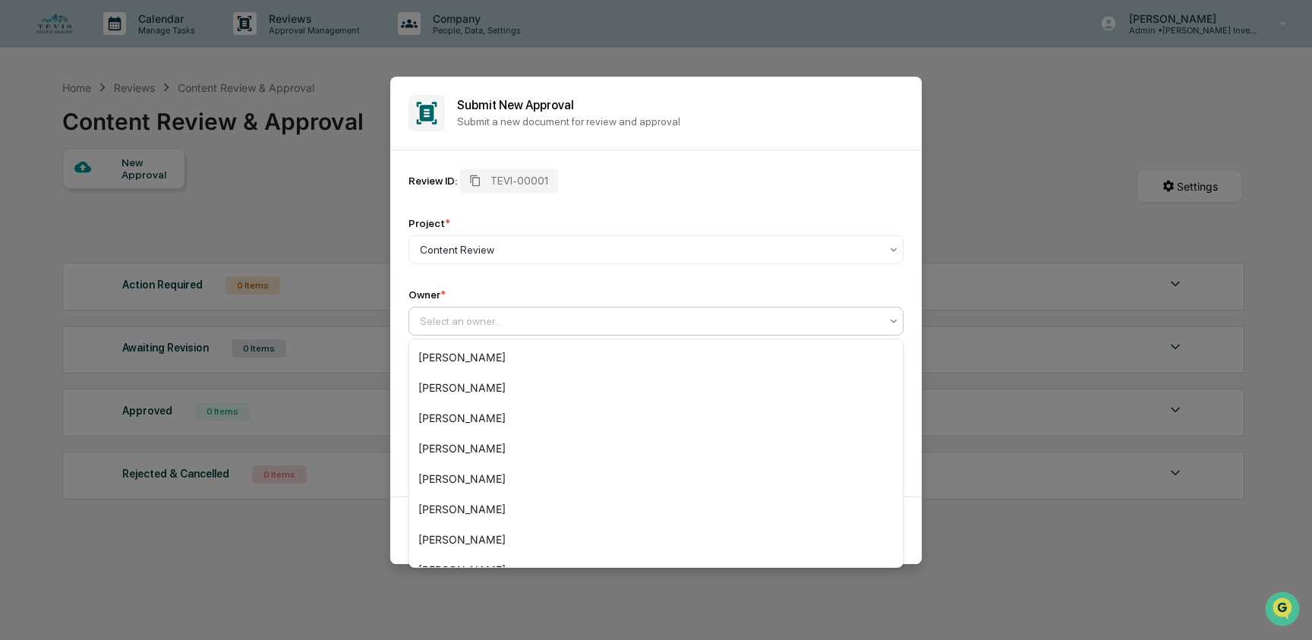
click at [645, 278] on div "Review ID: TEVI-00001 Project * Content Review Owner * [PERSON_NAME], 1 of 13. …" at bounding box center [656, 252] width 495 height 167
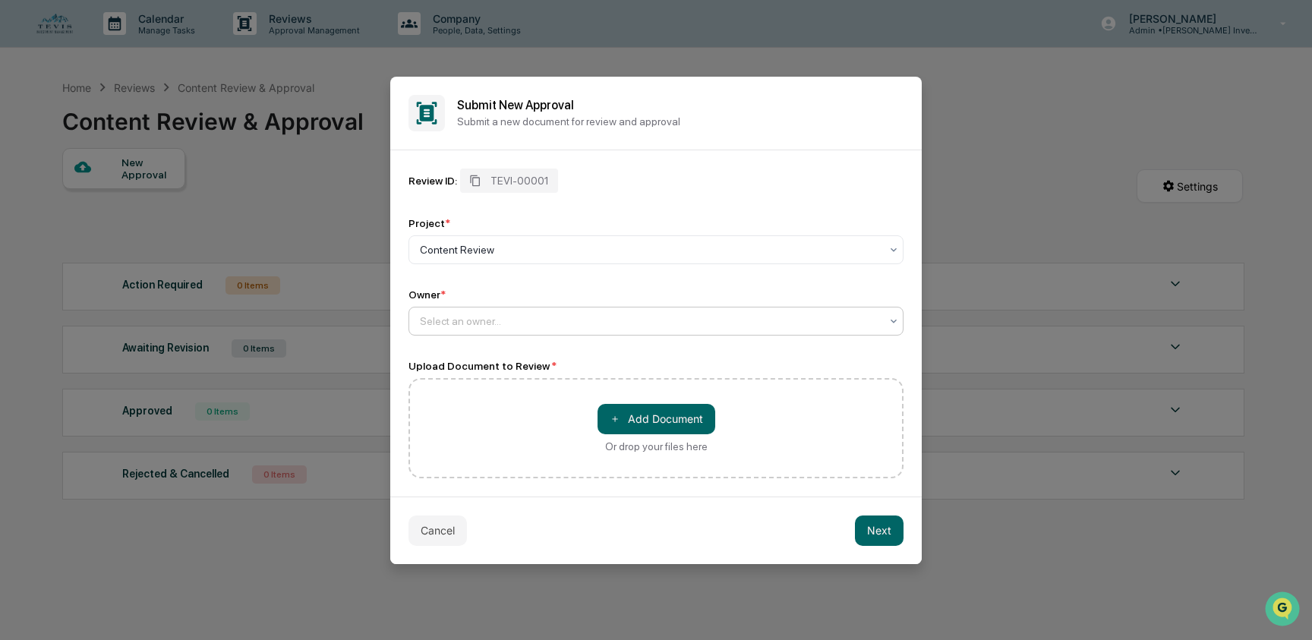
click at [604, 317] on div at bounding box center [650, 321] width 460 height 15
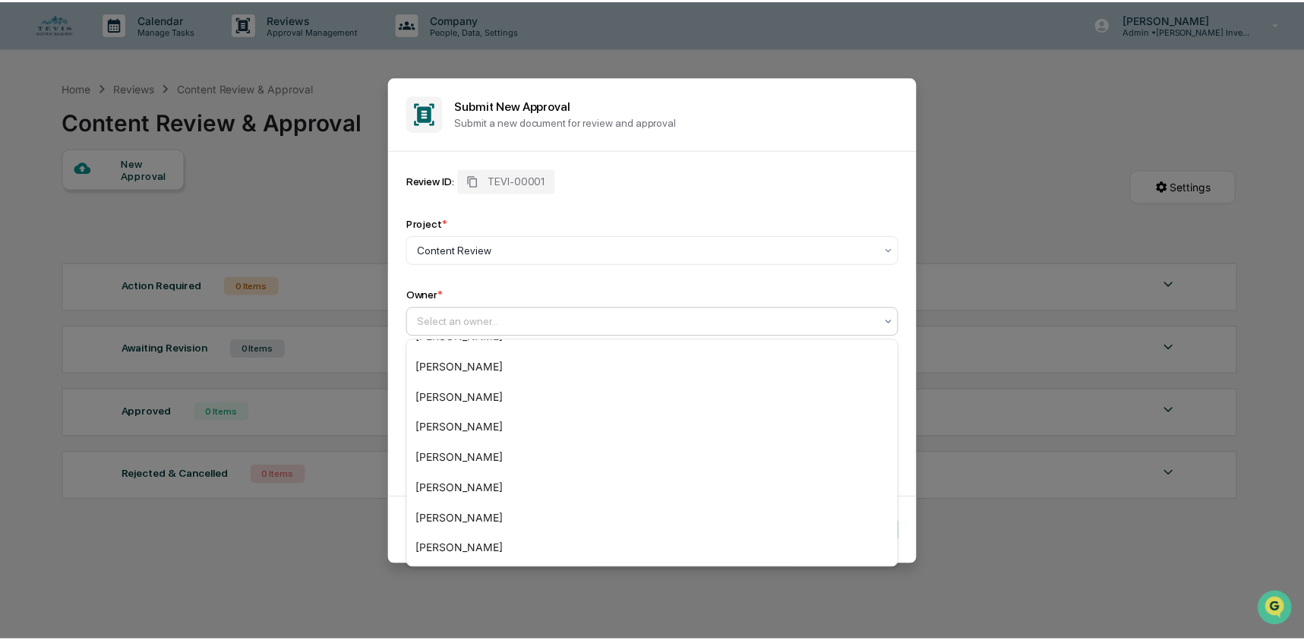
scroll to position [173, 0]
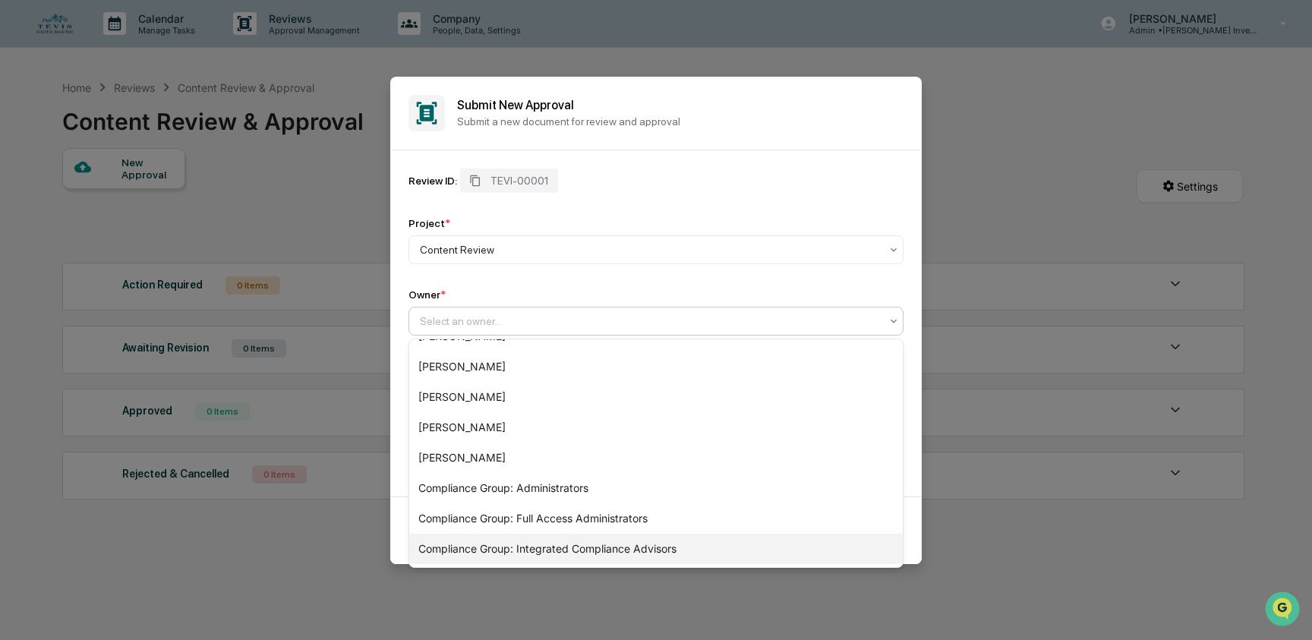
click at [650, 553] on div "Compliance Group: Integrated Compliance Advisors" at bounding box center [656, 549] width 494 height 30
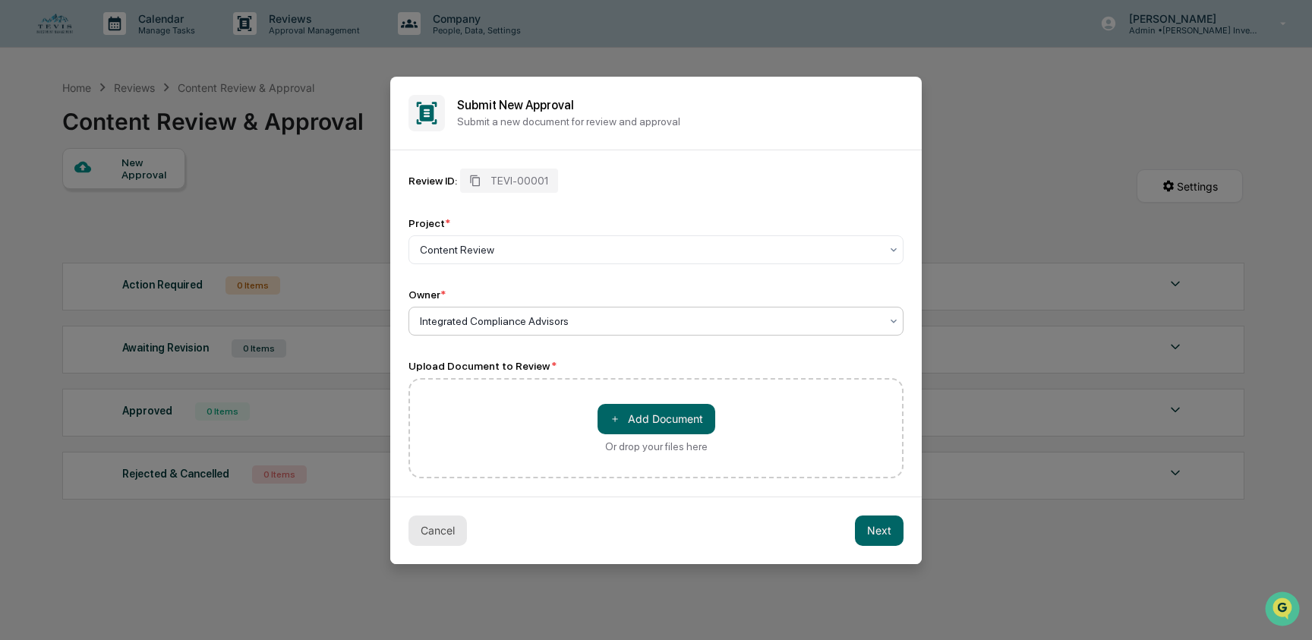
click at [425, 525] on button "Cancel" at bounding box center [438, 531] width 58 height 30
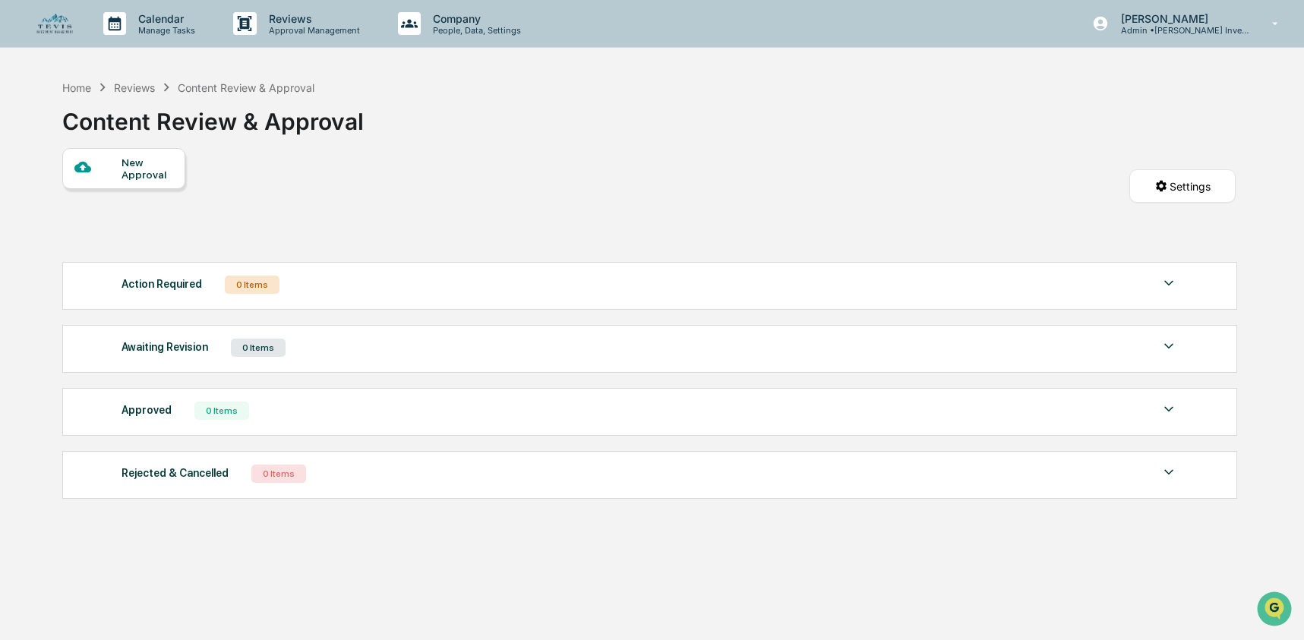
click at [94, 87] on icon at bounding box center [102, 87] width 17 height 17
click at [87, 88] on div "Home" at bounding box center [76, 87] width 29 height 13
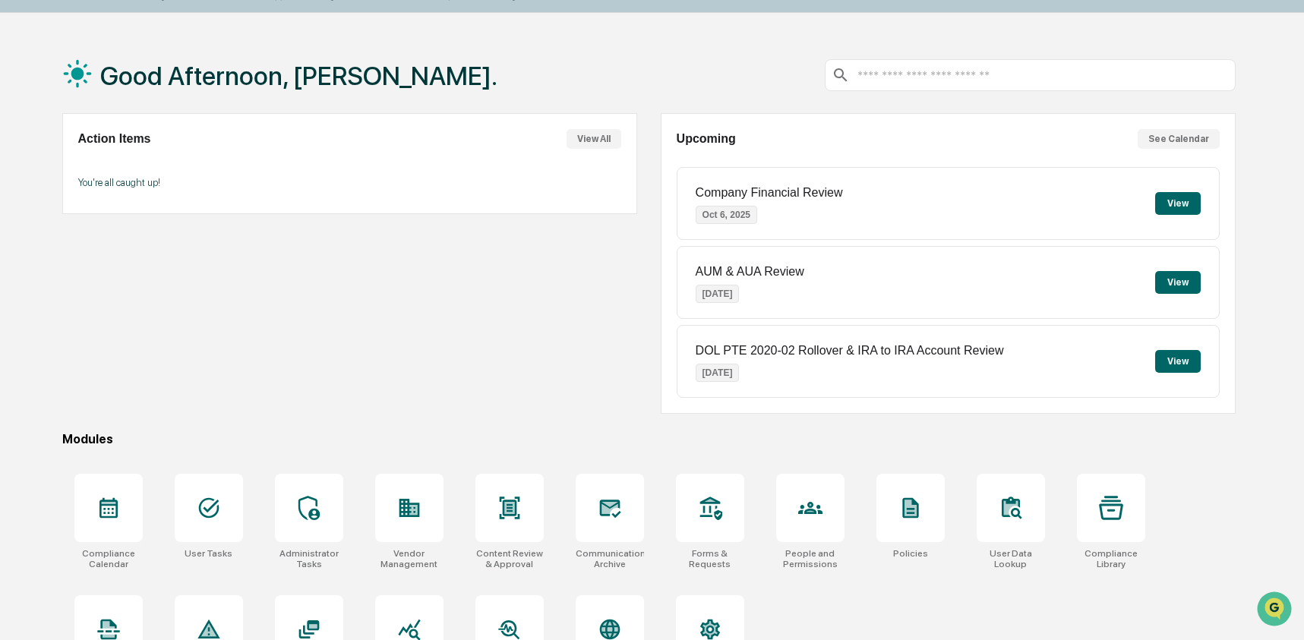
scroll to position [98, 0]
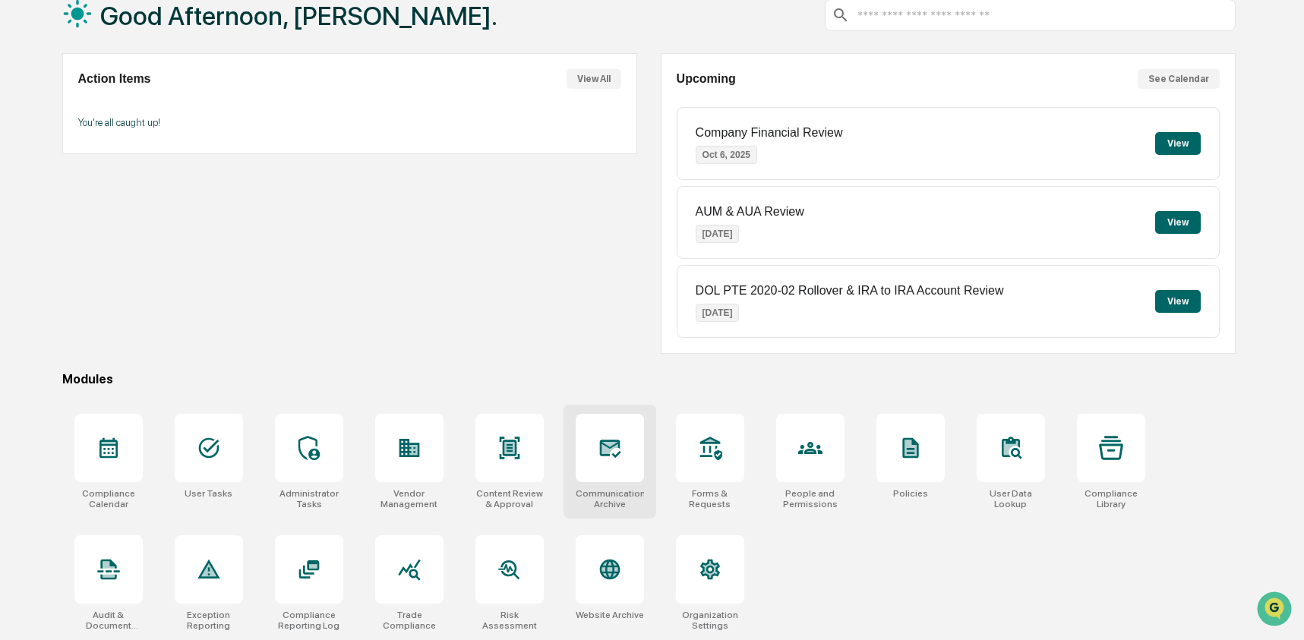
click at [618, 465] on div at bounding box center [610, 448] width 68 height 68
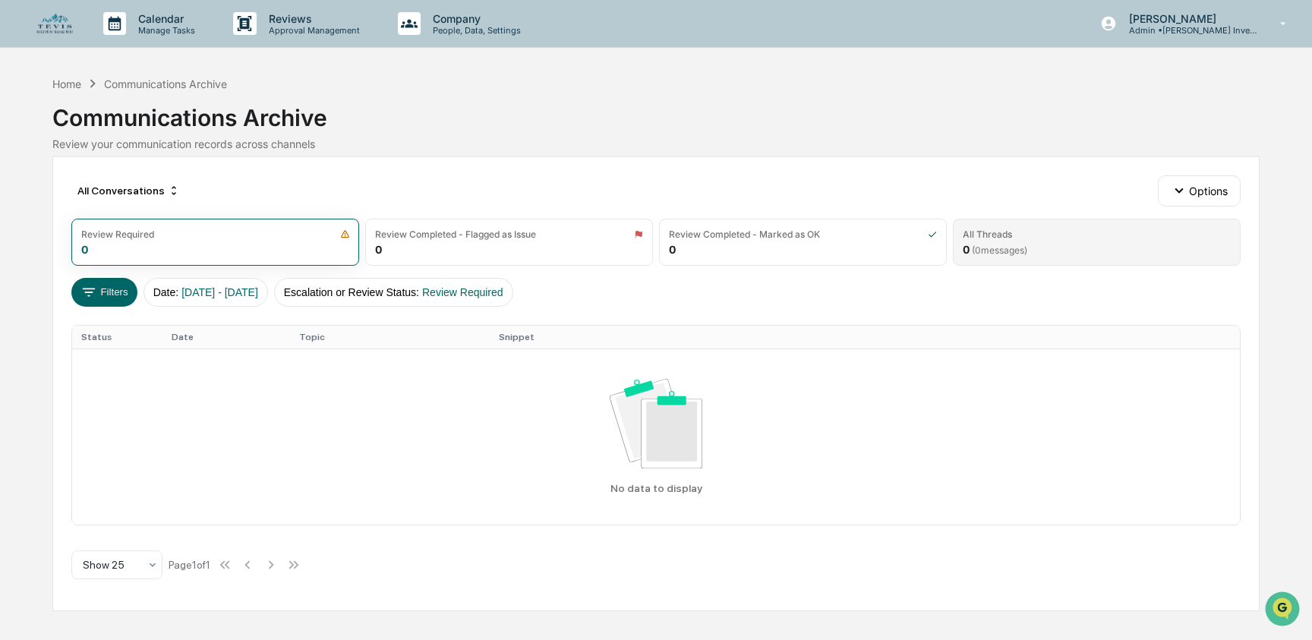
click at [1018, 245] on span "( 0 messages)" at bounding box center [999, 250] width 55 height 11
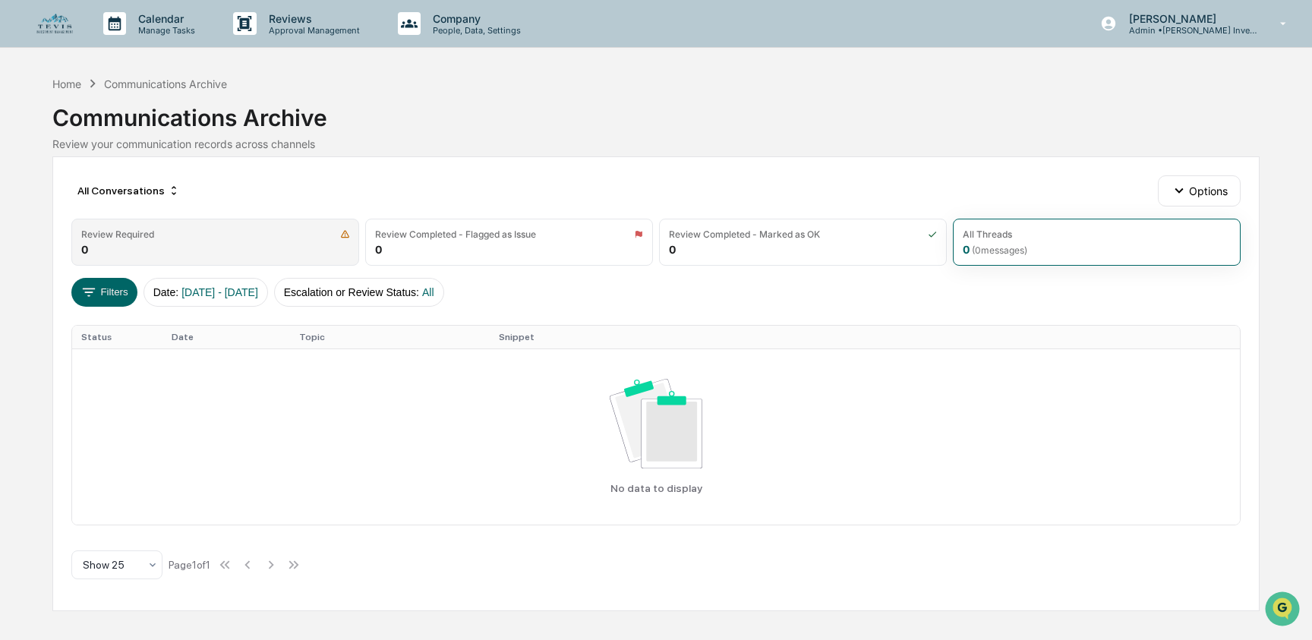
click at [152, 245] on div "Review Required 0" at bounding box center [215, 242] width 288 height 47
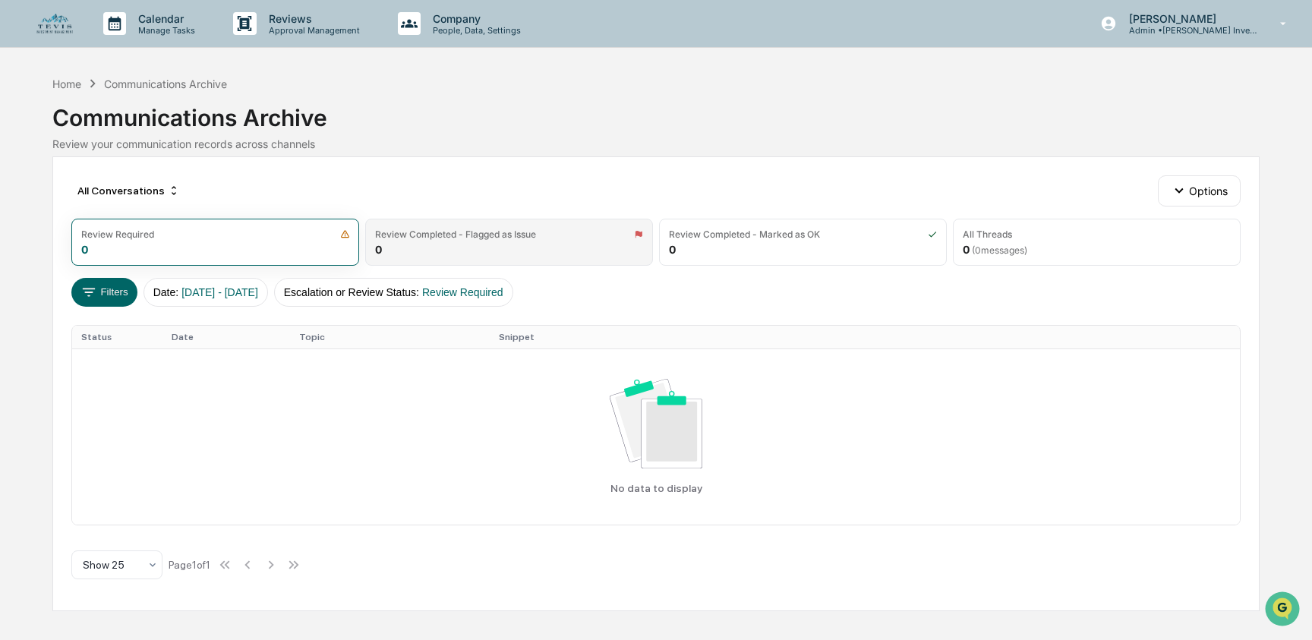
click at [566, 248] on div "Review Completed - Flagged as Issue 0" at bounding box center [509, 242] width 288 height 47
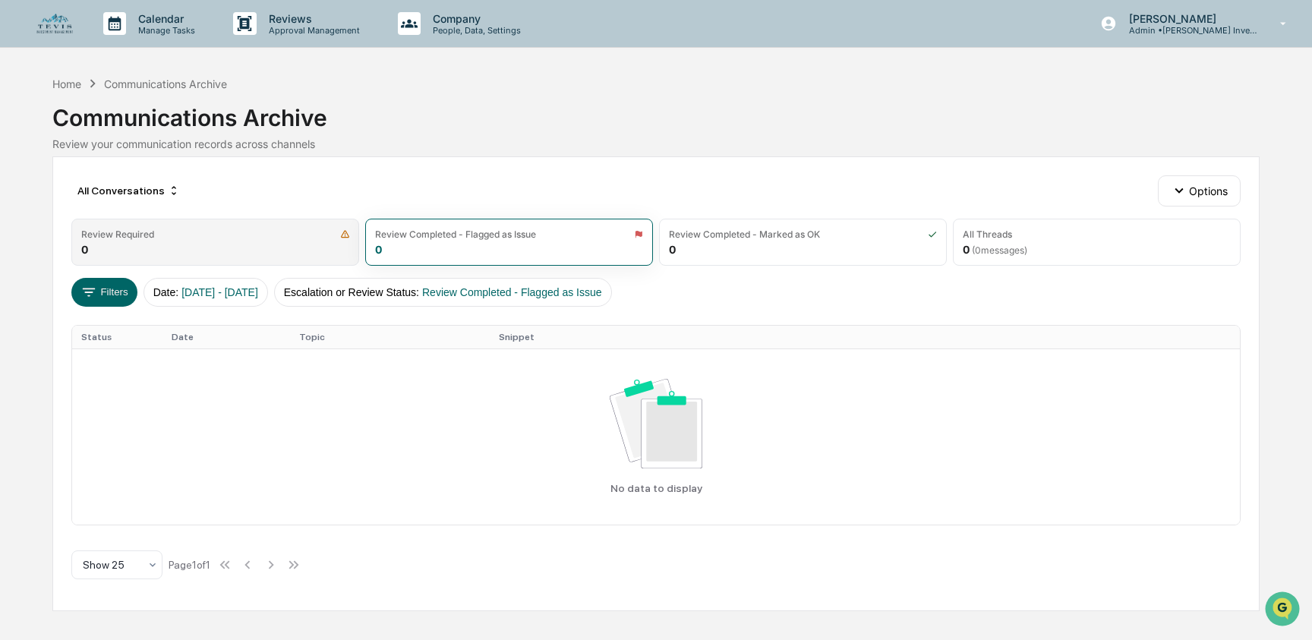
click at [246, 244] on div "Review Required 0" at bounding box center [215, 242] width 288 height 47
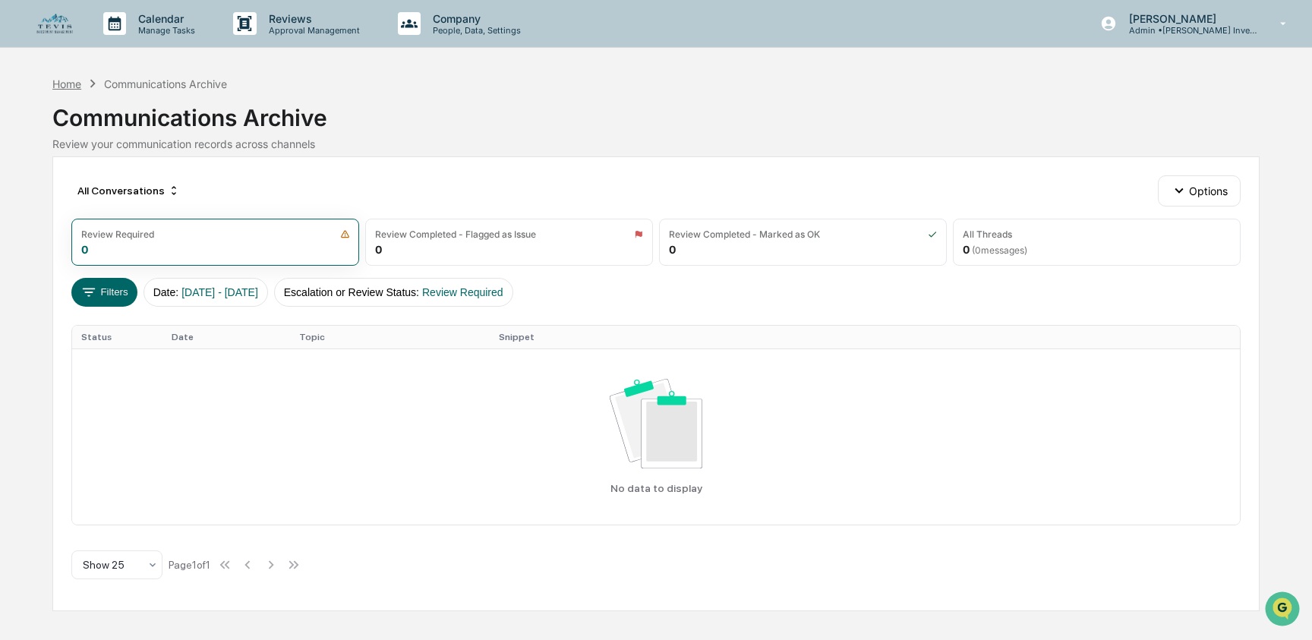
click at [70, 88] on div "Home" at bounding box center [66, 83] width 29 height 13
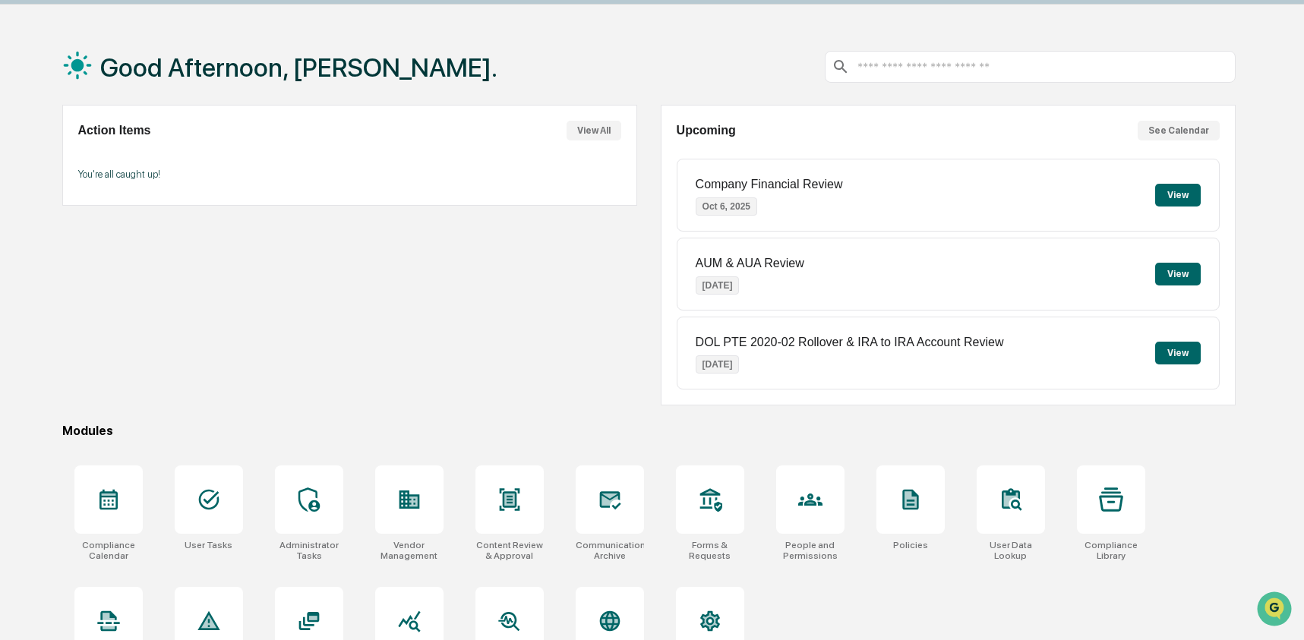
scroll to position [51, 0]
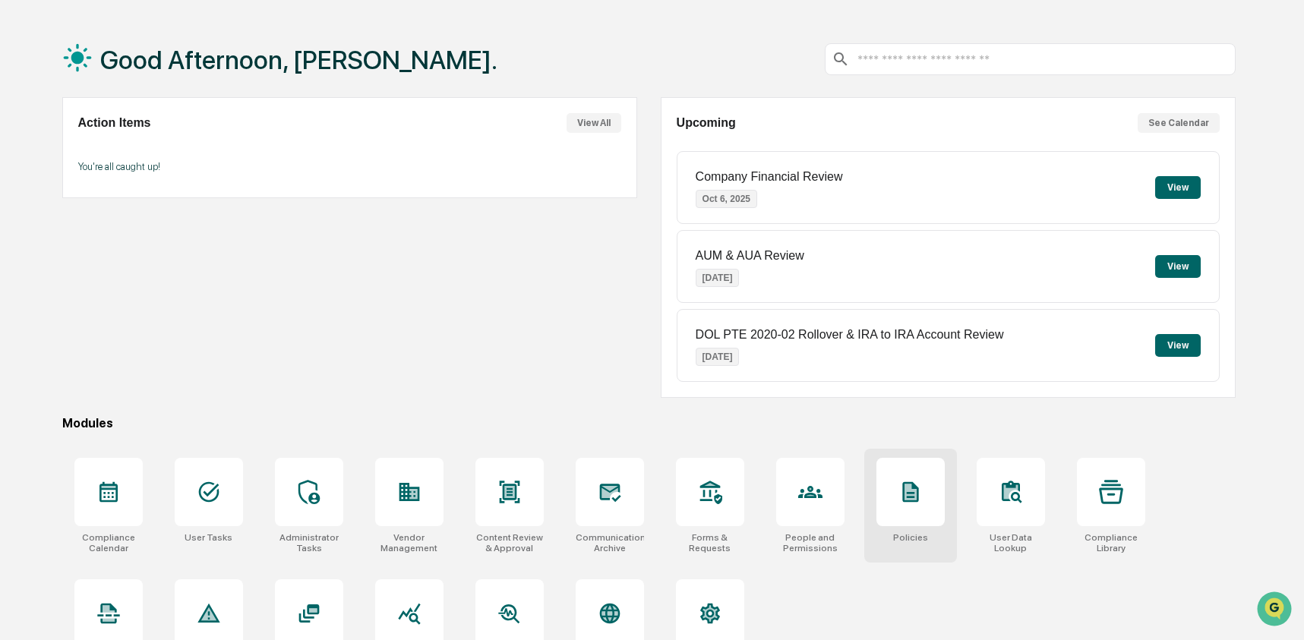
click at [908, 510] on div at bounding box center [910, 492] width 68 height 68
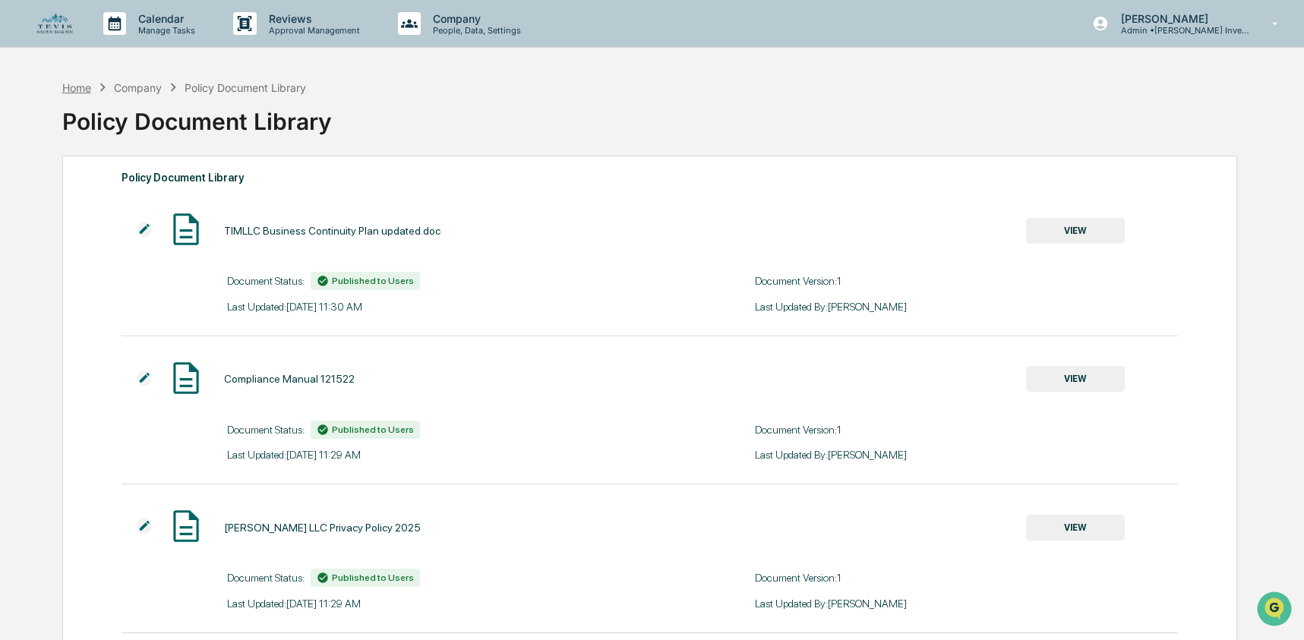
click at [80, 90] on div "Home" at bounding box center [76, 87] width 29 height 13
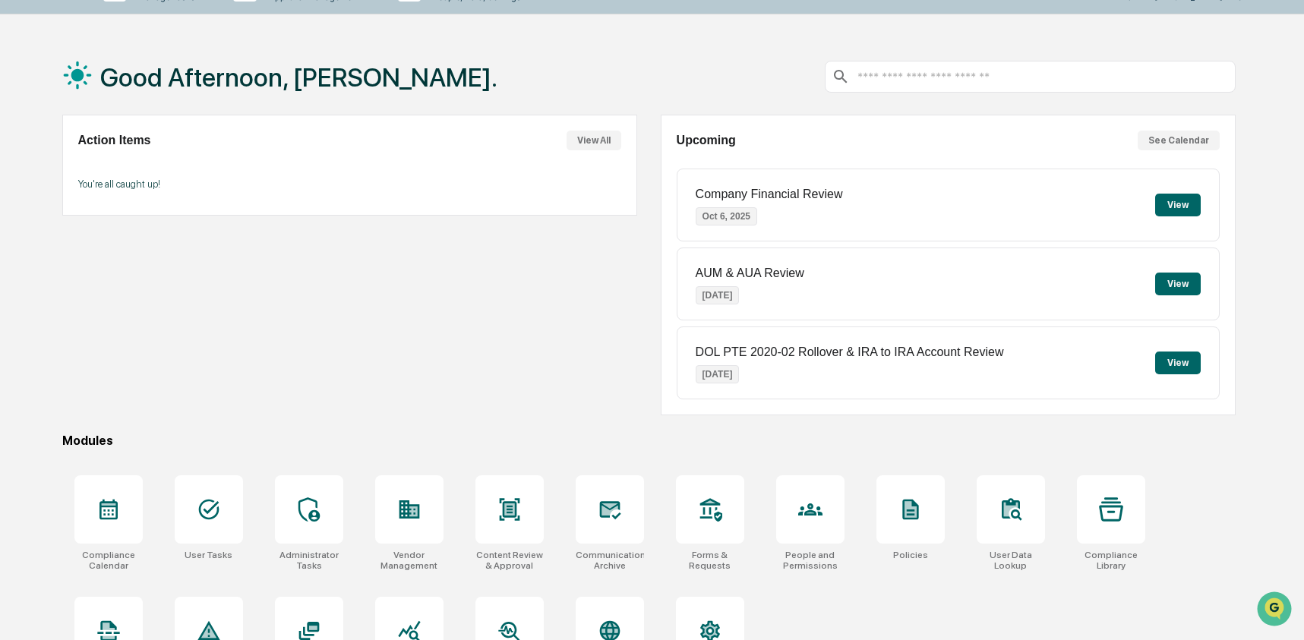
scroll to position [36, 0]
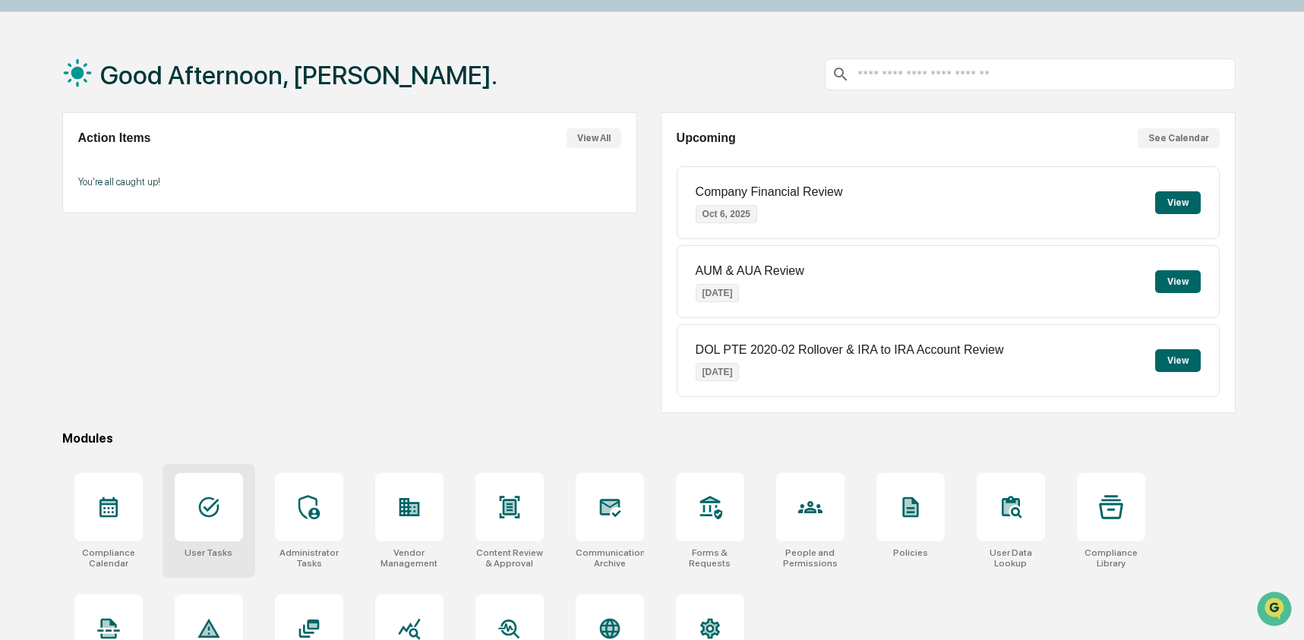
click at [202, 508] on icon at bounding box center [209, 507] width 24 height 24
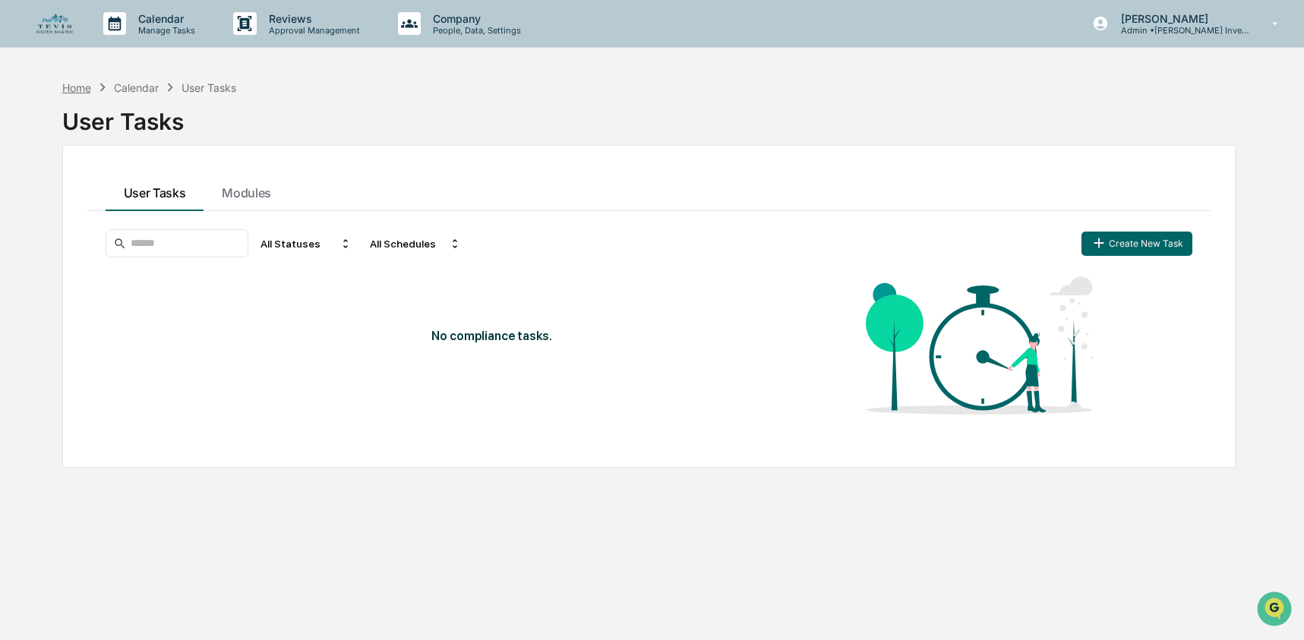
click at [88, 87] on div "Home" at bounding box center [76, 87] width 29 height 13
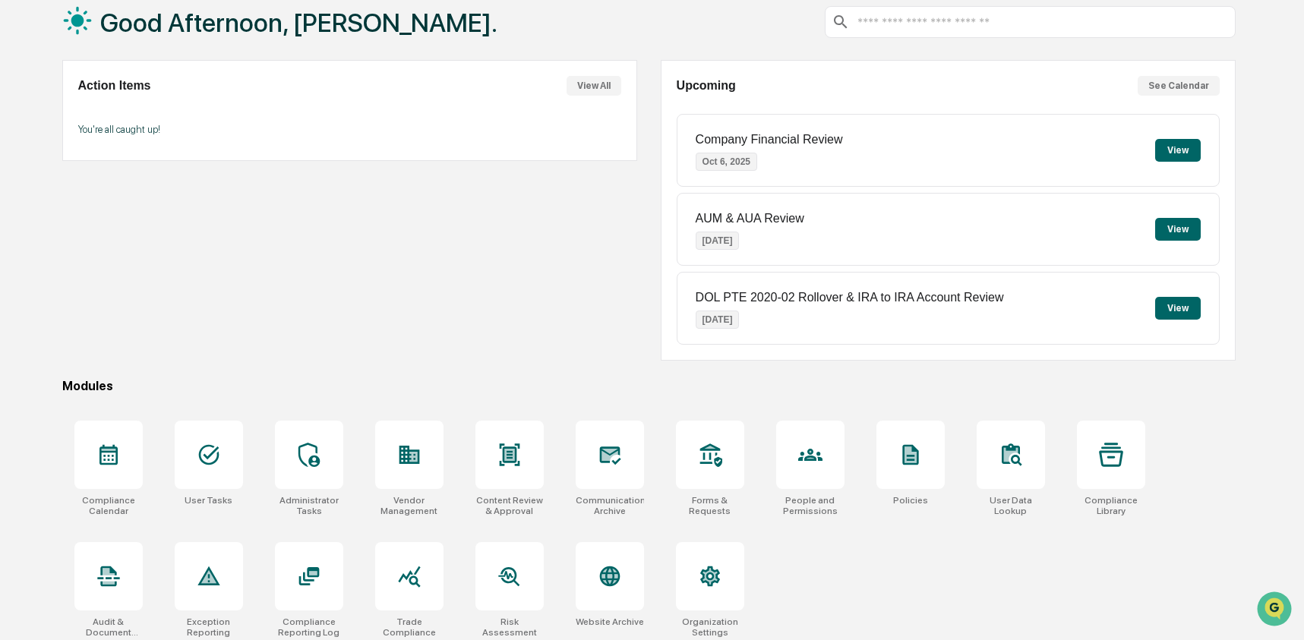
scroll to position [98, 0]
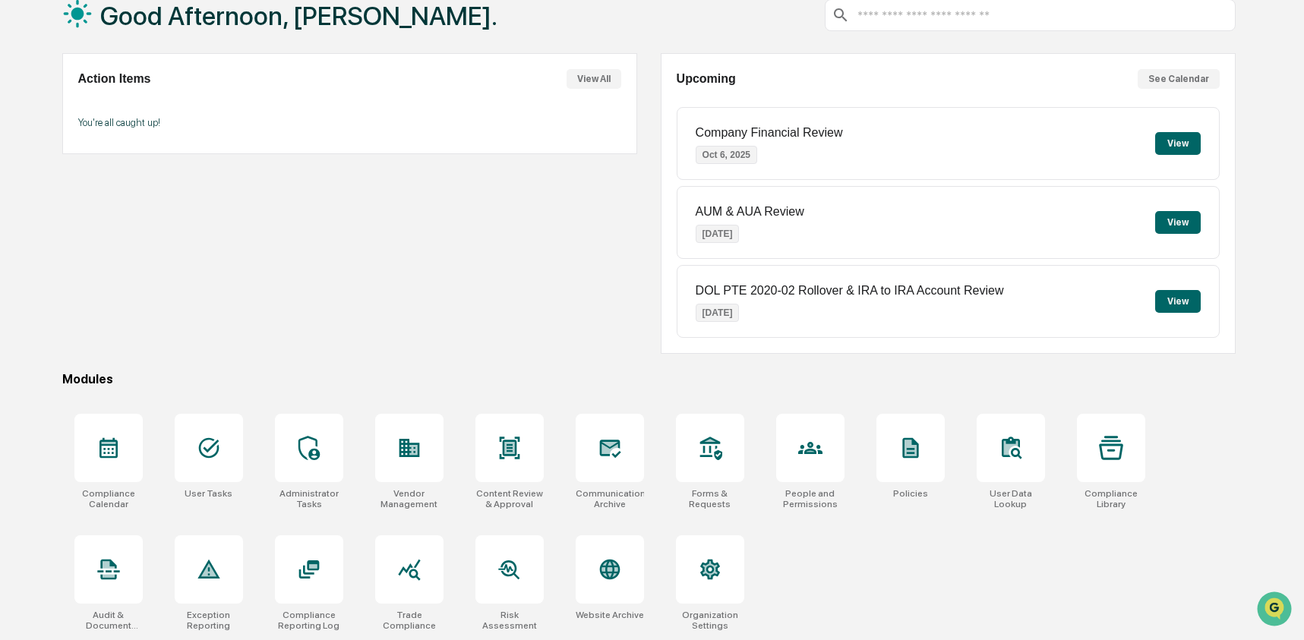
click at [1096, 103] on div "Upcoming See Calendar Company Financial Review [DATE] View AUM & AUA Review [DA…" at bounding box center [948, 203] width 575 height 301
